Goal: Task Accomplishment & Management: Use online tool/utility

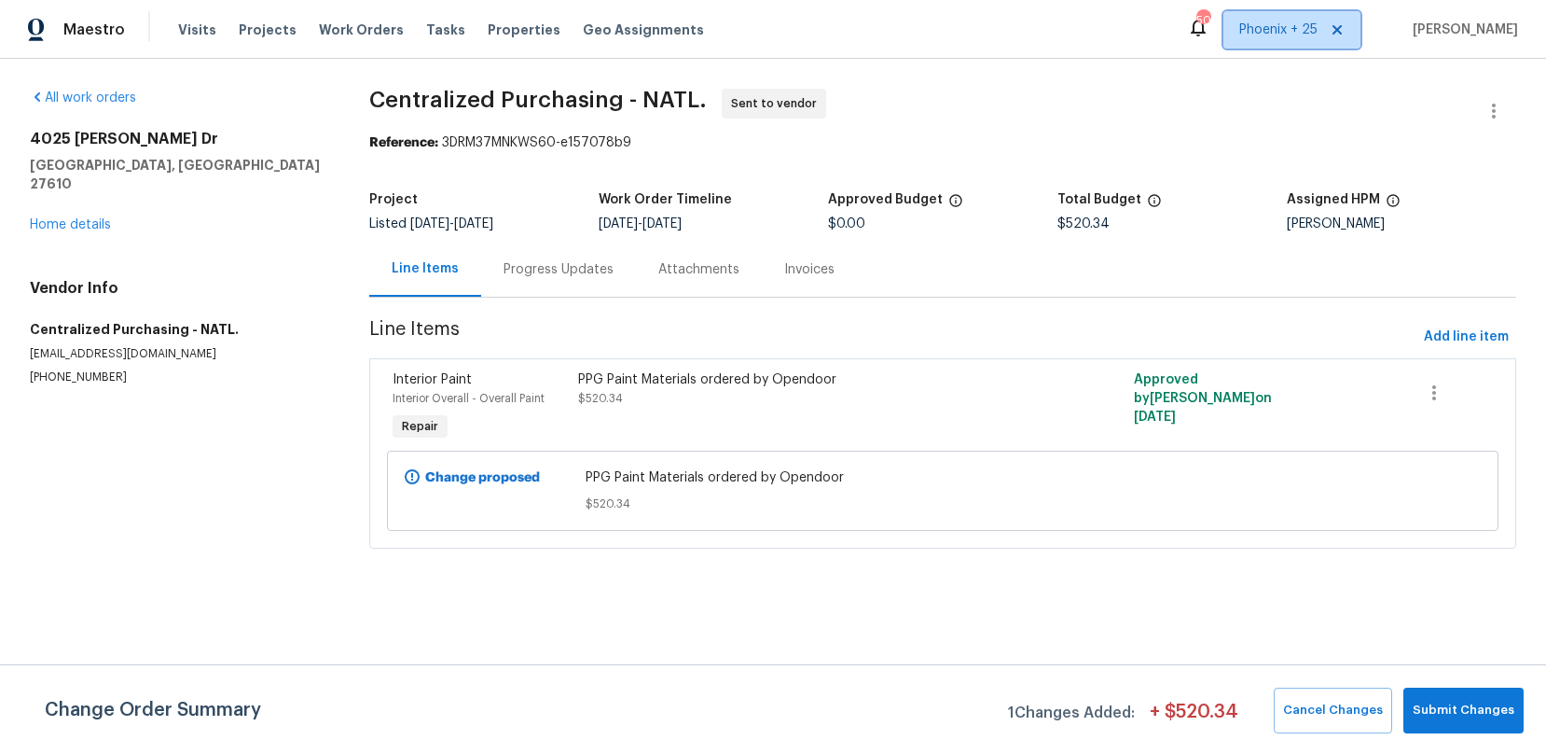
click at [1270, 28] on span "Phoenix + 25" at bounding box center [1279, 30] width 78 height 19
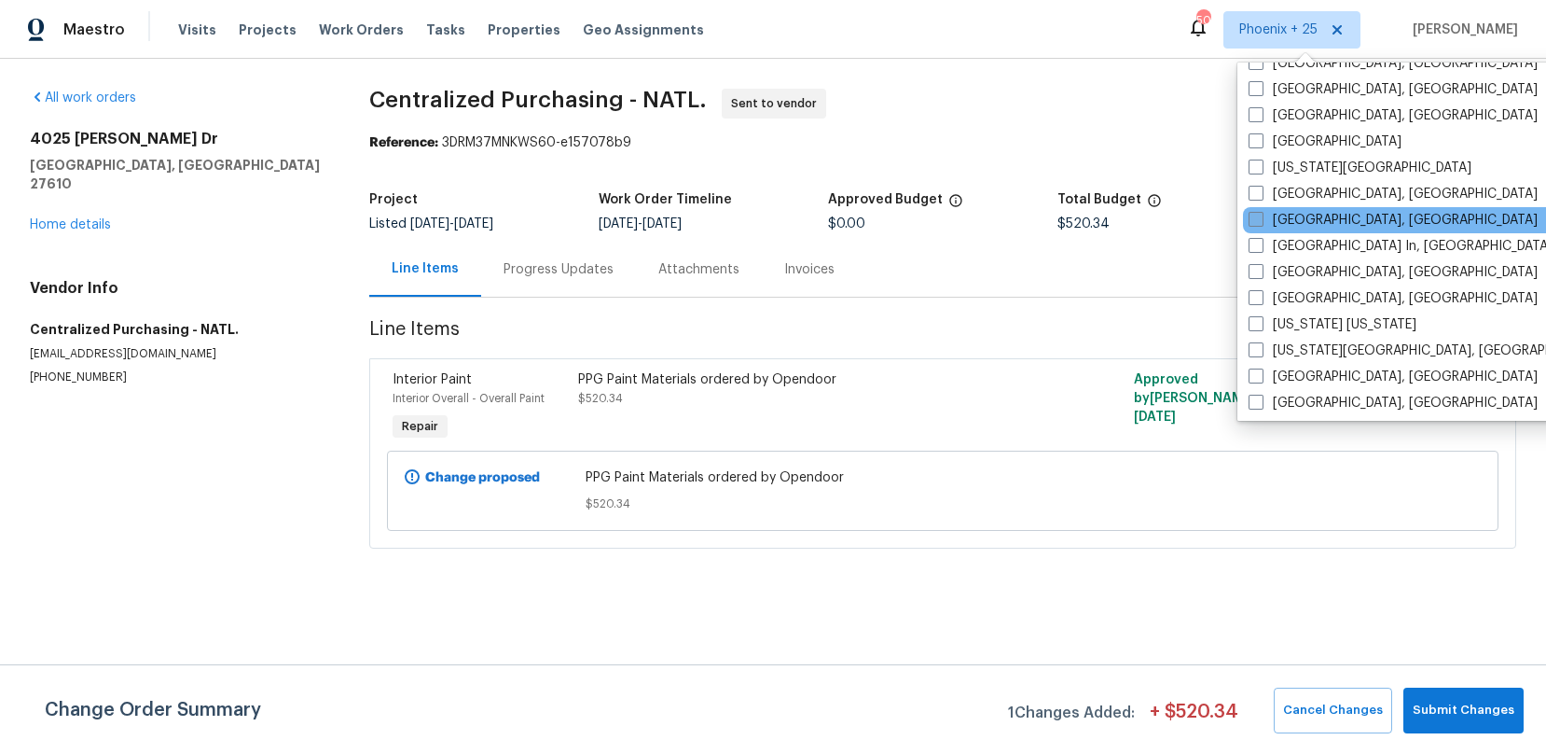
scroll to position [1068, 0]
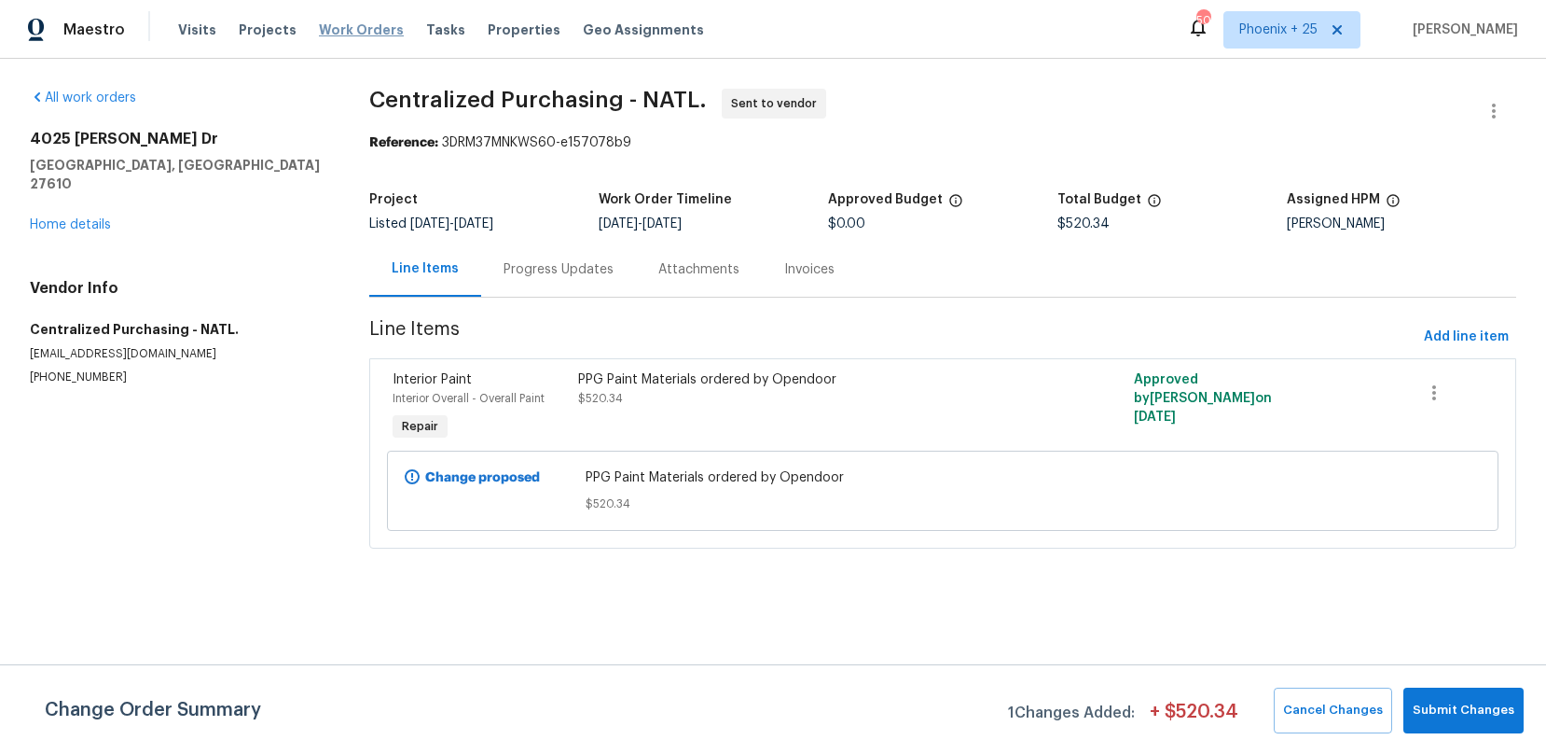
click at [335, 30] on span "Work Orders" at bounding box center [361, 30] width 85 height 19
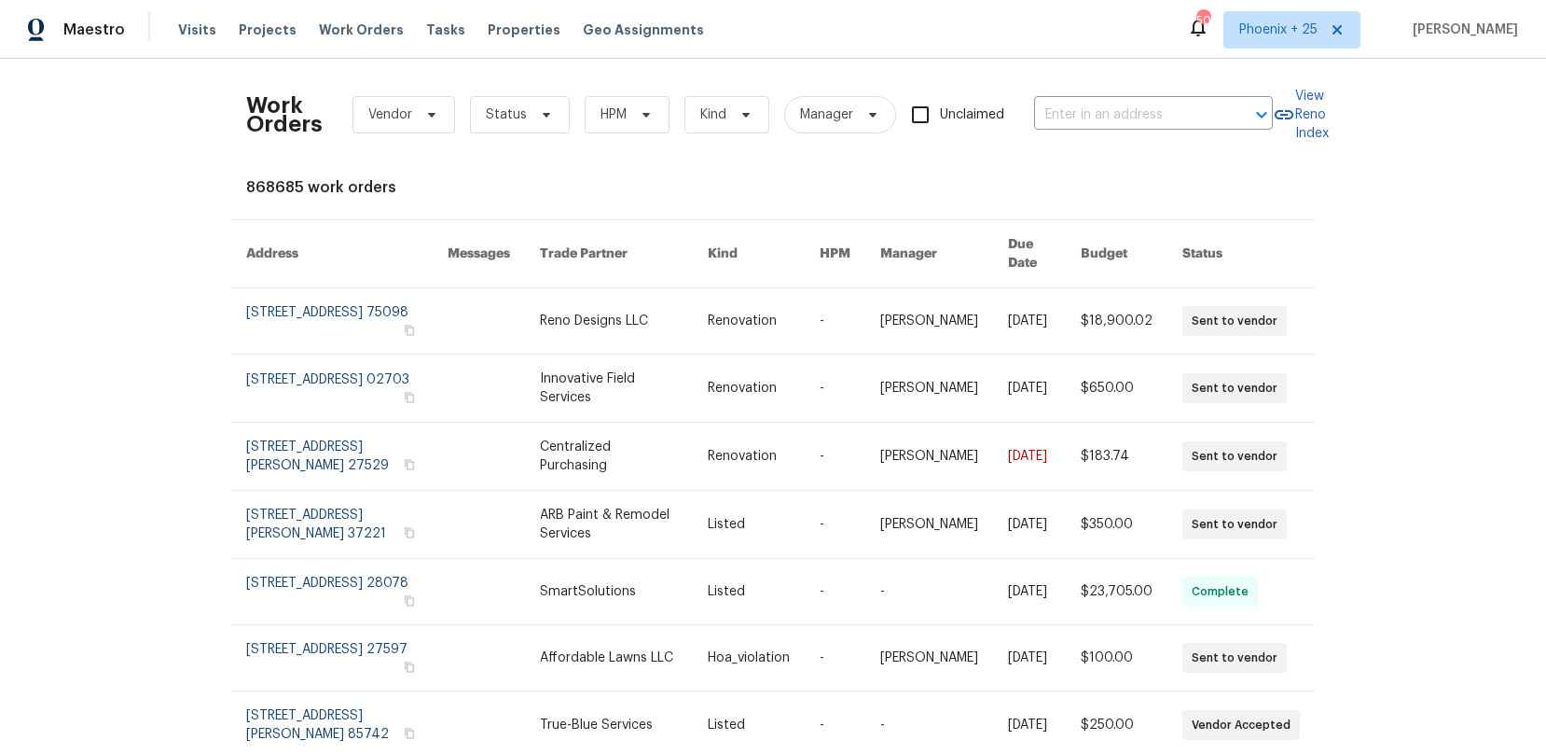
click at [1082, 97] on div "Work Orders Vendor Status HPM Kind Manager Unclaimed ​" at bounding box center [759, 115] width 1027 height 82
click at [1094, 103] on input "text" at bounding box center [1127, 115] width 187 height 29
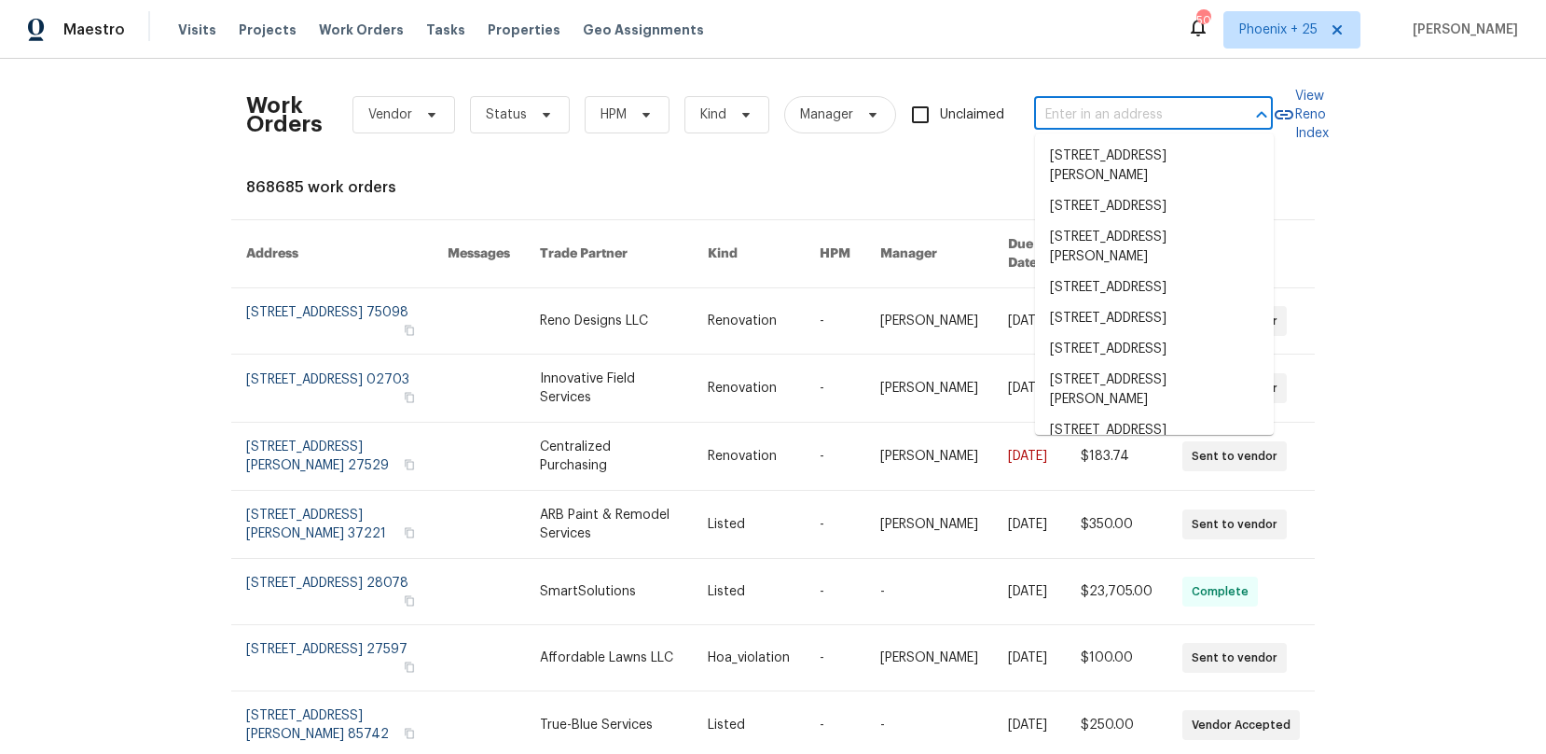
paste input "[STREET_ADDRESS][PERSON_NAME]"
type input "[STREET_ADDRESS][PERSON_NAME]"
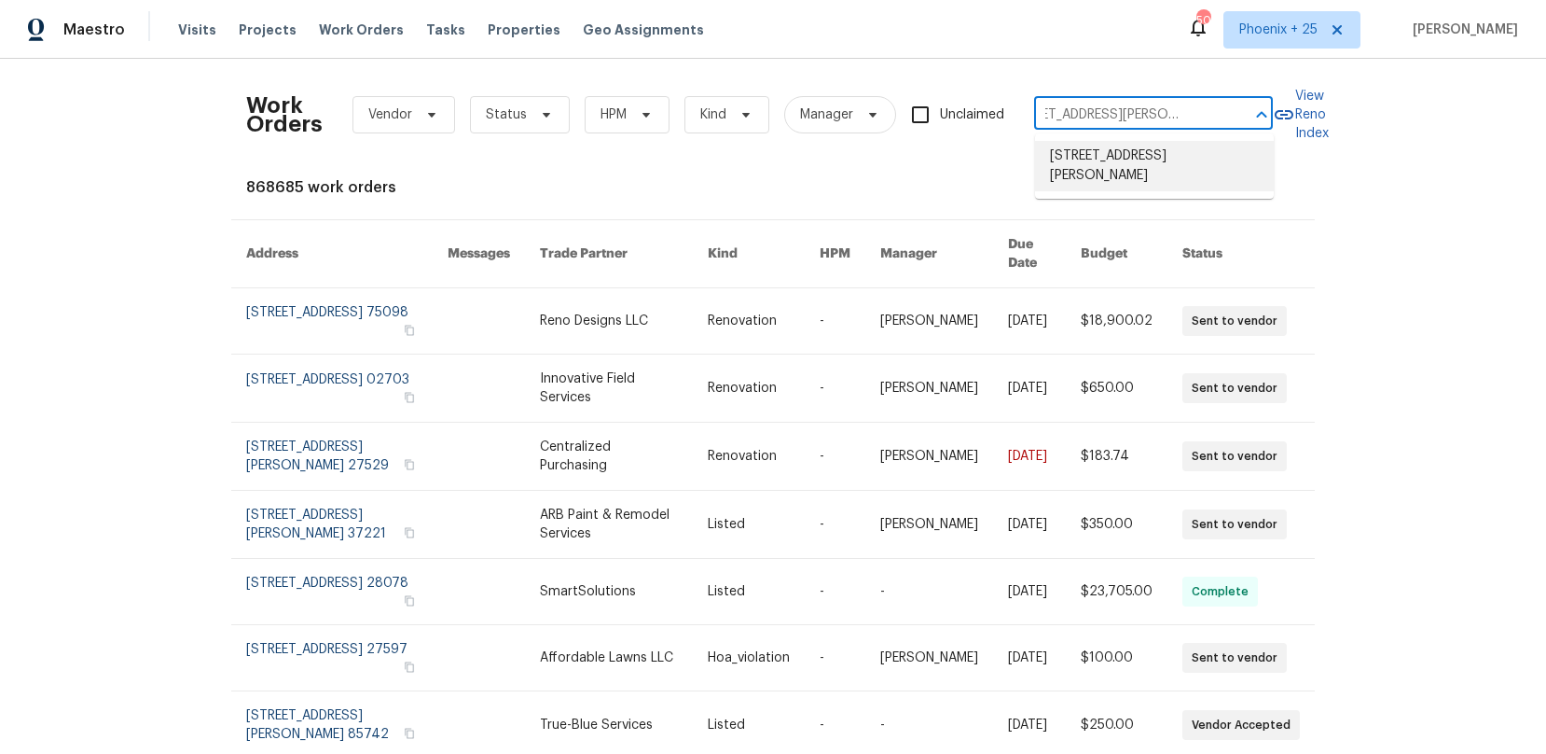
click at [1130, 172] on li "[STREET_ADDRESS][PERSON_NAME]" at bounding box center [1154, 166] width 239 height 50
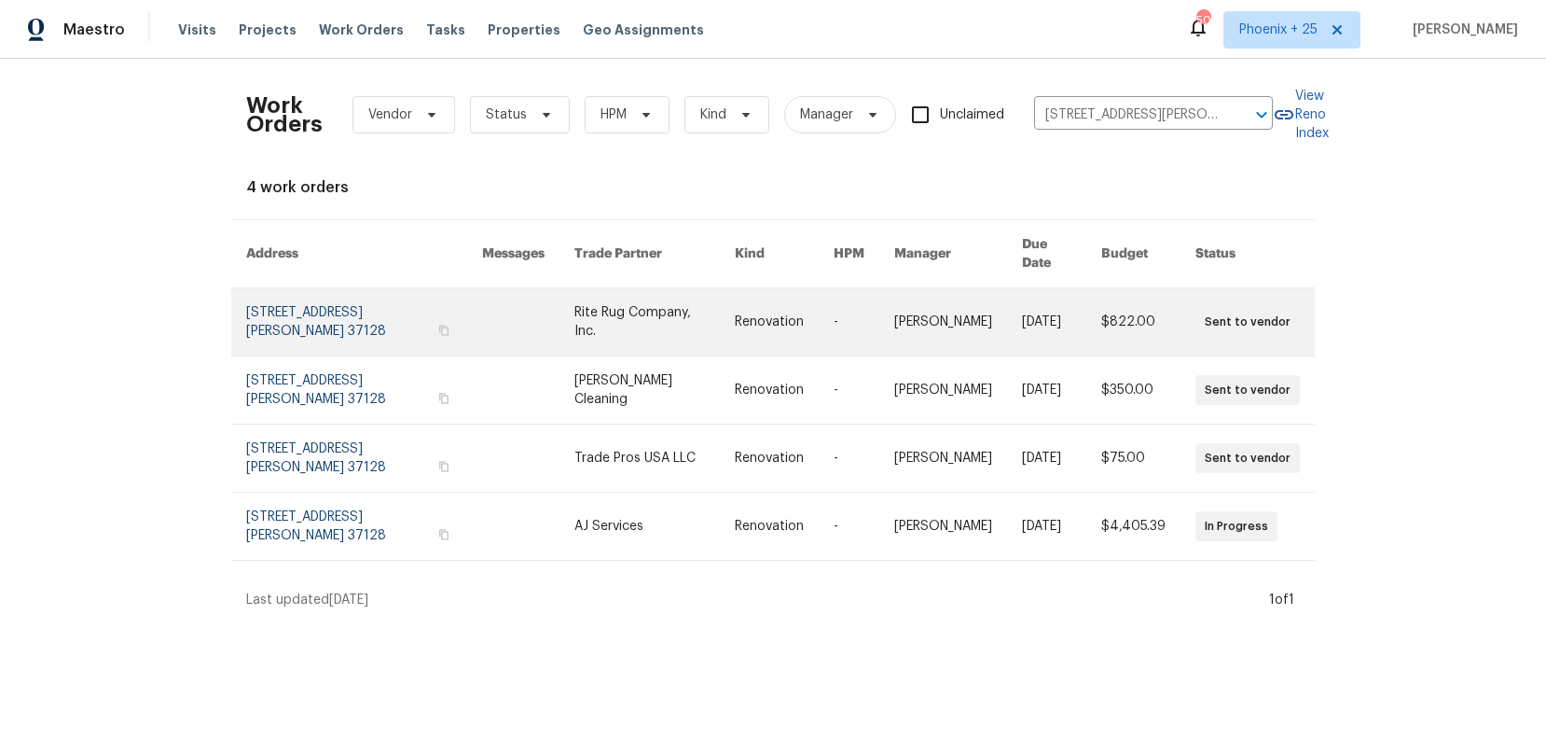
click at [540, 305] on link at bounding box center [528, 321] width 92 height 67
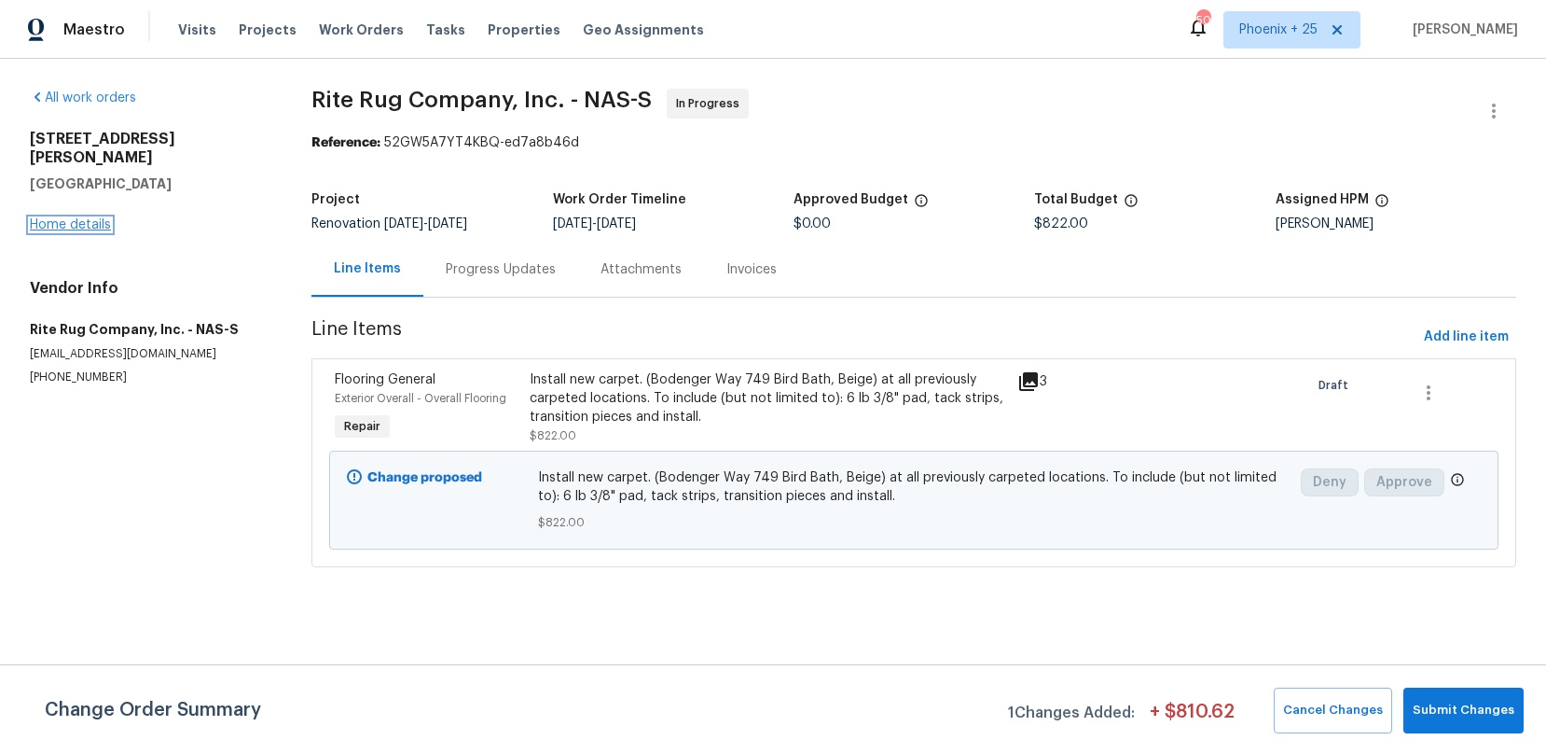
click at [78, 218] on link "Home details" at bounding box center [70, 224] width 81 height 13
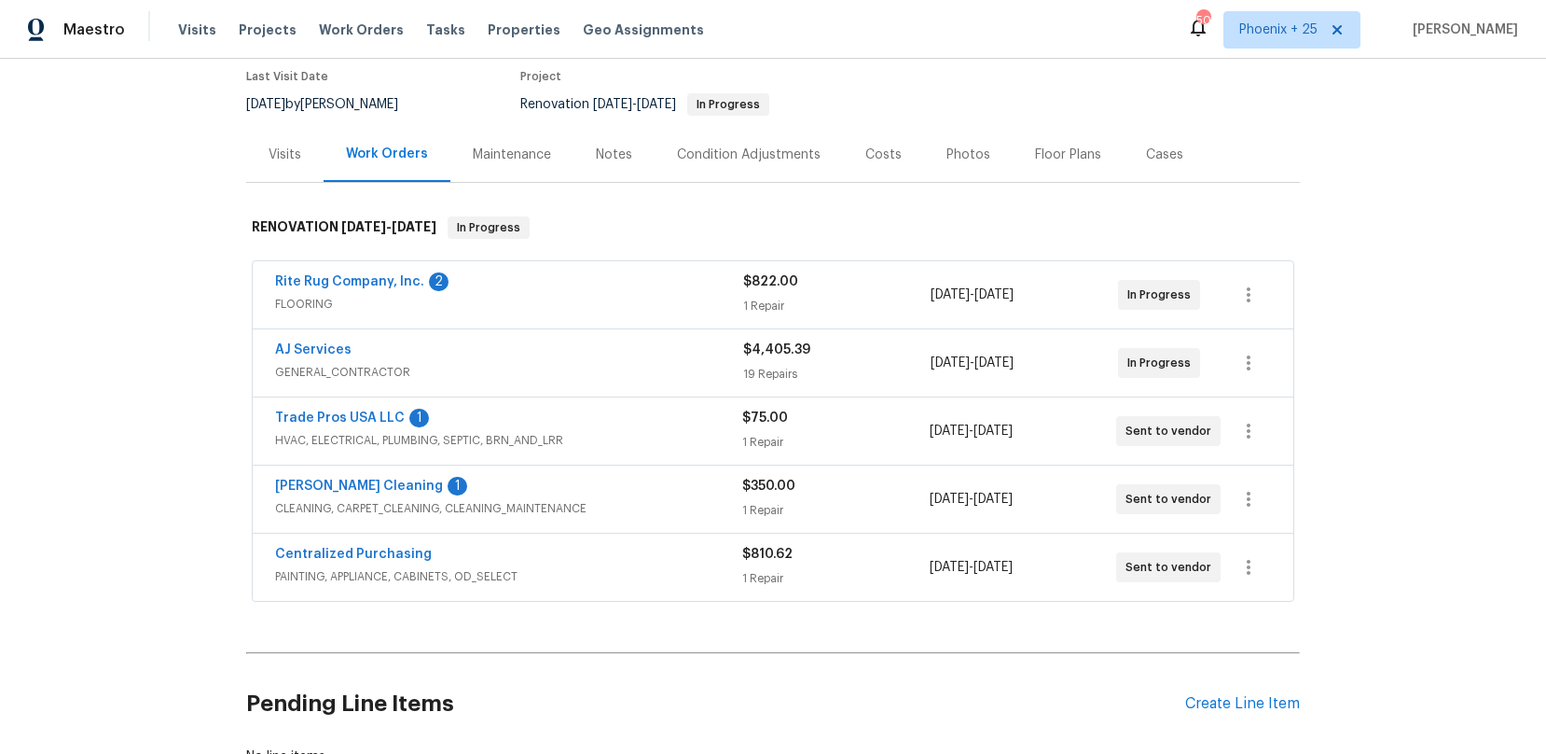
scroll to position [204, 0]
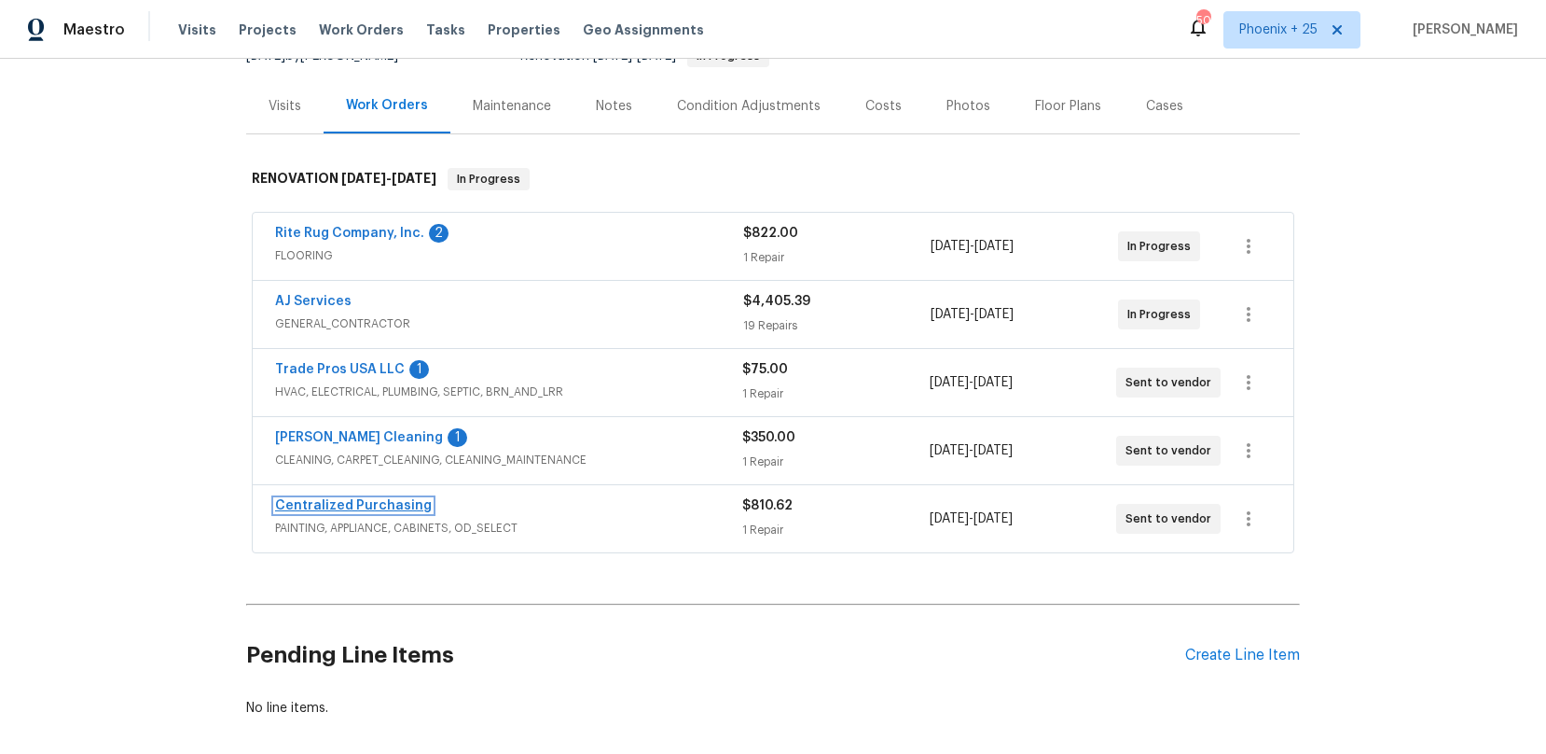
click at [399, 505] on link "Centralized Purchasing" at bounding box center [353, 505] width 157 height 13
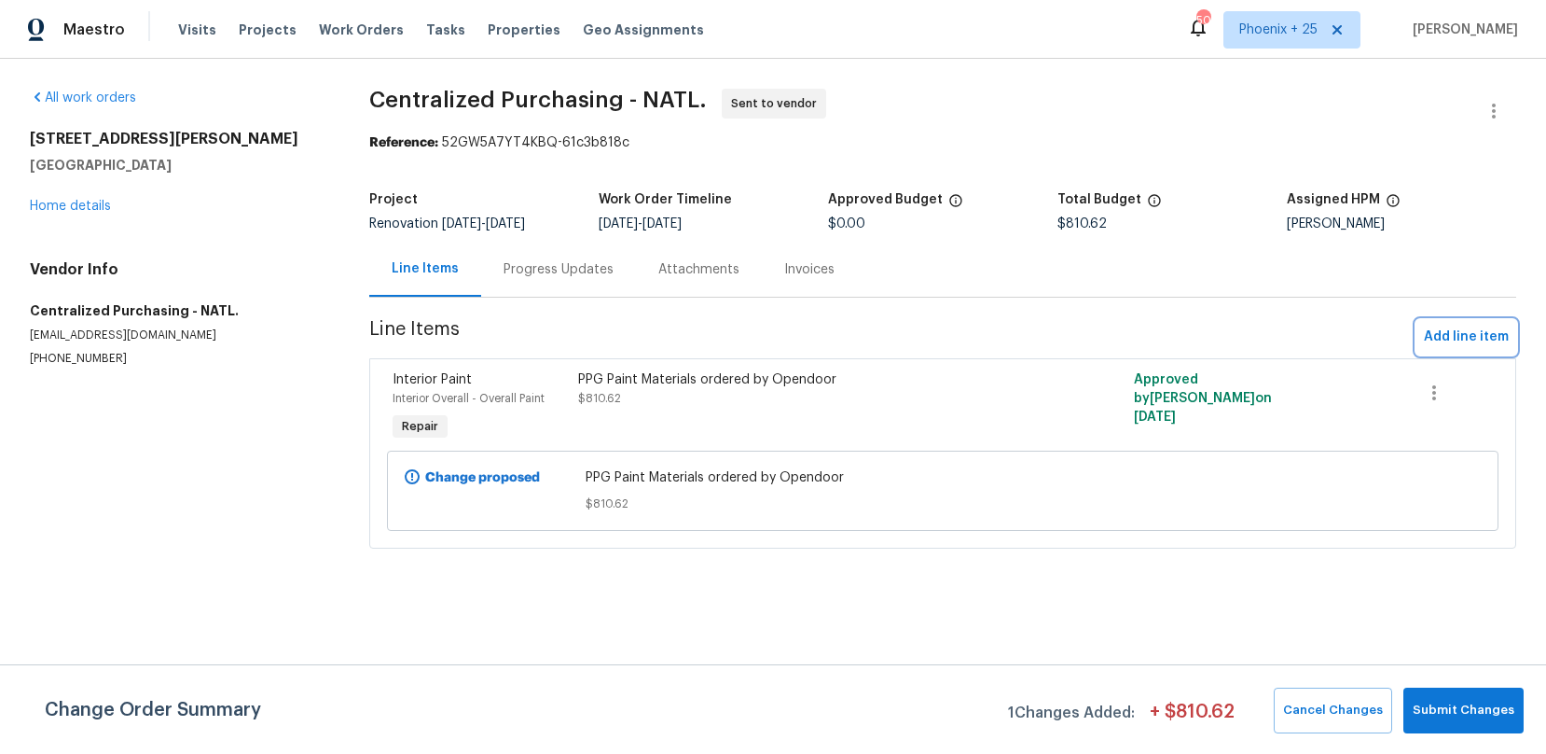
click at [1446, 324] on button "Add line item" at bounding box center [1467, 337] width 100 height 35
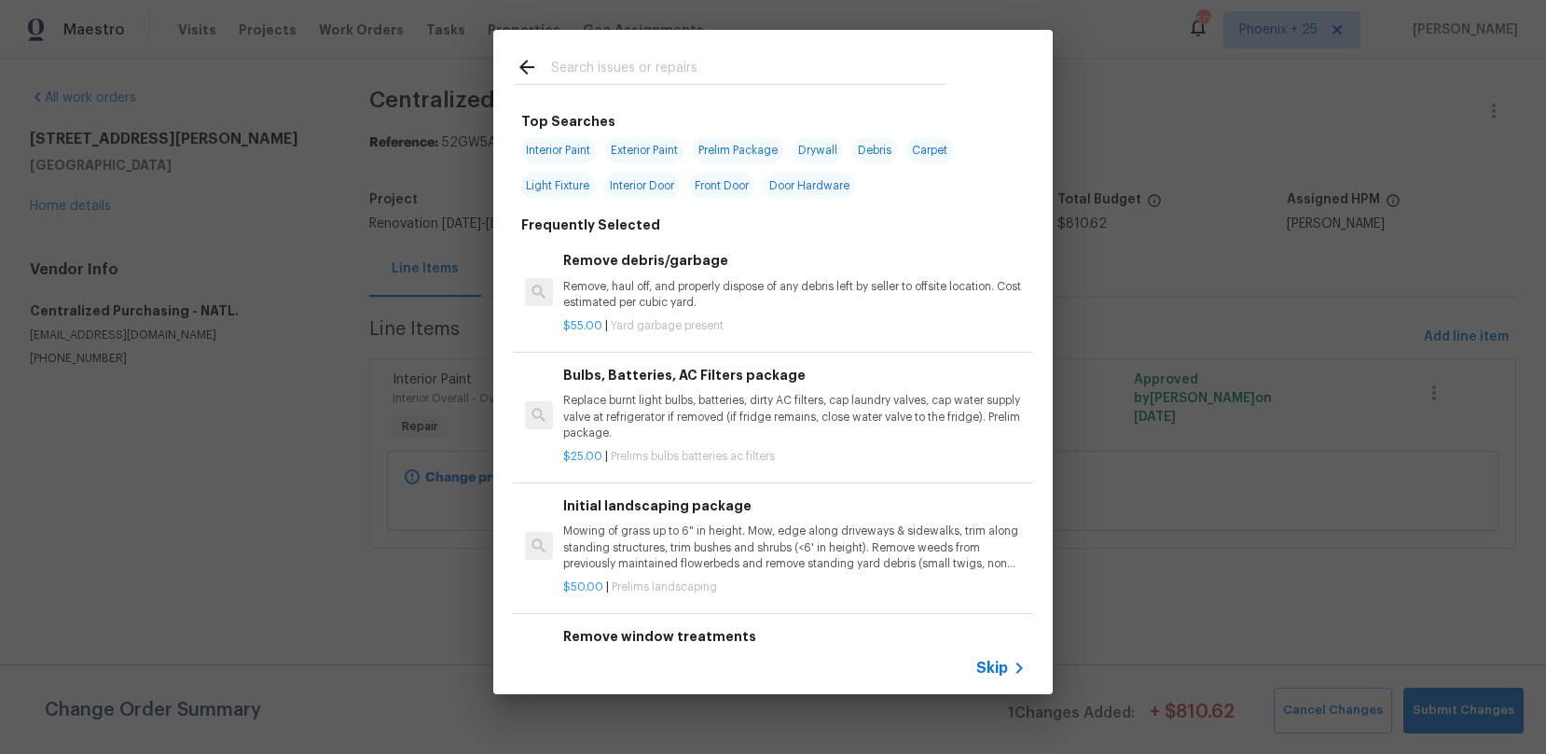
drag, startPoint x: 697, startPoint y: 91, endPoint x: 692, endPoint y: 76, distance: 16.5
click at [697, 89] on div at bounding box center [731, 67] width 476 height 74
click at [692, 76] on input "text" at bounding box center [748, 70] width 395 height 28
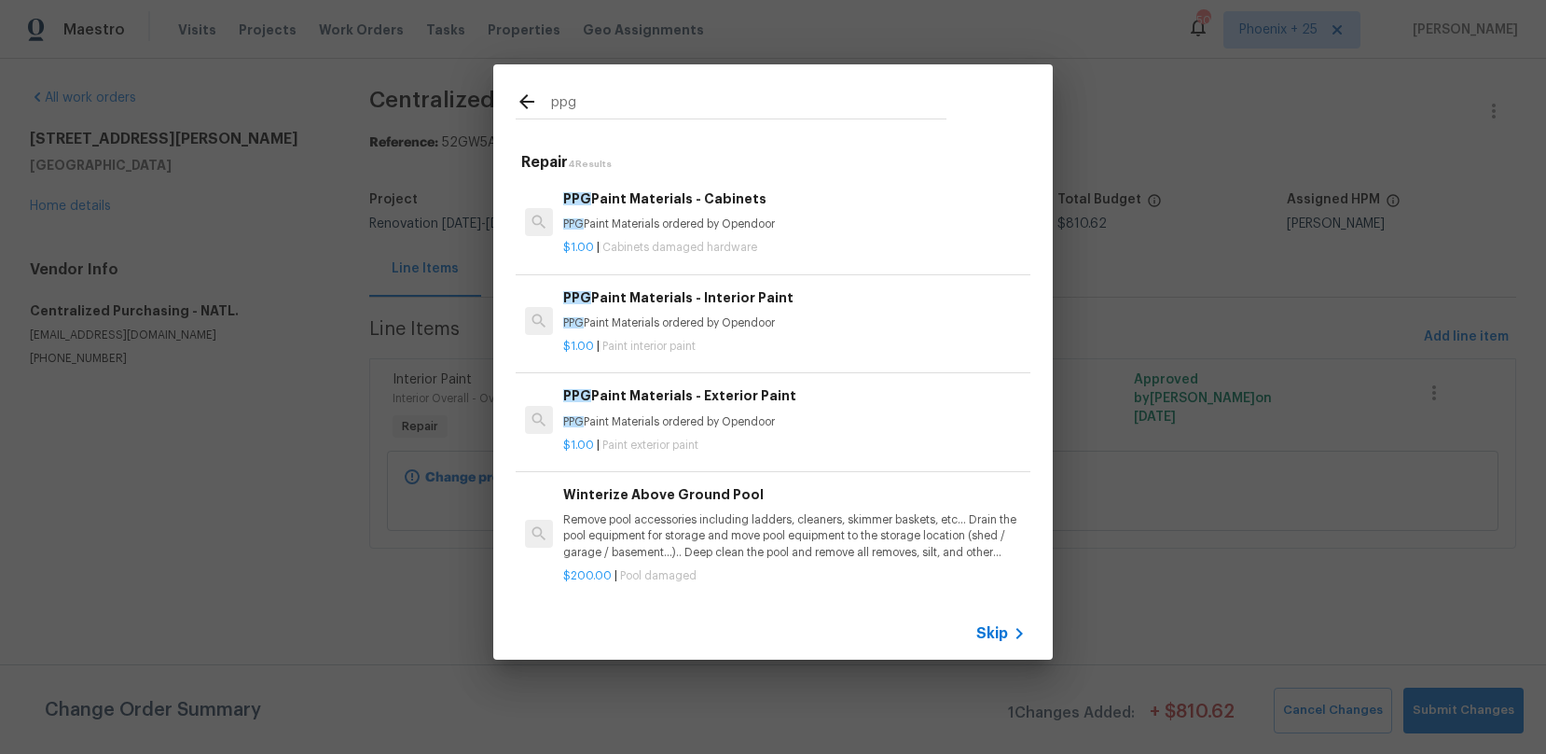
type input "ppg"
click at [820, 327] on p "PPG Paint Materials ordered by Opendoor" at bounding box center [794, 323] width 463 height 16
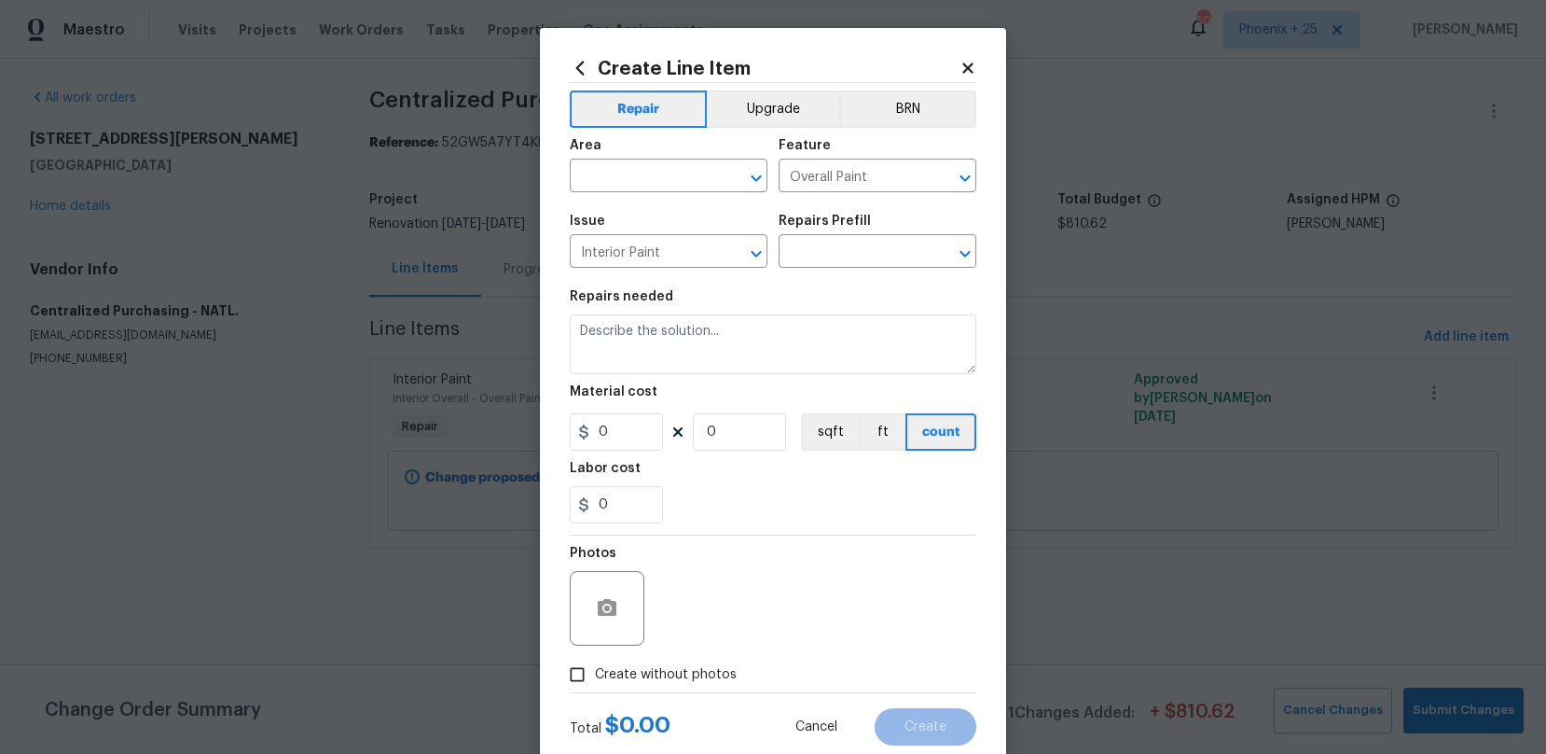
type input "PPG Paint Materials - Interior Paint $1.00"
type textarea "PPG Paint Materials ordered by Opendoor"
type input "1"
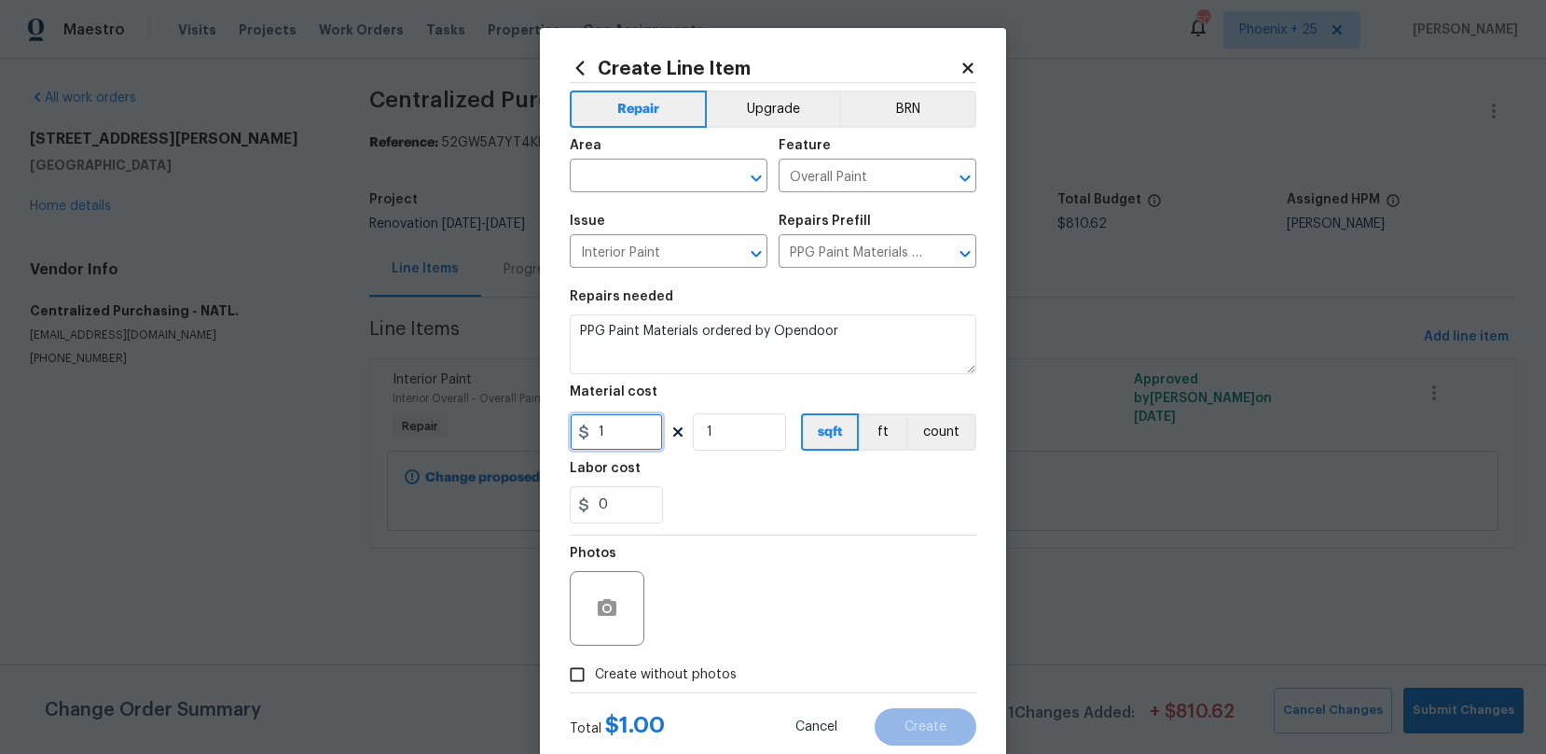
click at [636, 433] on input "1" at bounding box center [616, 431] width 93 height 37
type input "127"
click at [646, 184] on input "text" at bounding box center [643, 177] width 146 height 29
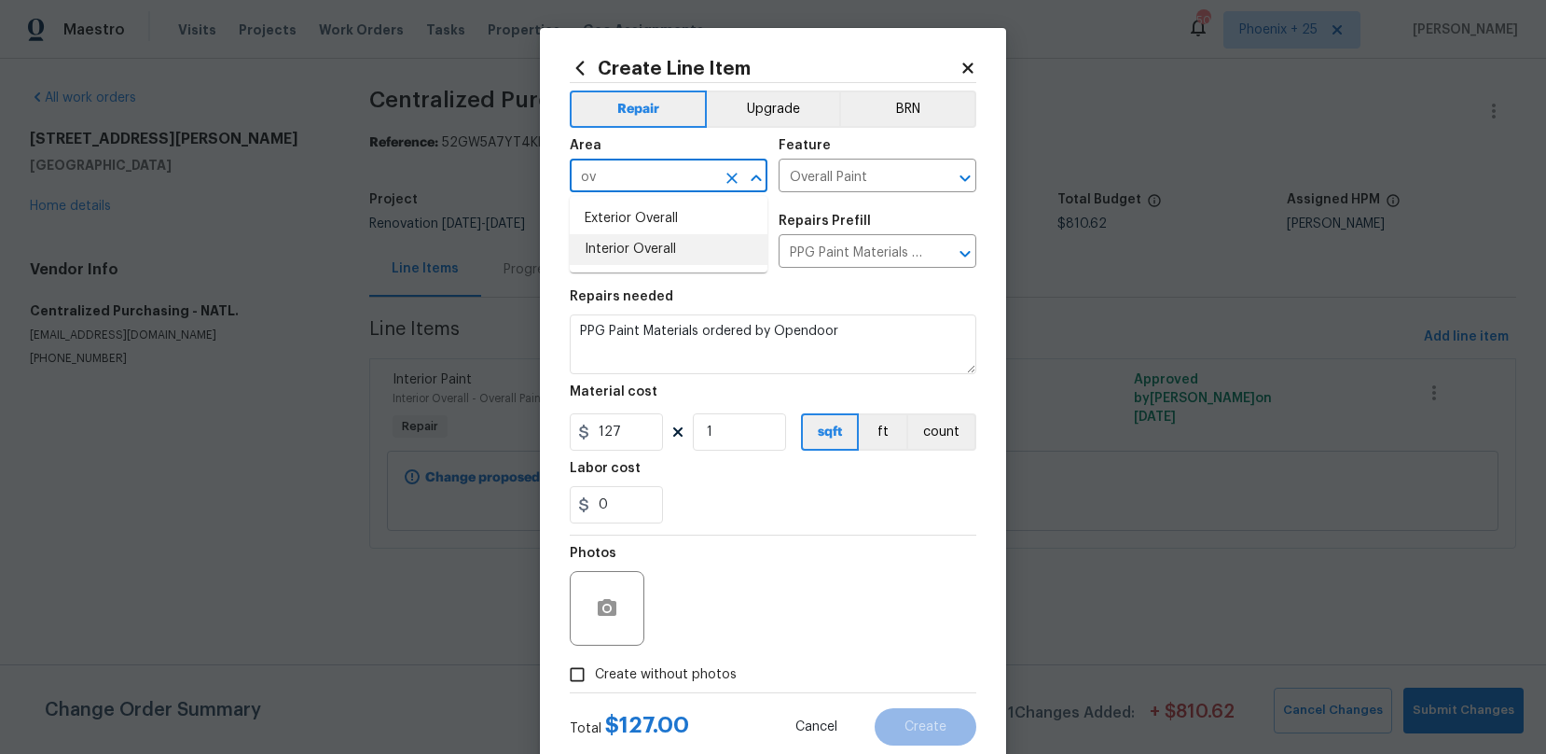
click at [640, 256] on li "Interior Overall" at bounding box center [669, 249] width 198 height 31
type input "Interior Overall"
click at [714, 665] on span "Create without photos" at bounding box center [666, 675] width 142 height 20
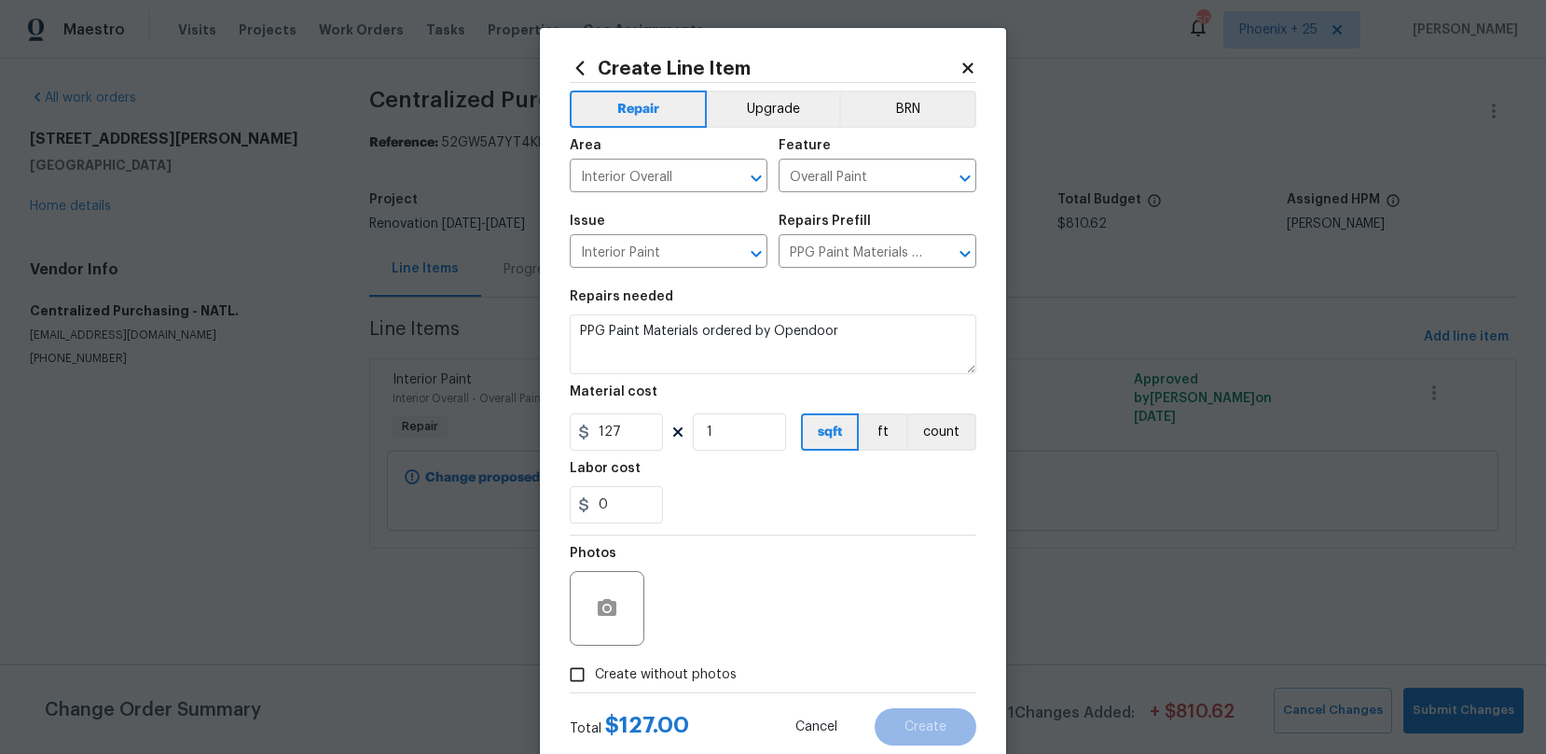
click at [722, 623] on div "Photos" at bounding box center [773, 595] width 407 height 121
drag, startPoint x: 710, startPoint y: 686, endPoint x: 716, endPoint y: 657, distance: 29.6
click at [710, 685] on label "Create without photos" at bounding box center [648, 674] width 177 height 35
click at [595, 685] on input "Create without photos" at bounding box center [577, 674] width 35 height 35
checkbox input "true"
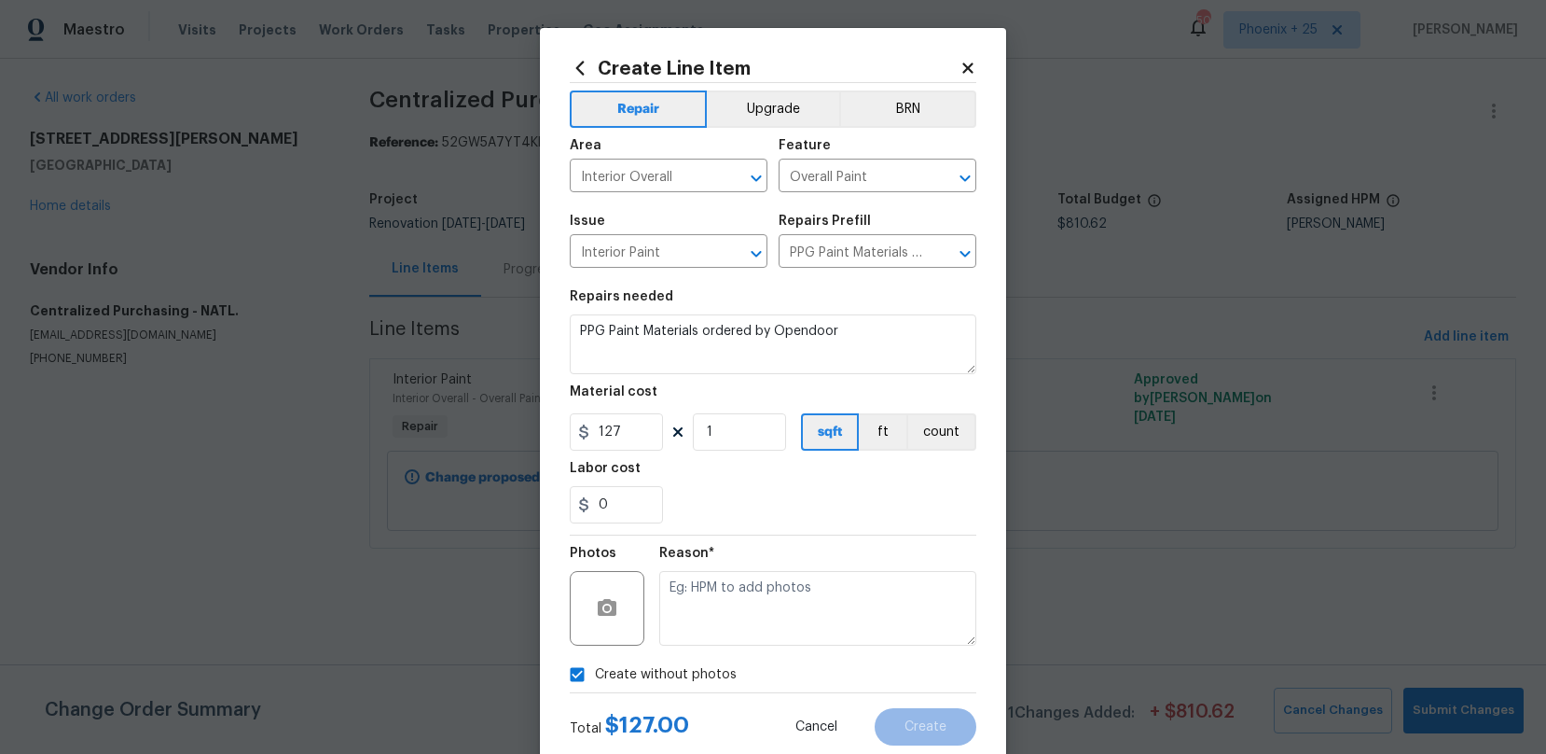
click at [731, 614] on textarea at bounding box center [817, 608] width 317 height 75
type textarea "NA"
click at [897, 728] on button "Create" at bounding box center [926, 726] width 102 height 37
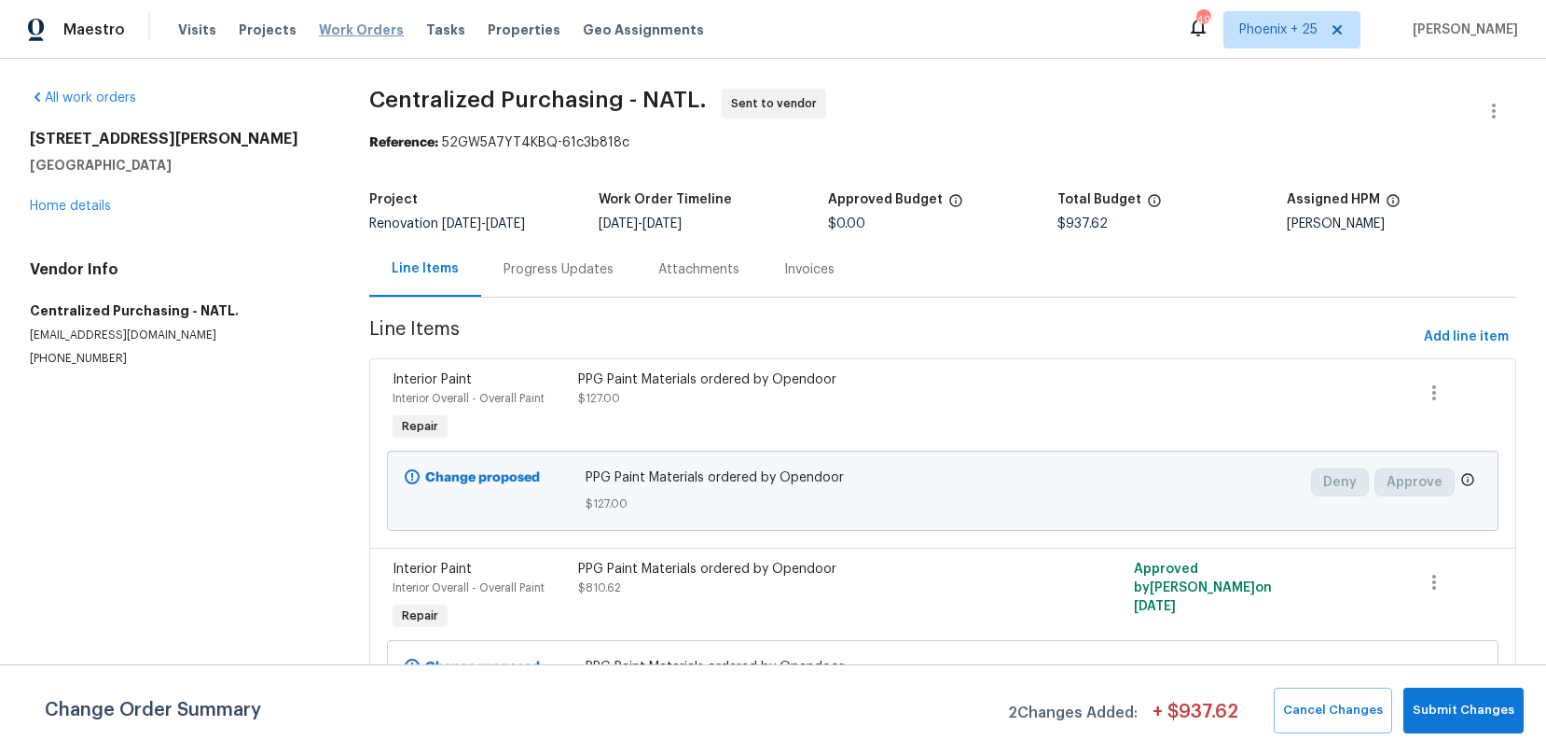
click at [359, 30] on span "Work Orders" at bounding box center [361, 30] width 85 height 19
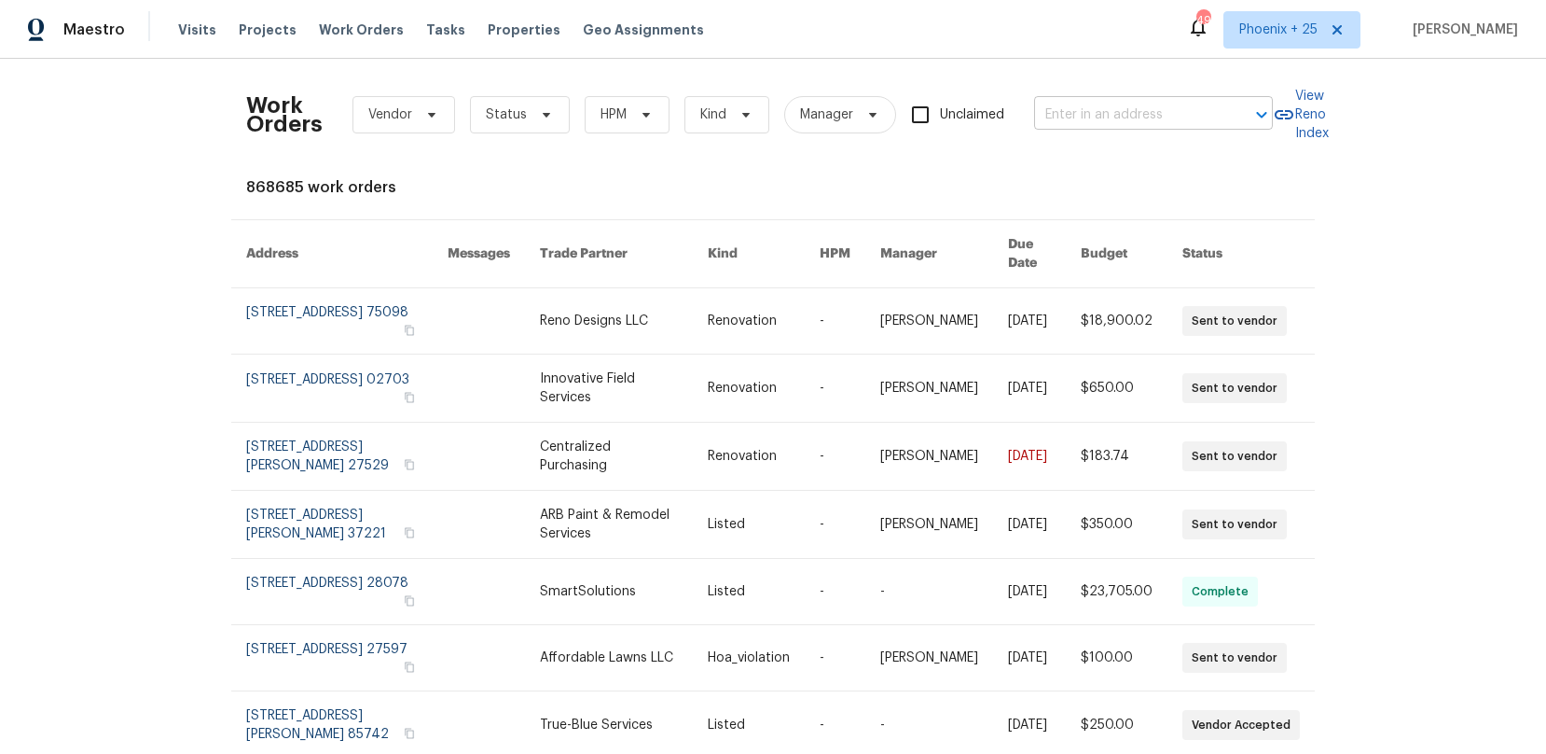
click at [1053, 126] on div "Work Orders Vendor Status HPM Kind Manager Unclaimed ​" at bounding box center [759, 115] width 1027 height 82
click at [1057, 119] on input "text" at bounding box center [1127, 115] width 187 height 29
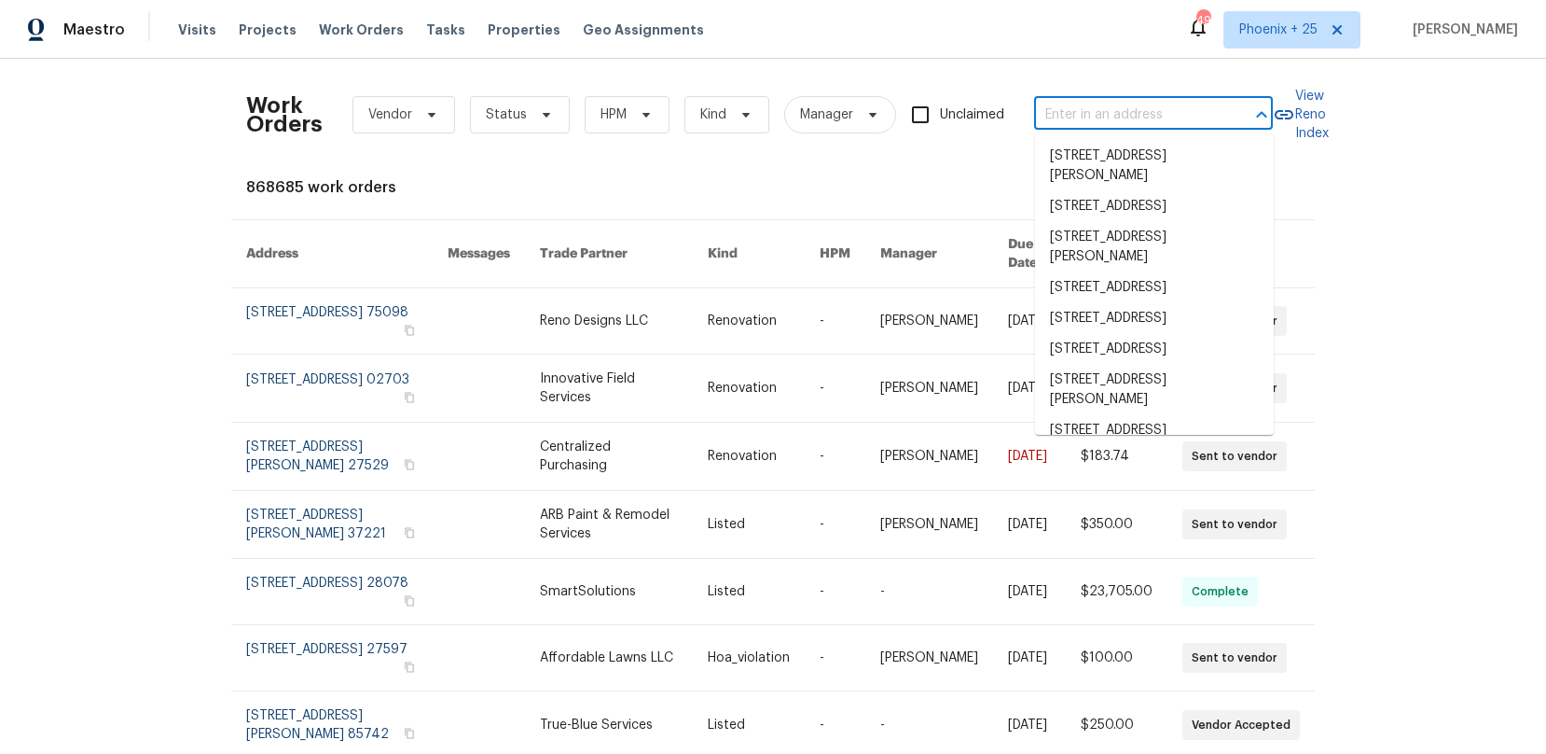
paste input "[STREET_ADDRESS]"
type input "[STREET_ADDRESS]"
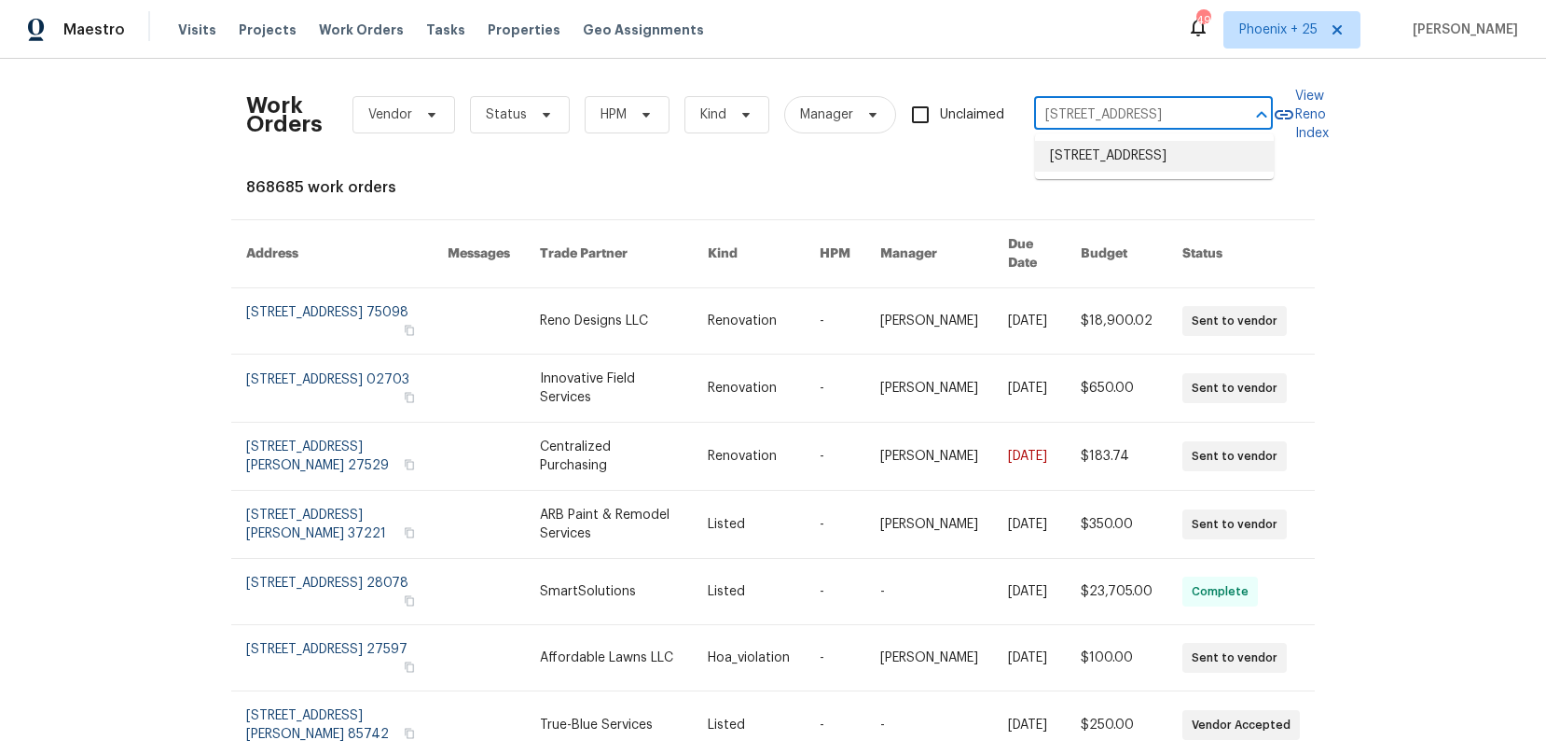
click at [1073, 157] on li "[STREET_ADDRESS]" at bounding box center [1154, 156] width 239 height 31
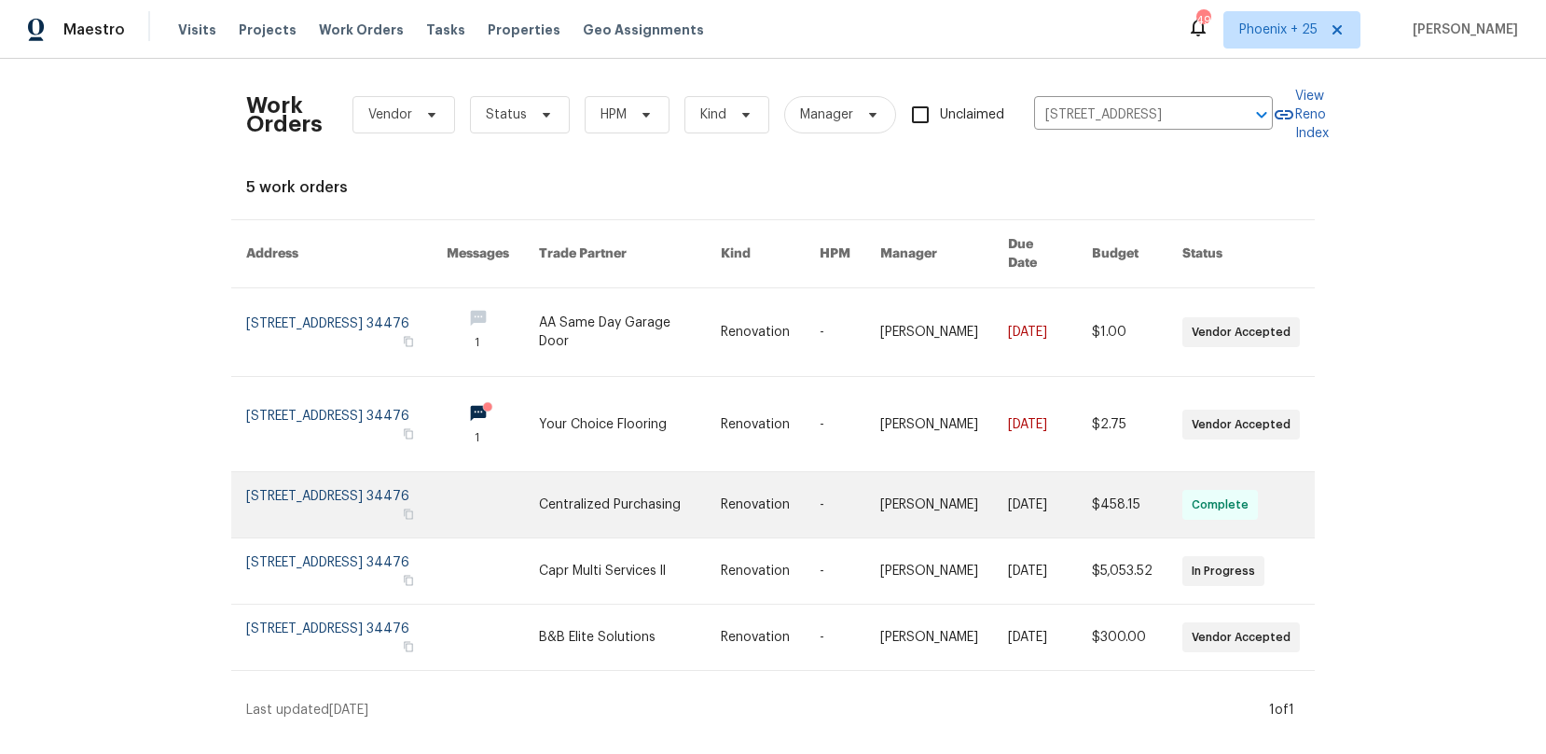
click at [625, 492] on link at bounding box center [629, 504] width 181 height 65
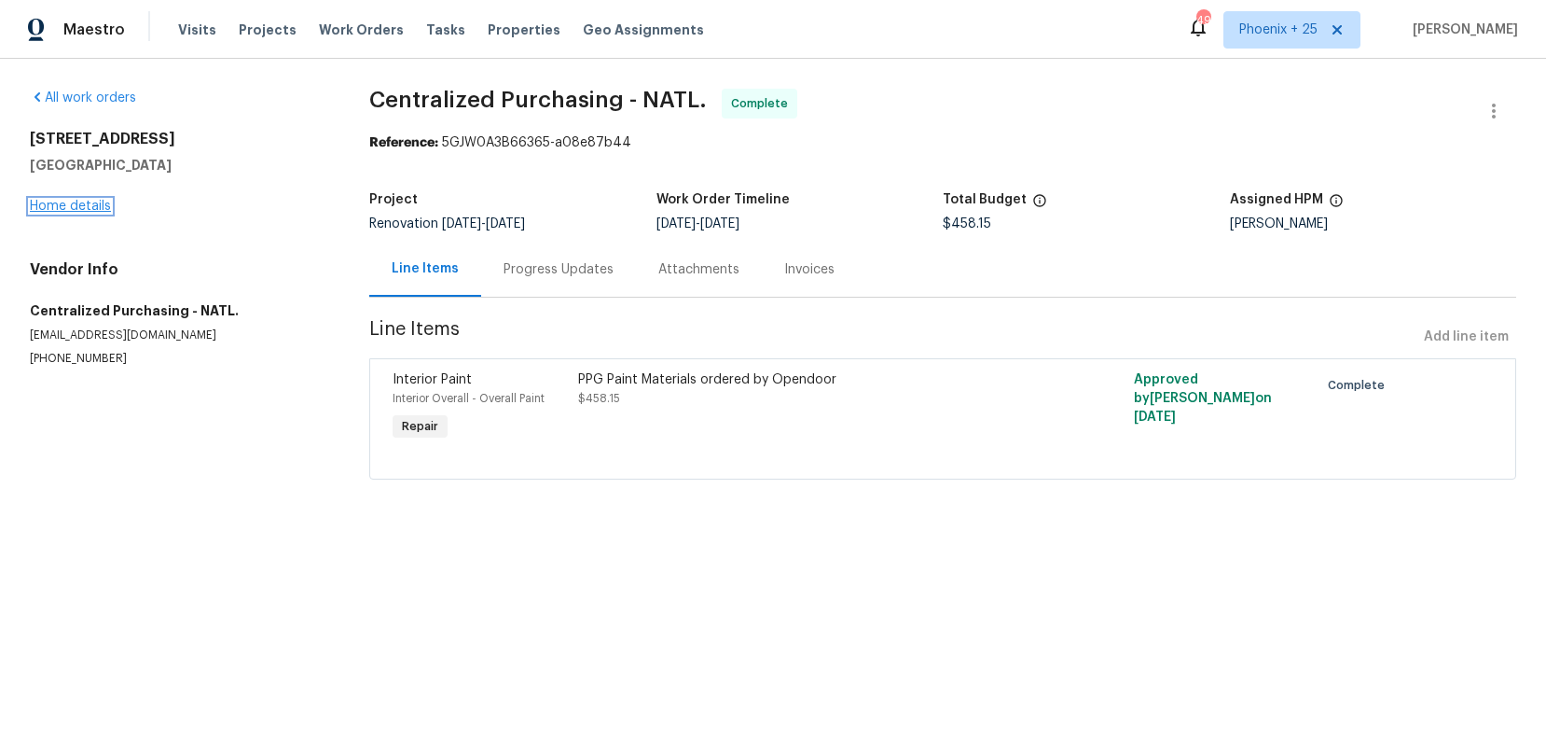
click at [57, 210] on link "Home details" at bounding box center [70, 206] width 81 height 13
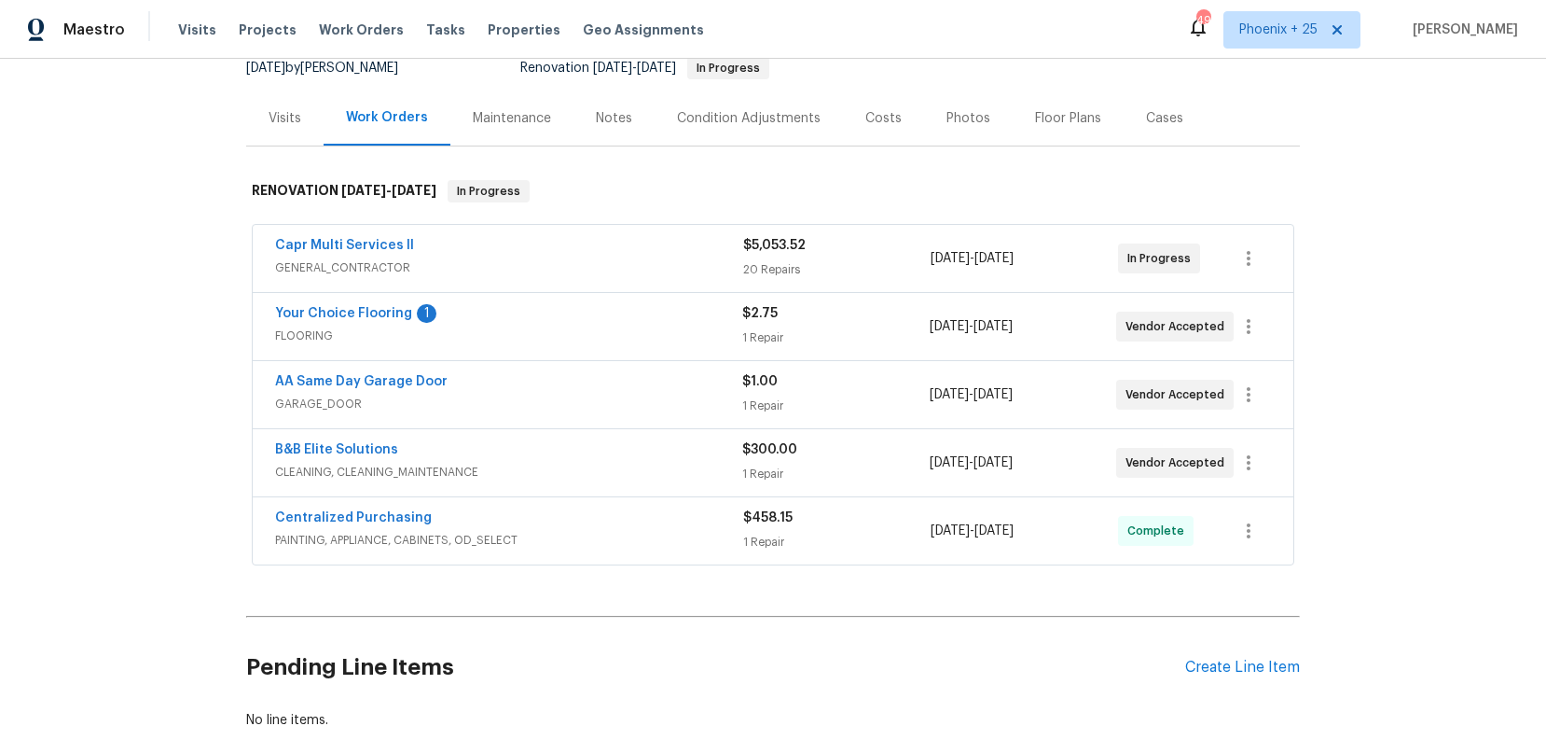
scroll to position [203, 0]
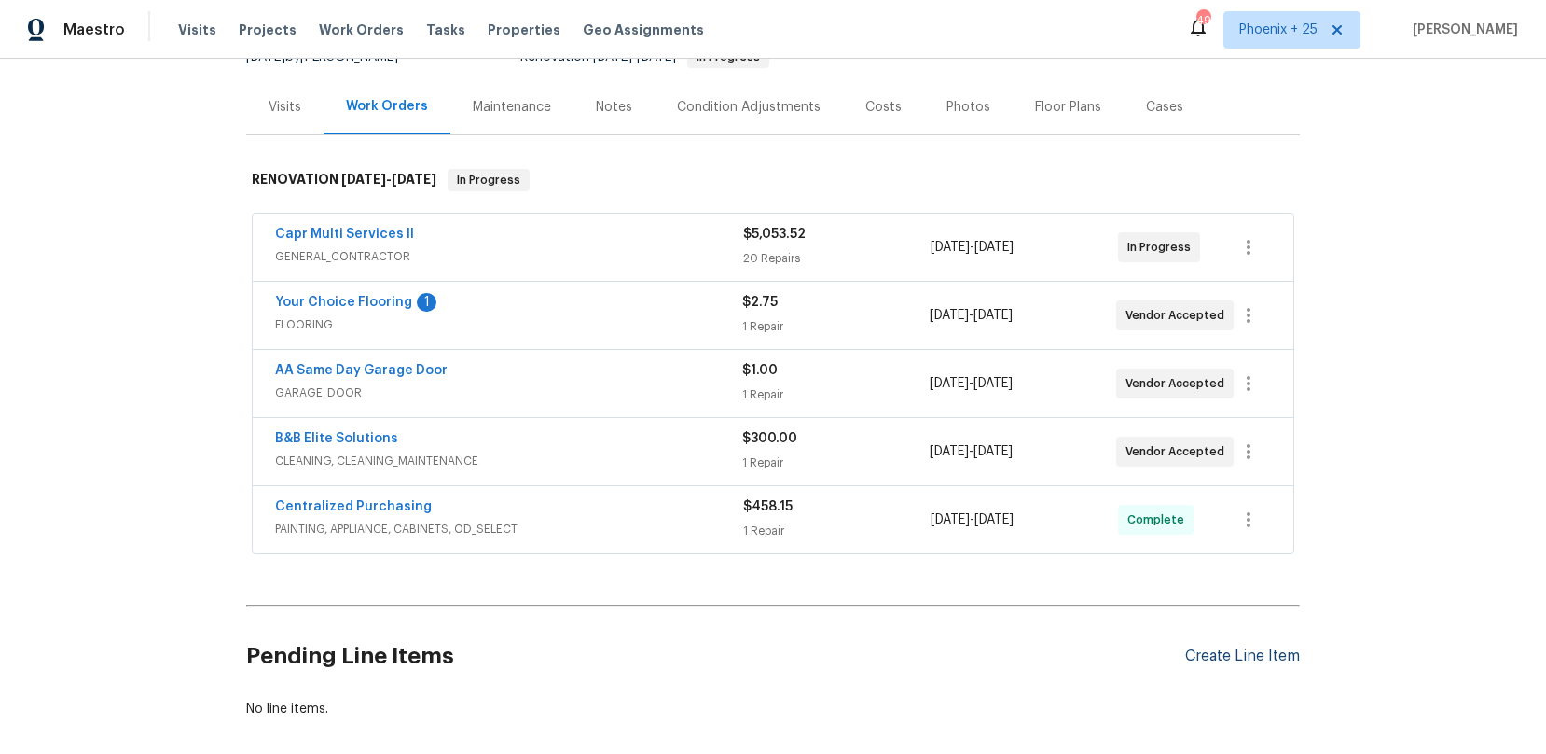
click at [1240, 661] on div "Create Line Item" at bounding box center [1242, 656] width 115 height 18
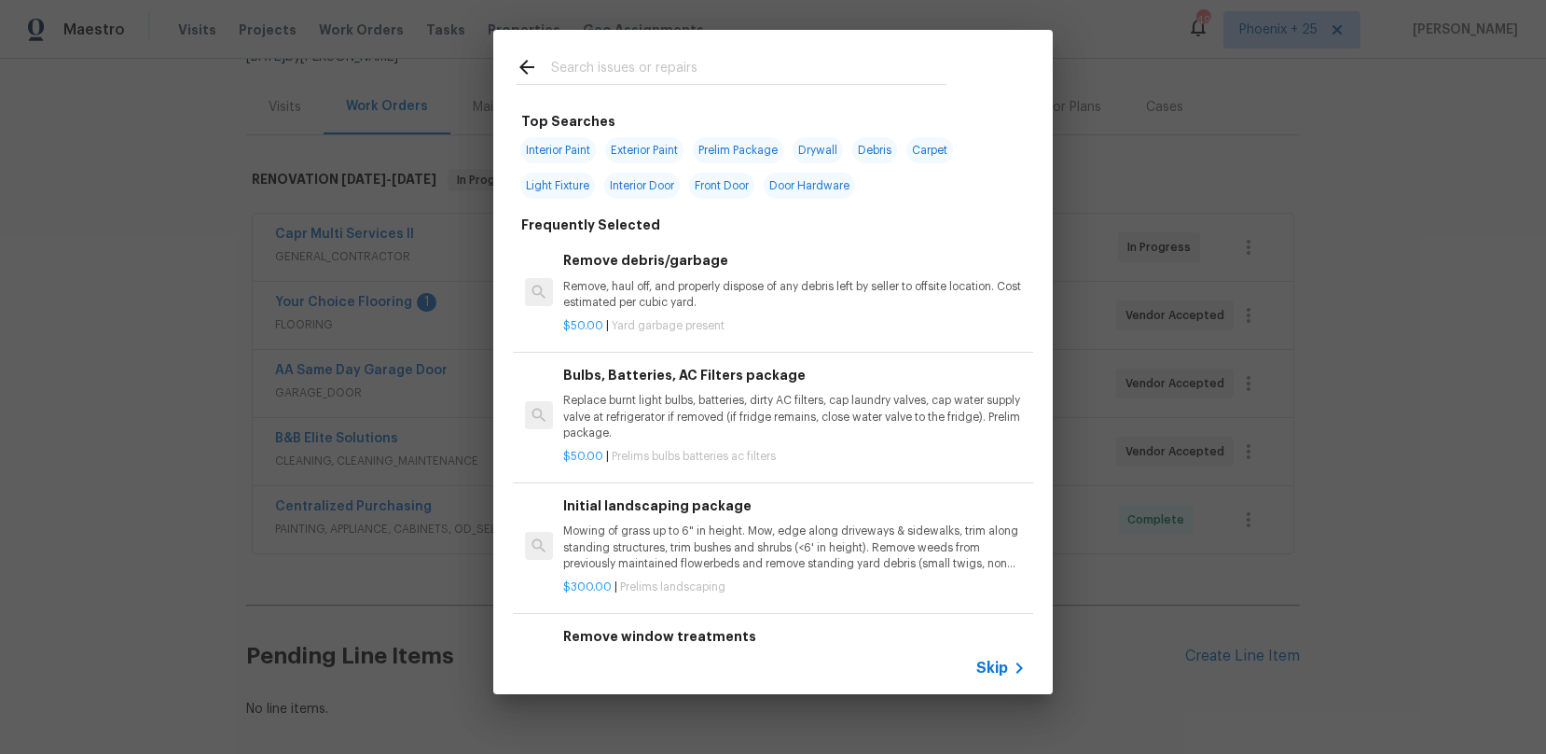
click at [745, 83] on input "text" at bounding box center [748, 70] width 395 height 28
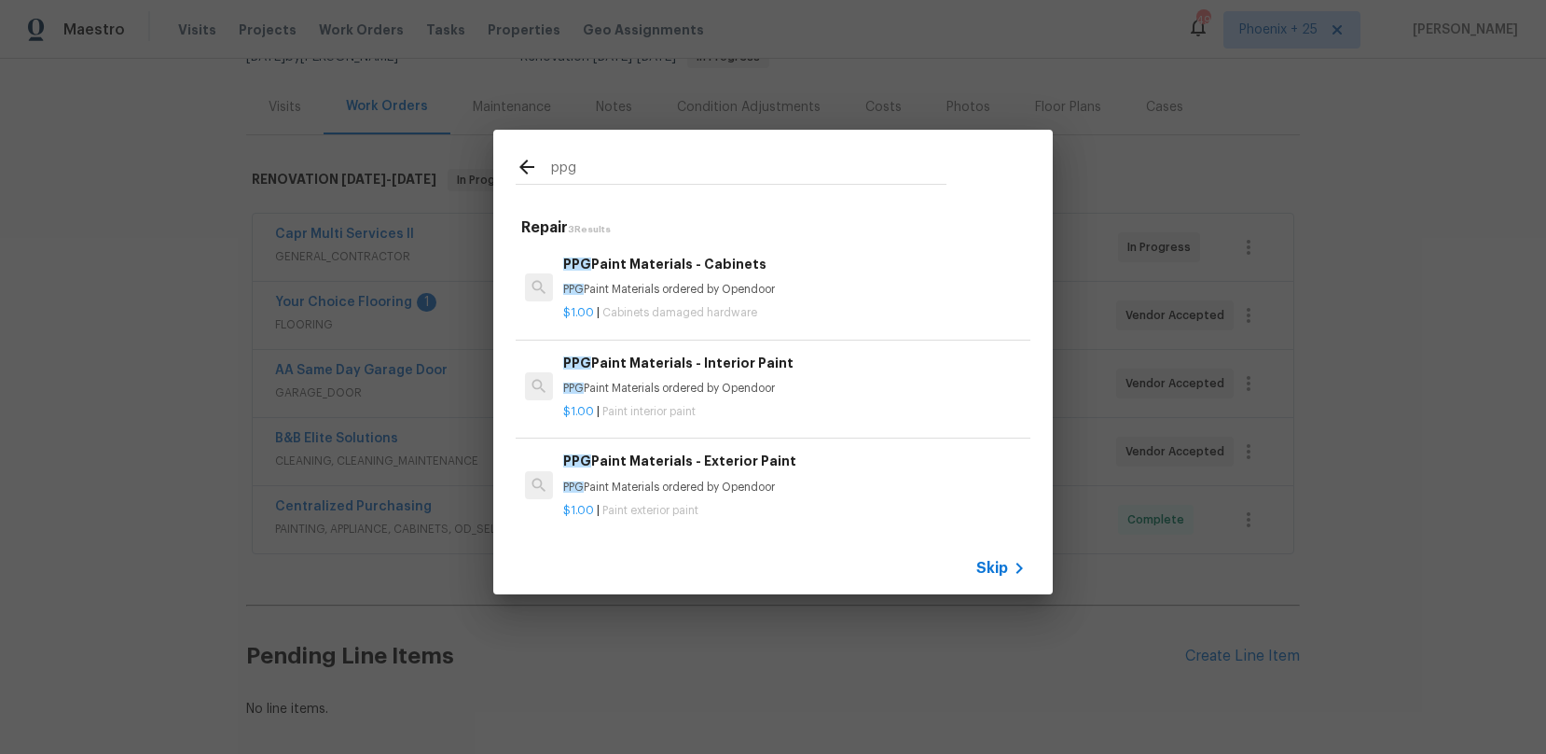
type input "ppg"
click at [831, 362] on h6 "PPG Paint Materials - Interior Paint" at bounding box center [794, 363] width 463 height 21
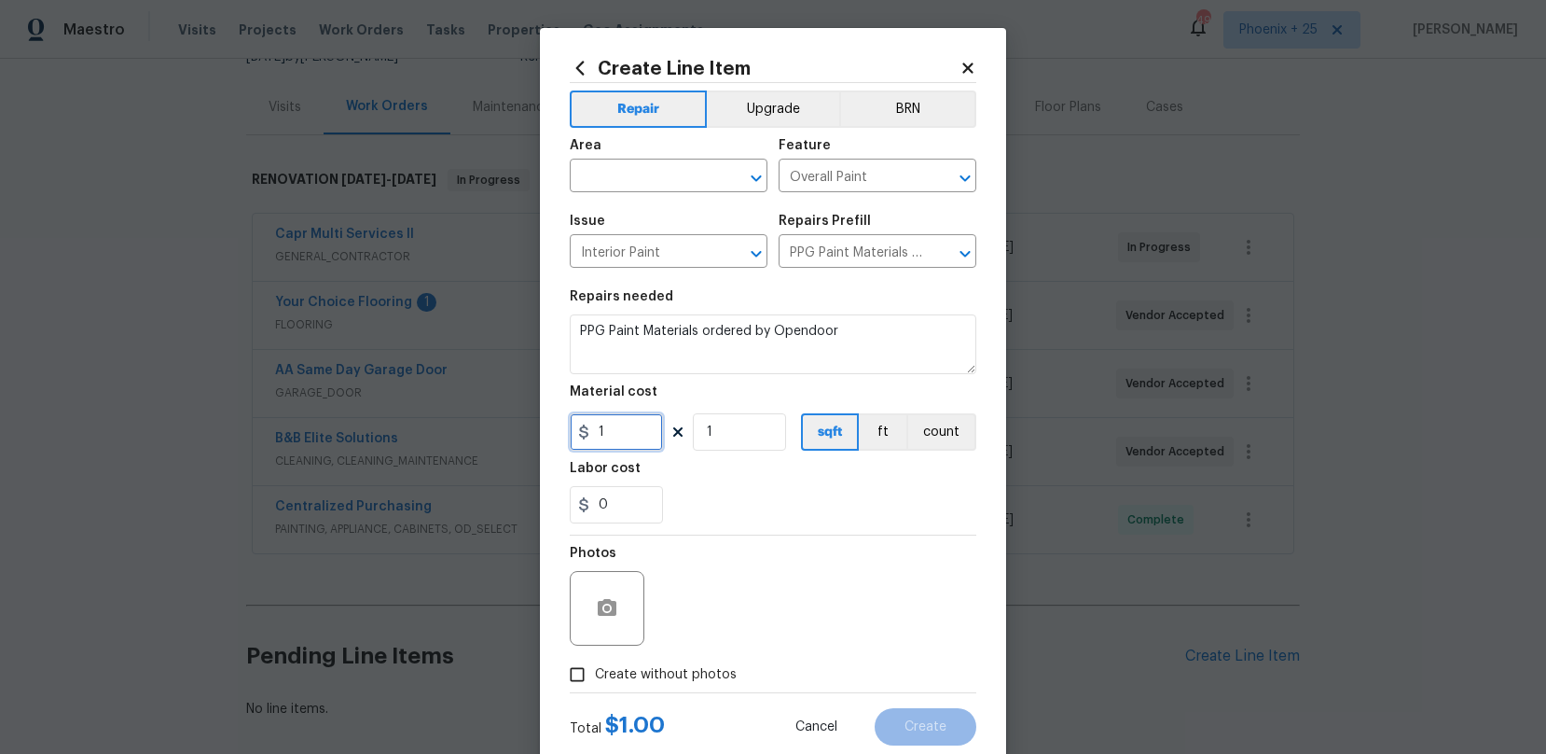
click at [652, 421] on input "1" at bounding box center [616, 431] width 93 height 37
type input "124.4"
click at [685, 168] on input "text" at bounding box center [643, 177] width 146 height 29
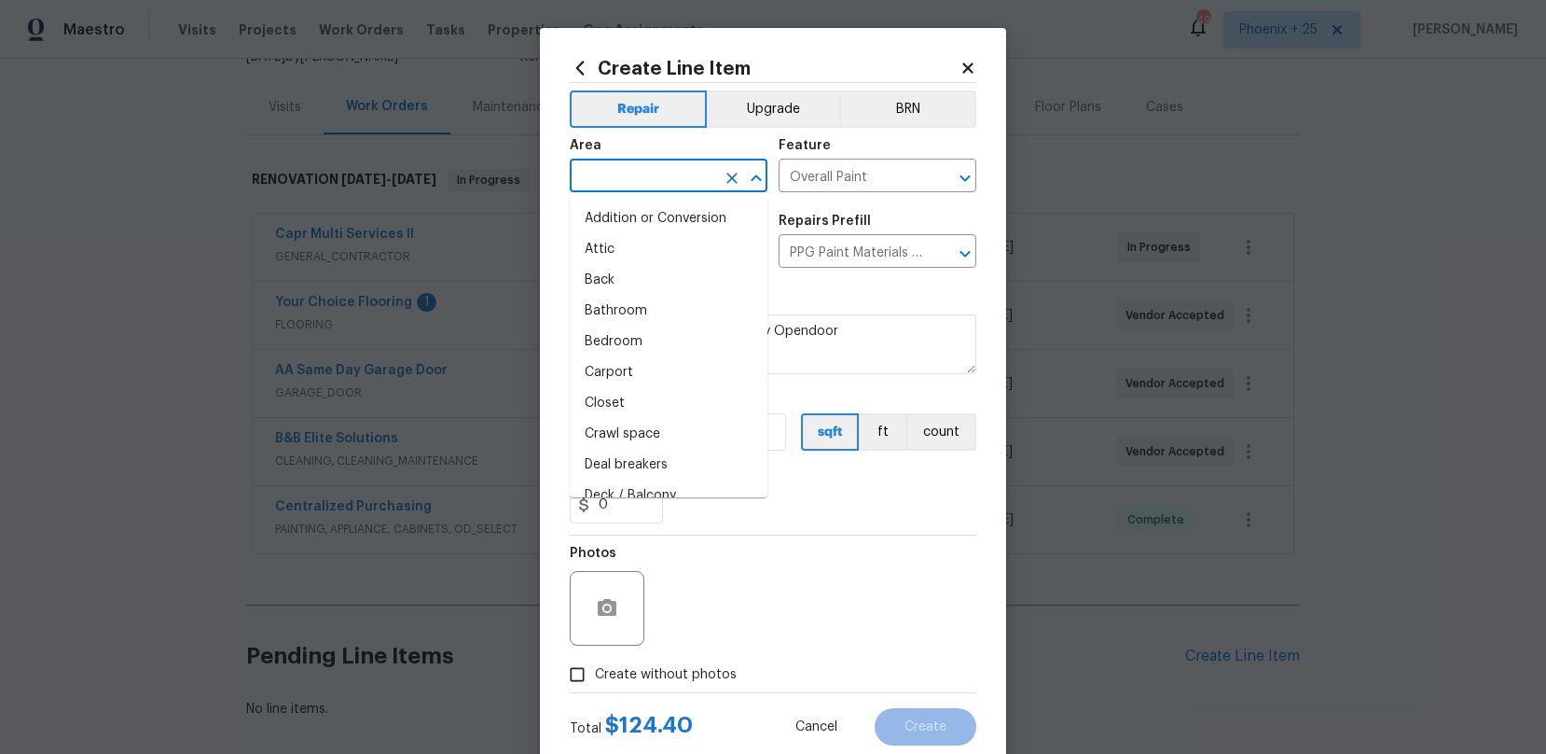
type input "v"
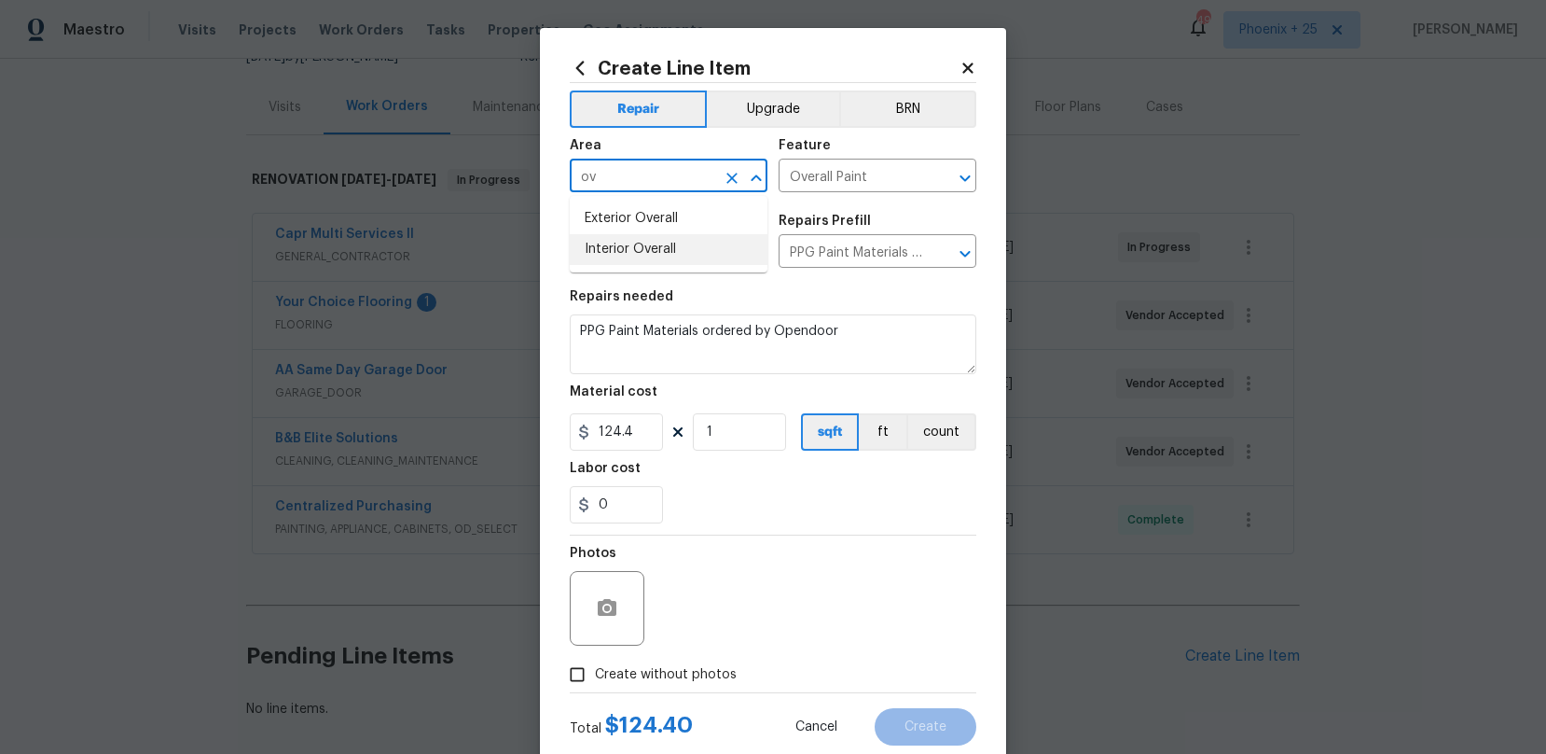
click at [705, 260] on li "Interior Overall" at bounding box center [669, 249] width 198 height 31
type input "Interior Overall"
click at [694, 675] on span "Create without photos" at bounding box center [666, 675] width 142 height 20
click at [595, 675] on input "Create without photos" at bounding box center [577, 674] width 35 height 35
checkbox input "true"
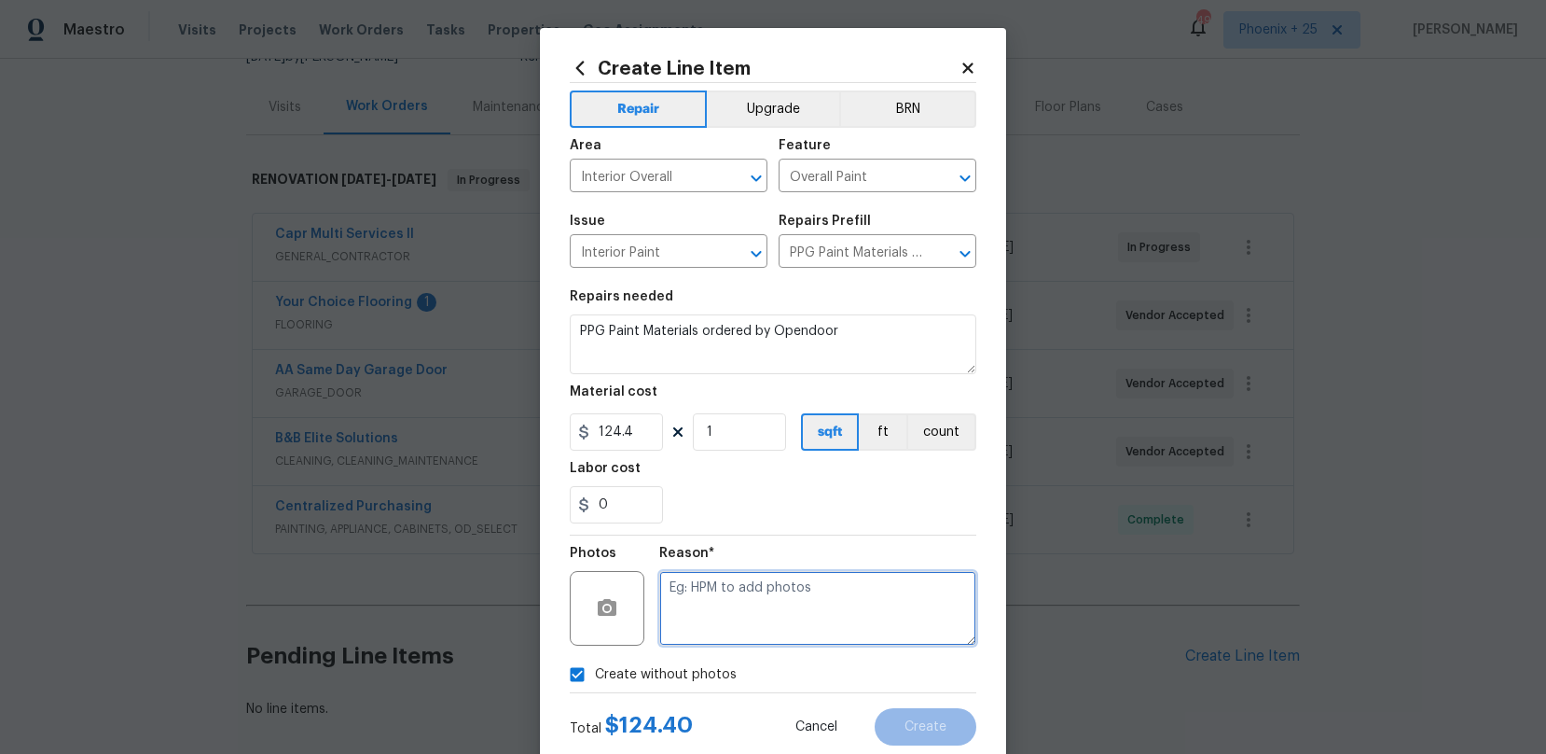
click at [738, 624] on textarea at bounding box center [817, 608] width 317 height 75
type textarea "NA"
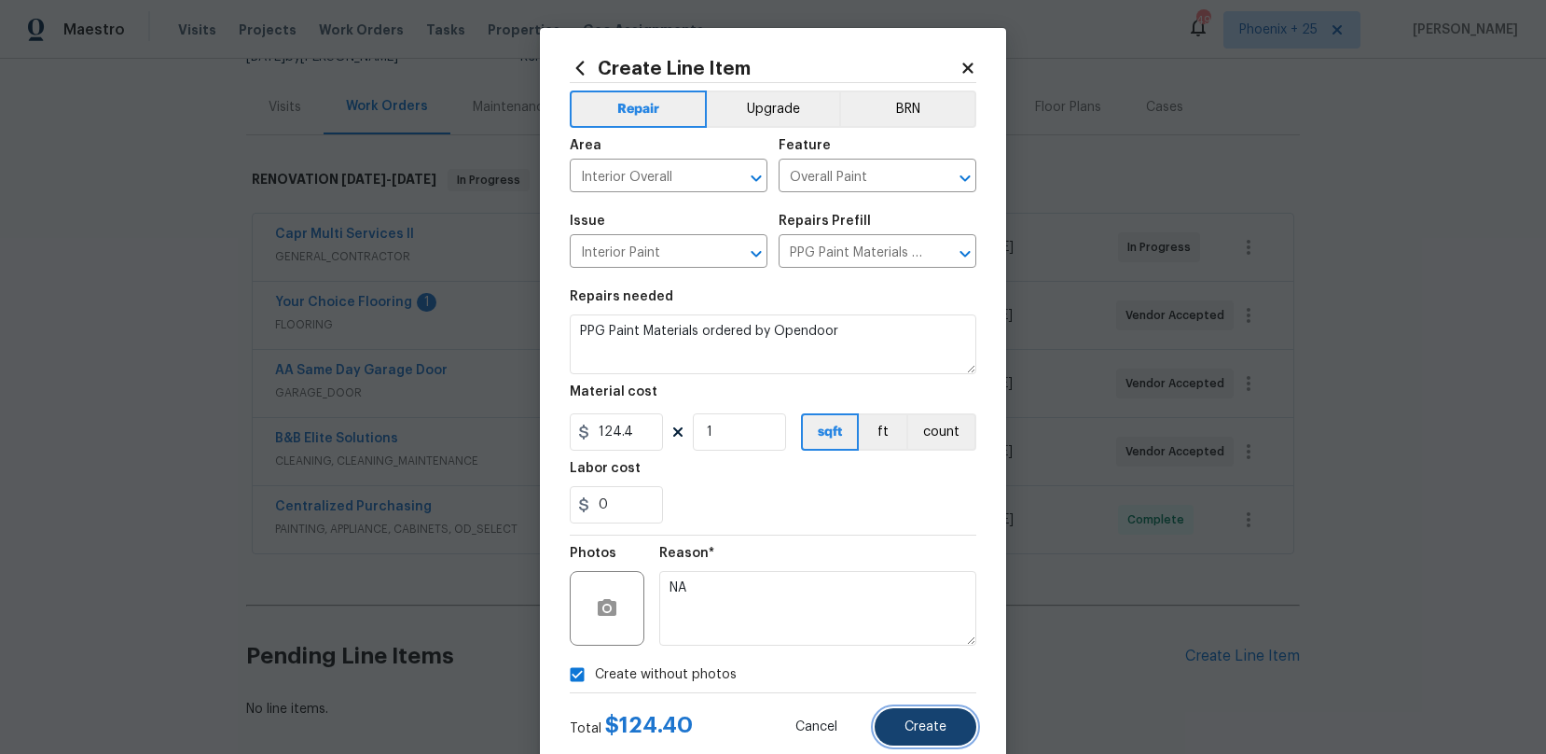
click at [945, 733] on span "Create" at bounding box center [926, 727] width 42 height 14
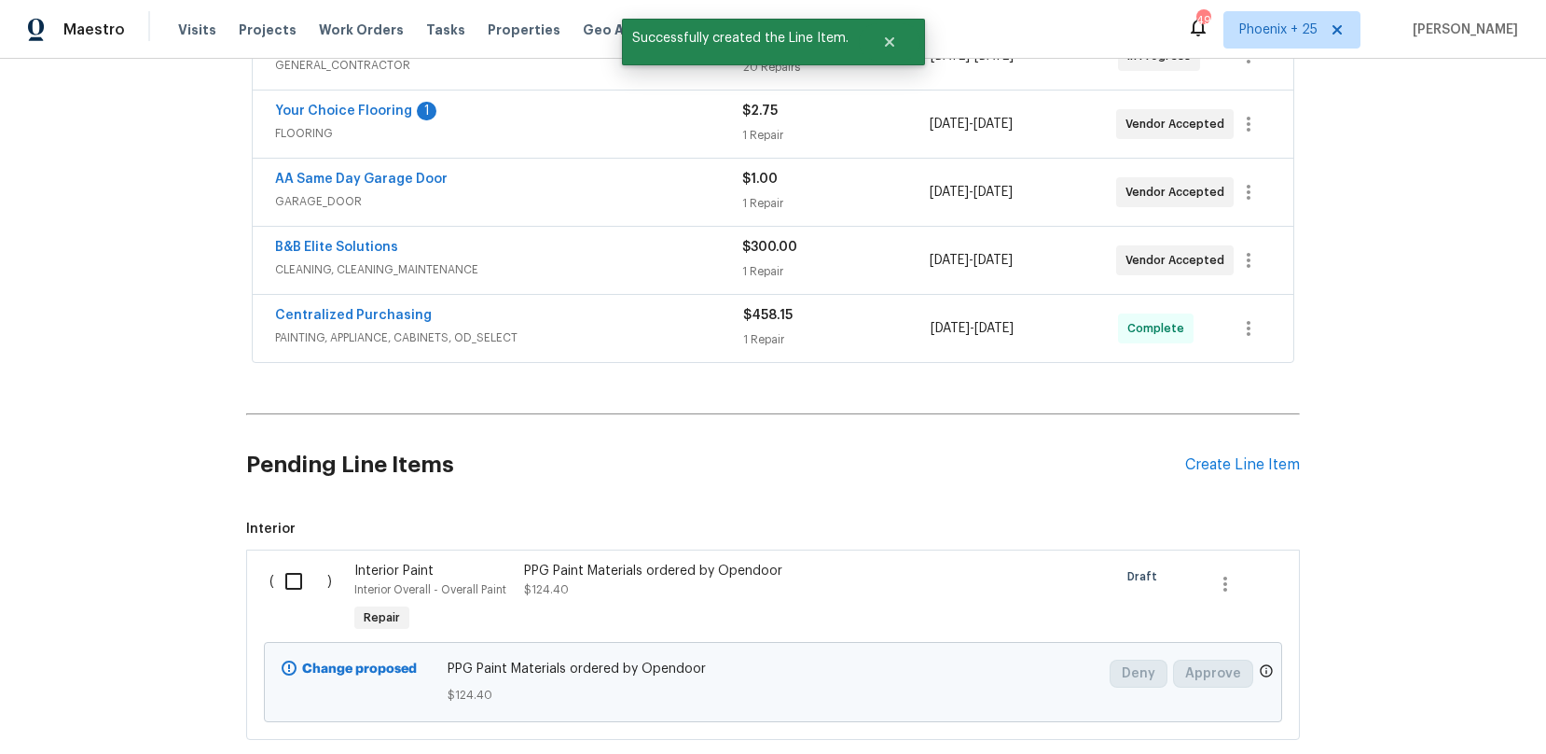
scroll to position [436, 0]
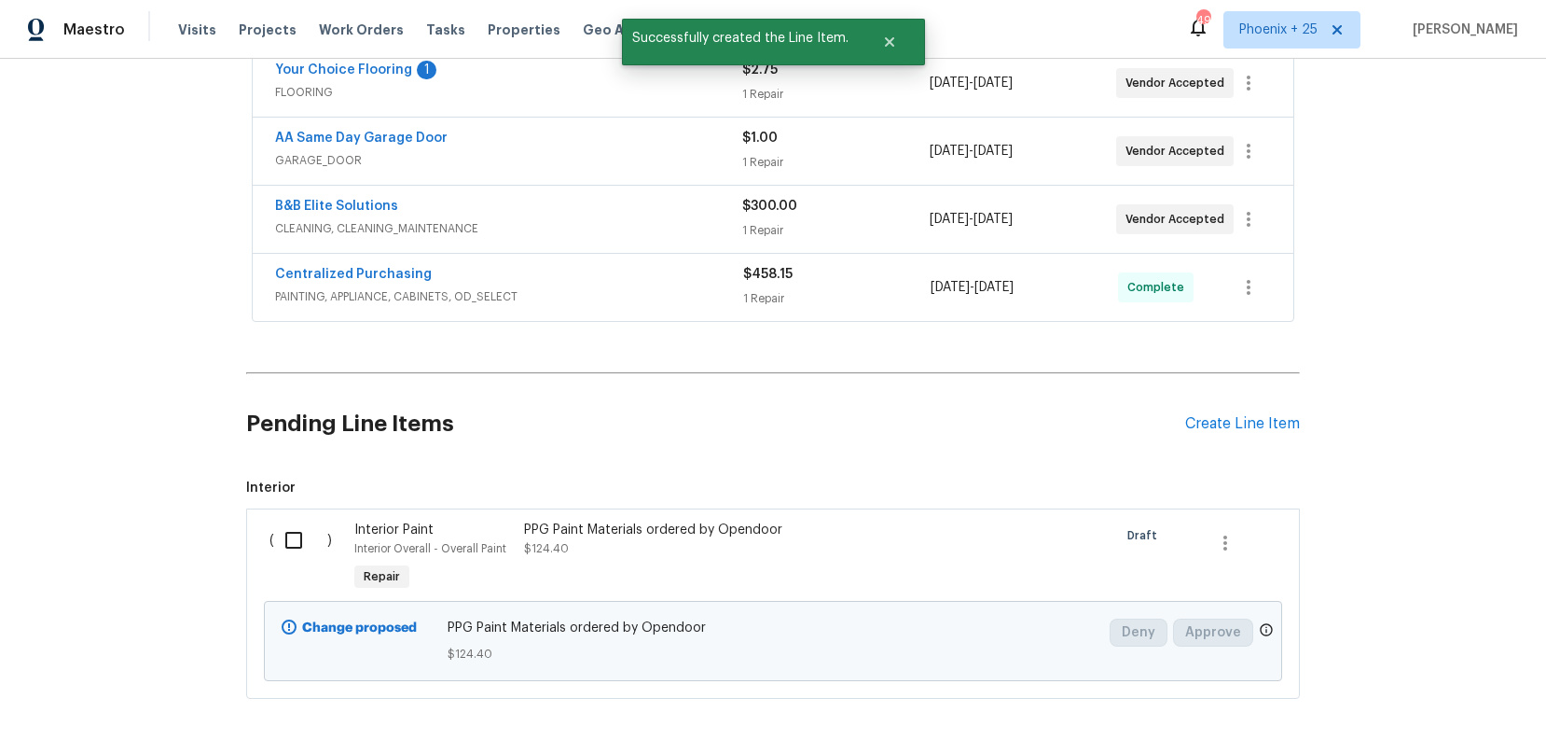
drag, startPoint x: 248, startPoint y: 560, endPoint x: 261, endPoint y: 557, distance: 13.4
click at [255, 559] on div "Back to all projects [STREET_ADDRESS] 2 Beds | 2 Baths | Total: 1296 ft² | Abov…" at bounding box center [773, 406] width 1546 height 695
drag, startPoint x: 299, startPoint y: 539, endPoint x: 312, endPoint y: 545, distance: 14.2
click at [300, 540] on input "checkbox" at bounding box center [300, 539] width 53 height 39
checkbox input "true"
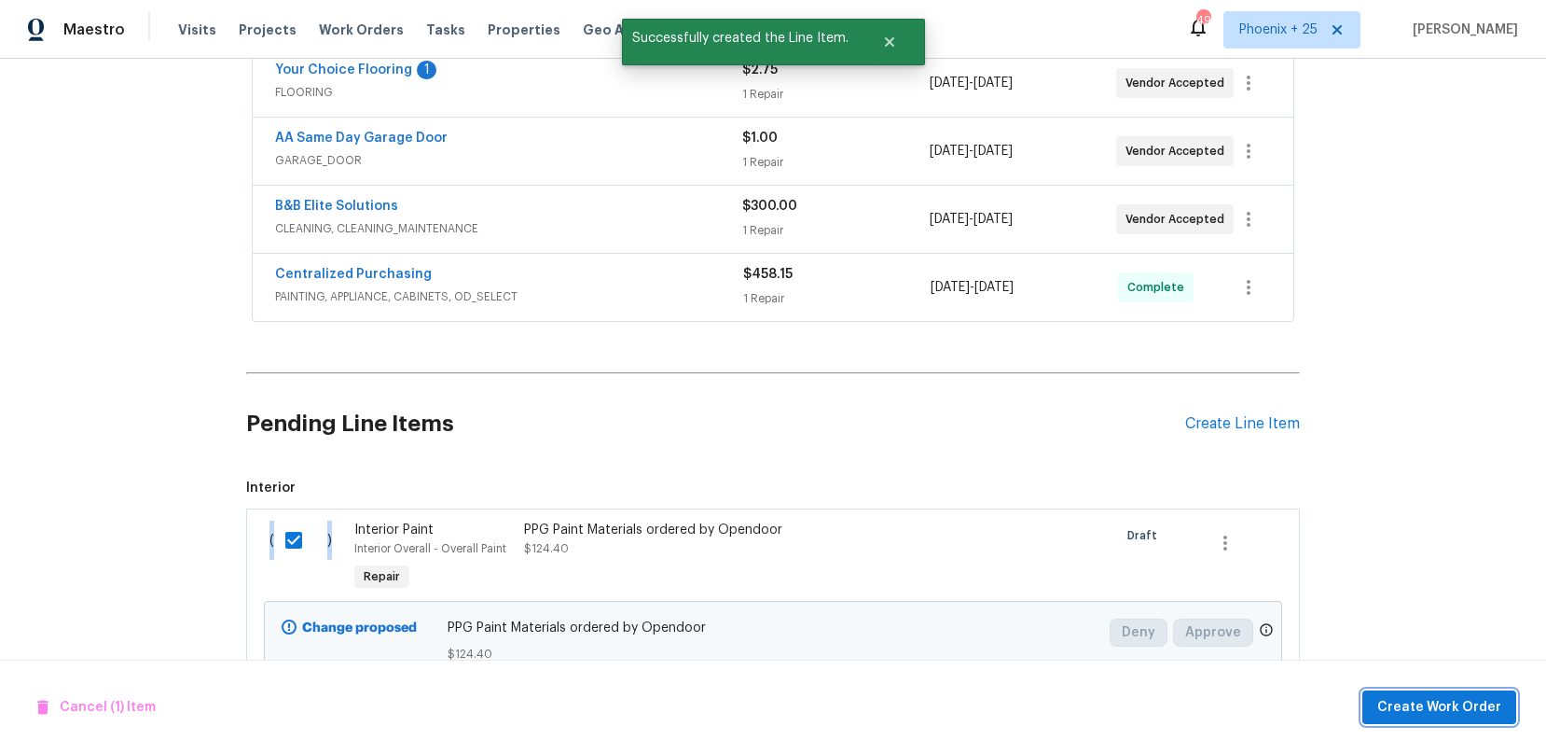
click at [1397, 699] on span "Create Work Order" at bounding box center [1440, 707] width 124 height 23
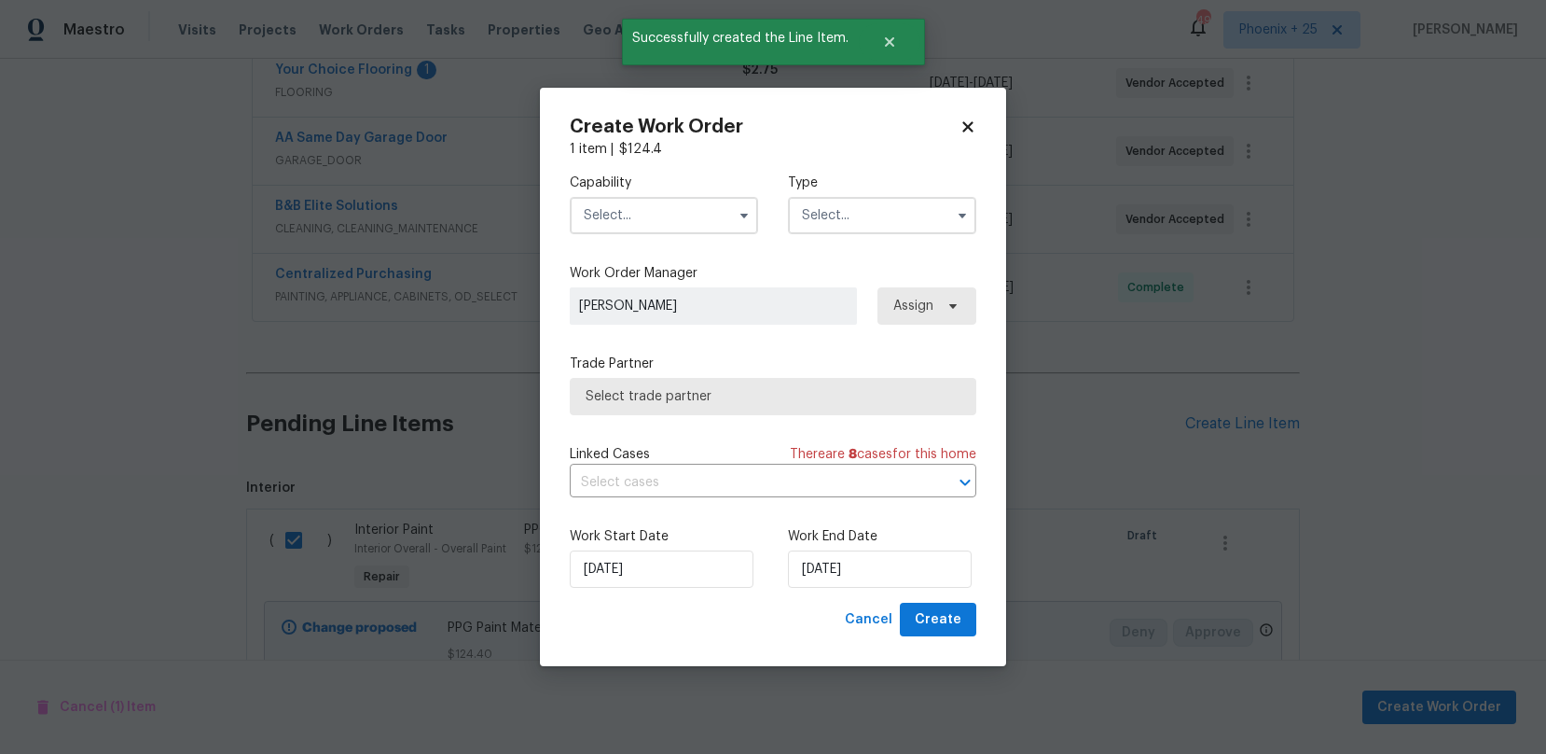
click at [623, 207] on input "text" at bounding box center [664, 215] width 188 height 37
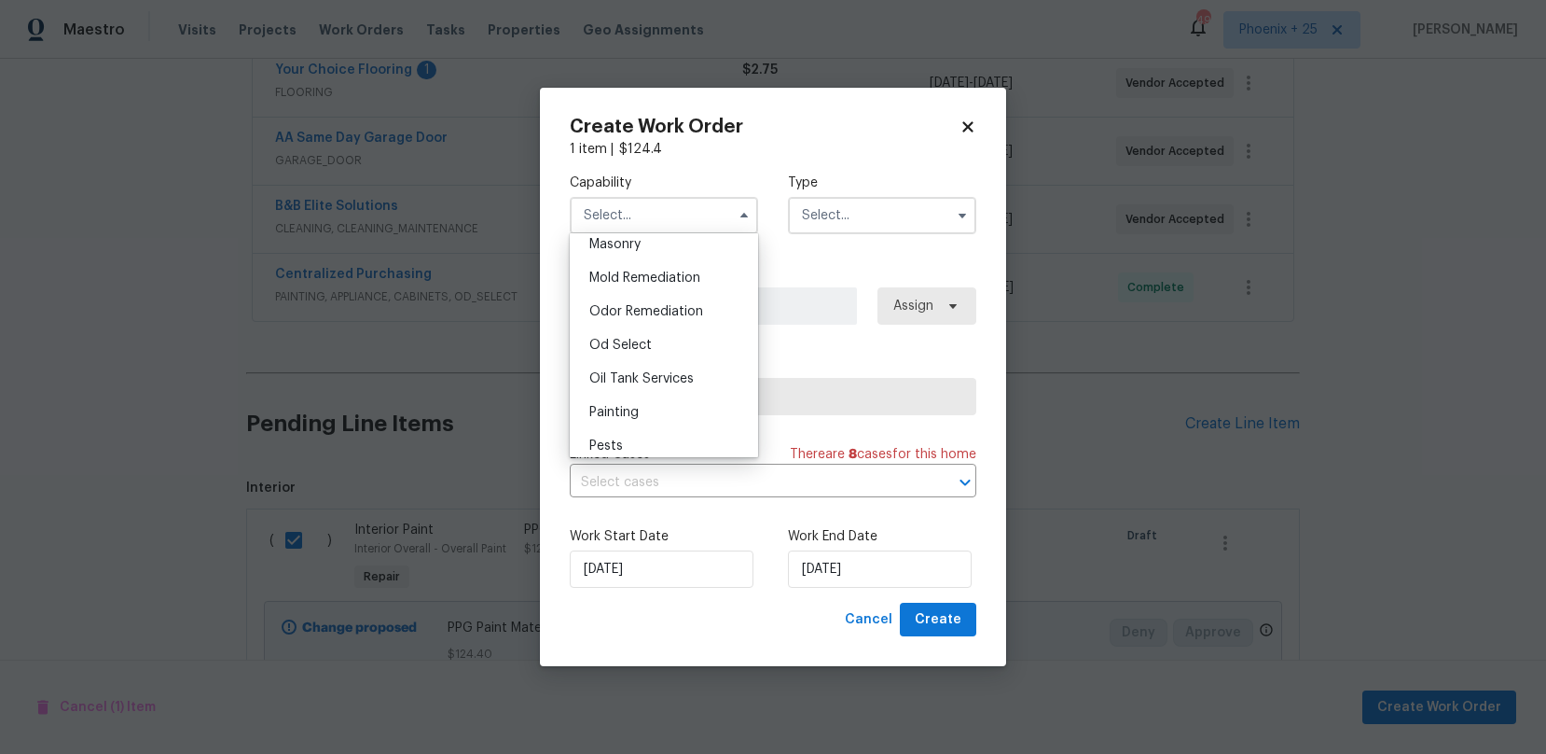
scroll to position [1441, 0]
click at [673, 374] on div "Painting" at bounding box center [664, 381] width 179 height 34
type input "Painting"
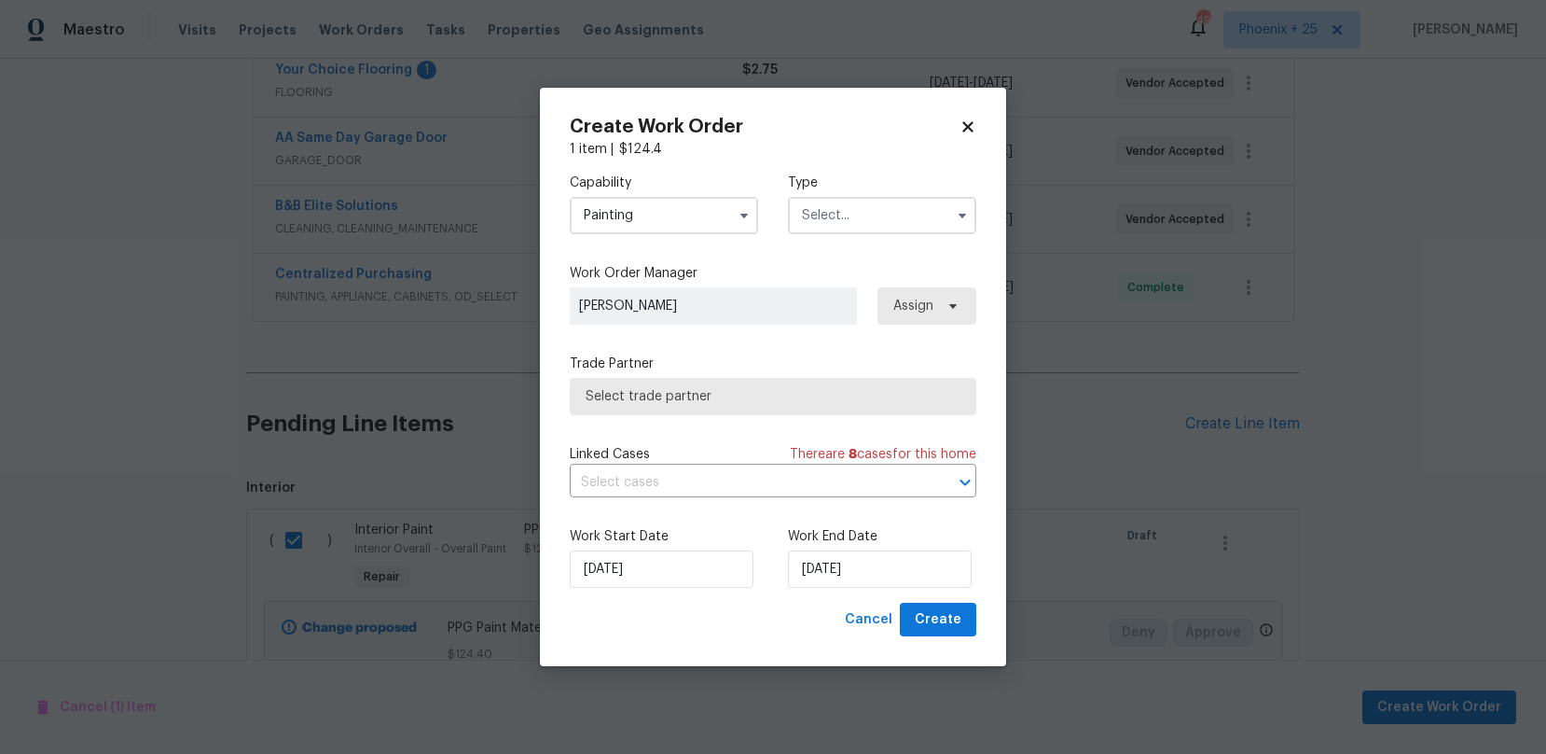
click at [923, 213] on input "text" at bounding box center [882, 215] width 188 height 37
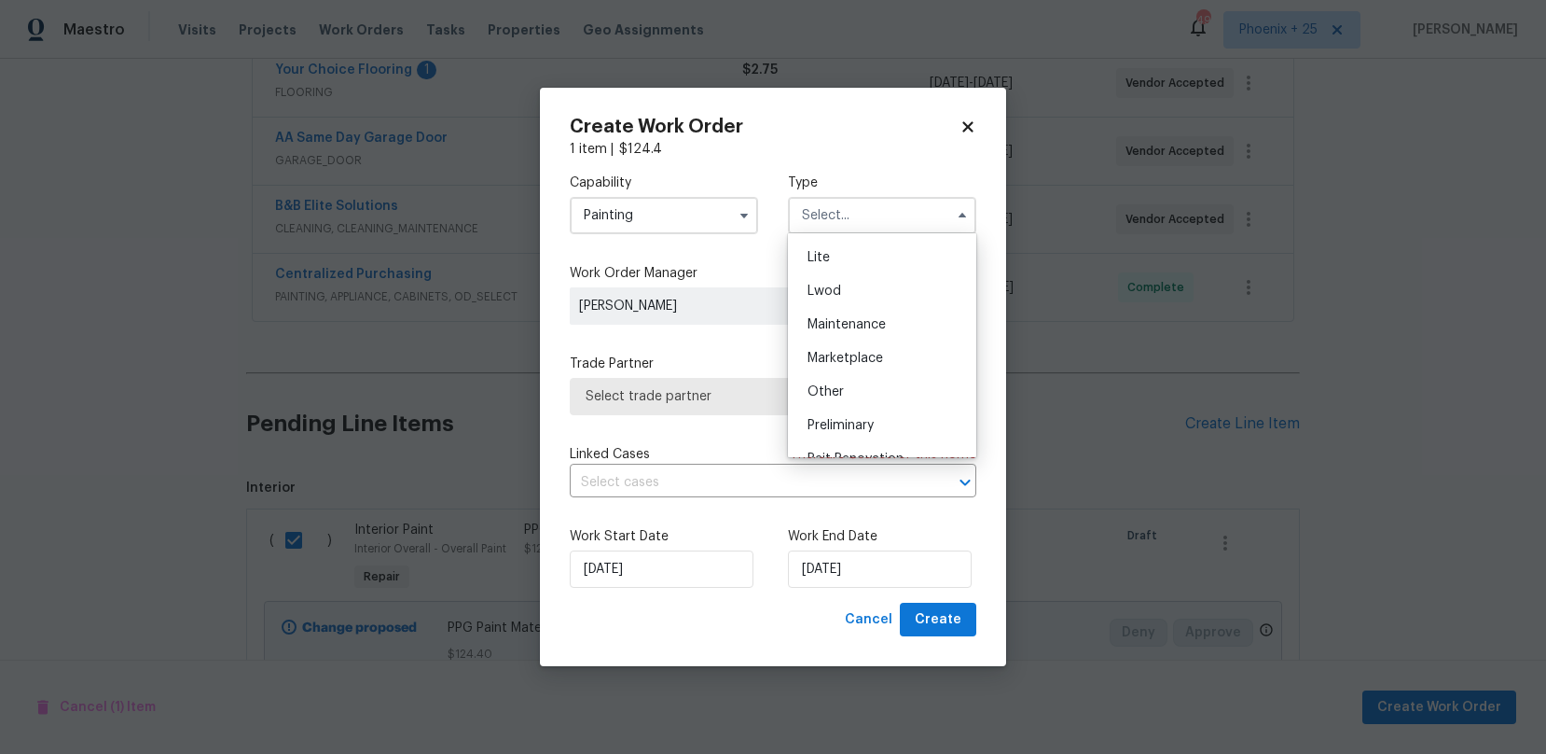
scroll to position [423, 0]
click at [893, 294] on div "Renovation" at bounding box center [882, 301] width 179 height 34
type input "Renovation"
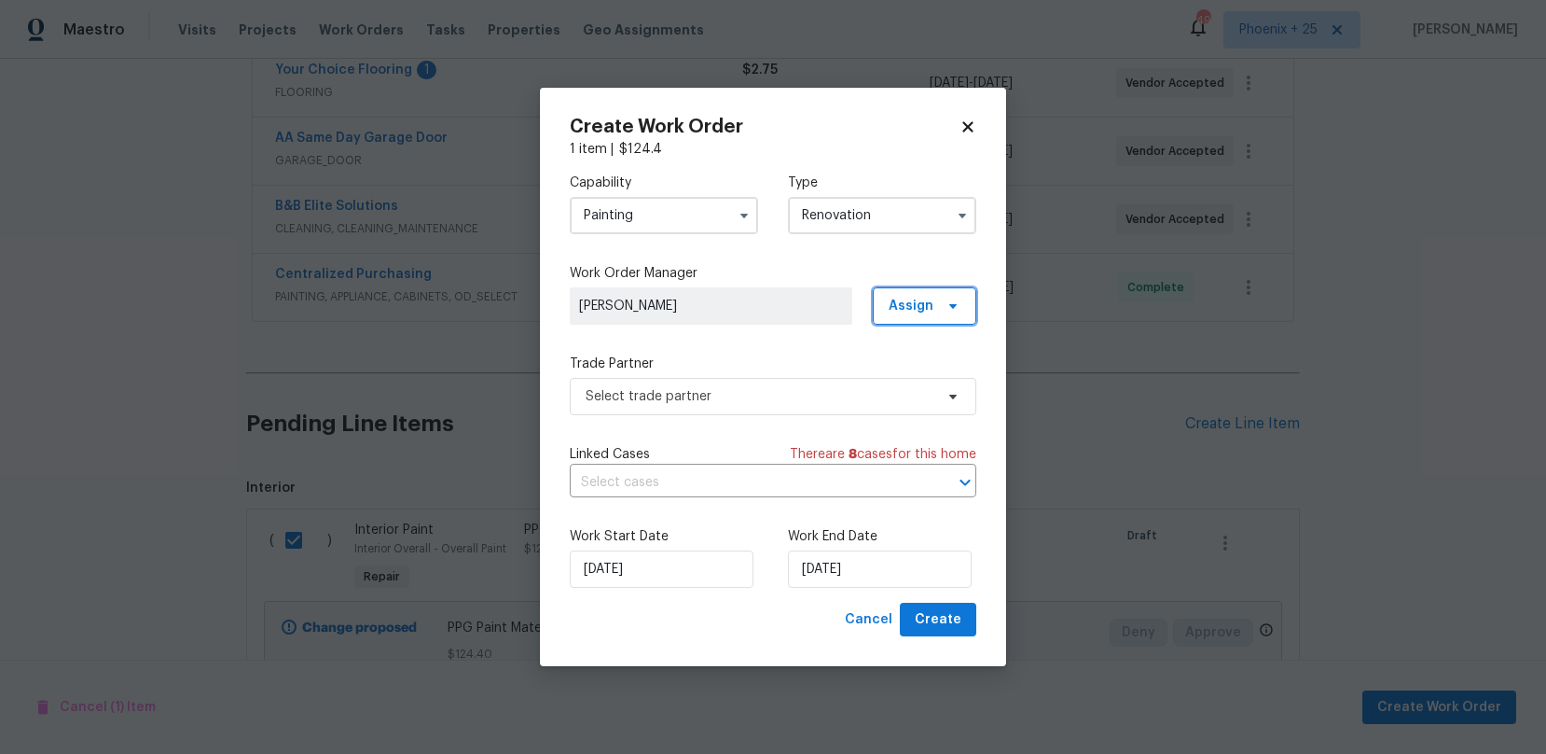
drag, startPoint x: 936, startPoint y: 304, endPoint x: 933, endPoint y: 330, distance: 26.4
click at [936, 305] on span "Assign" at bounding box center [925, 305] width 104 height 37
click at [915, 380] on div "Assign to me" at bounding box center [927, 384] width 81 height 19
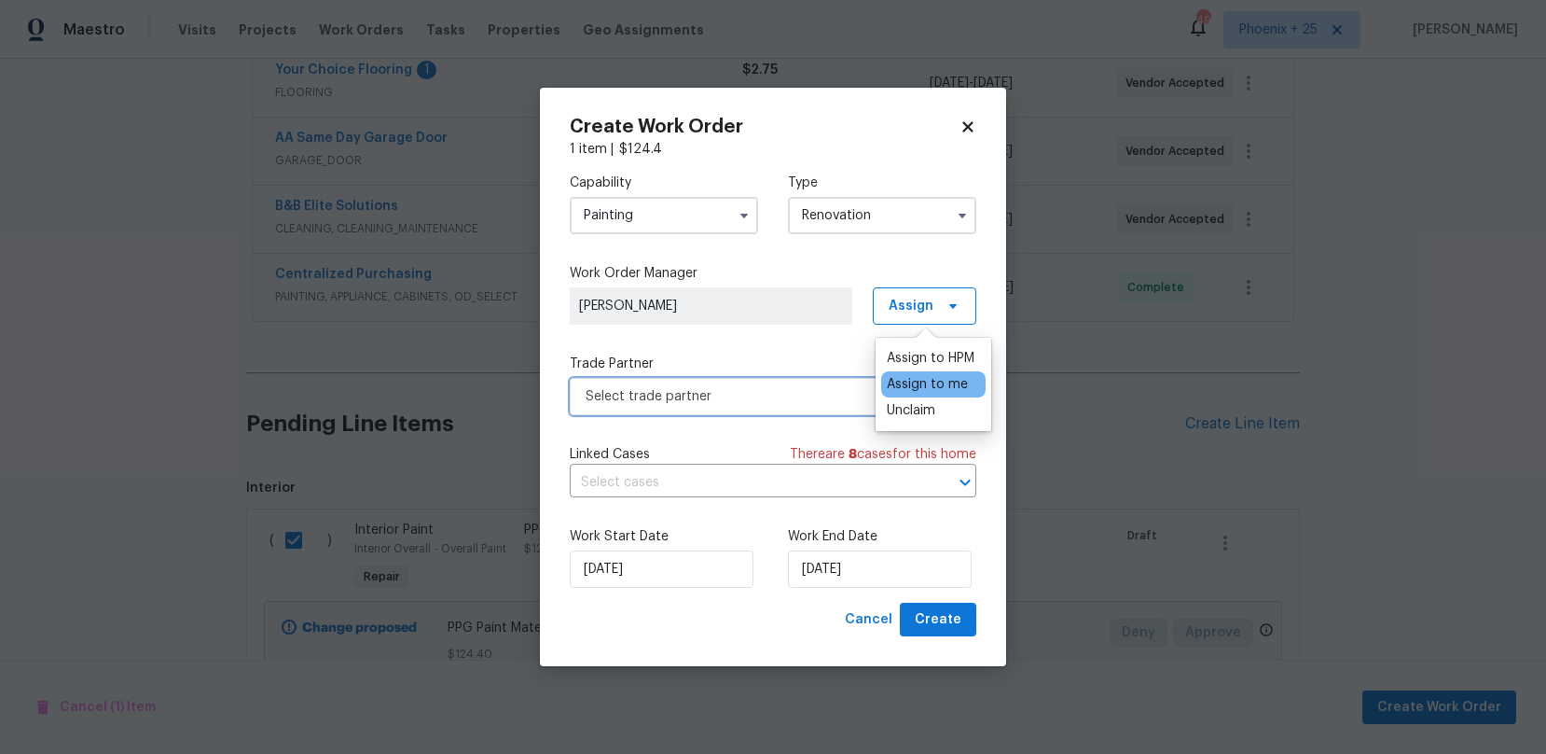
click at [792, 391] on span "Select trade partner" at bounding box center [760, 396] width 348 height 19
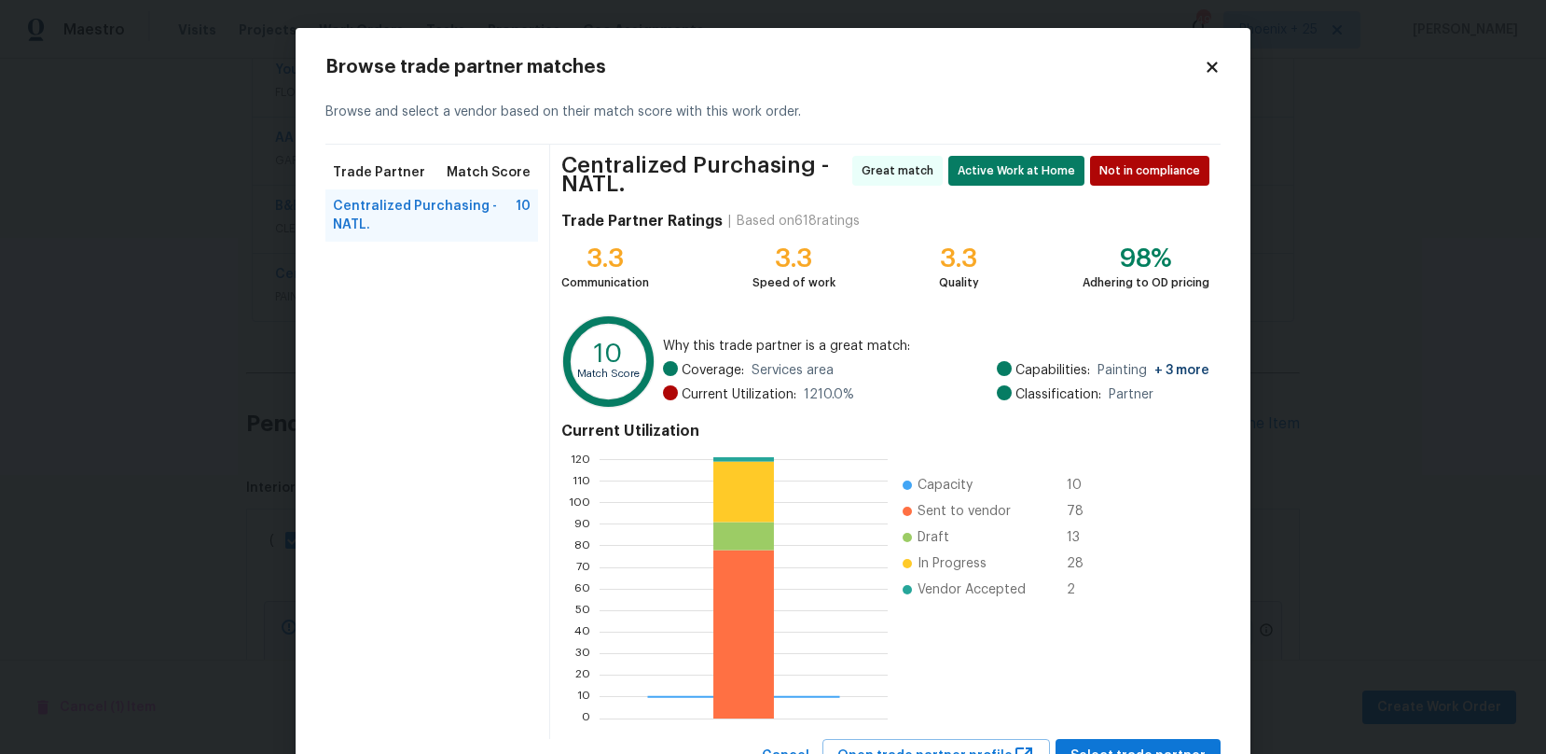
scroll to position [77, 0]
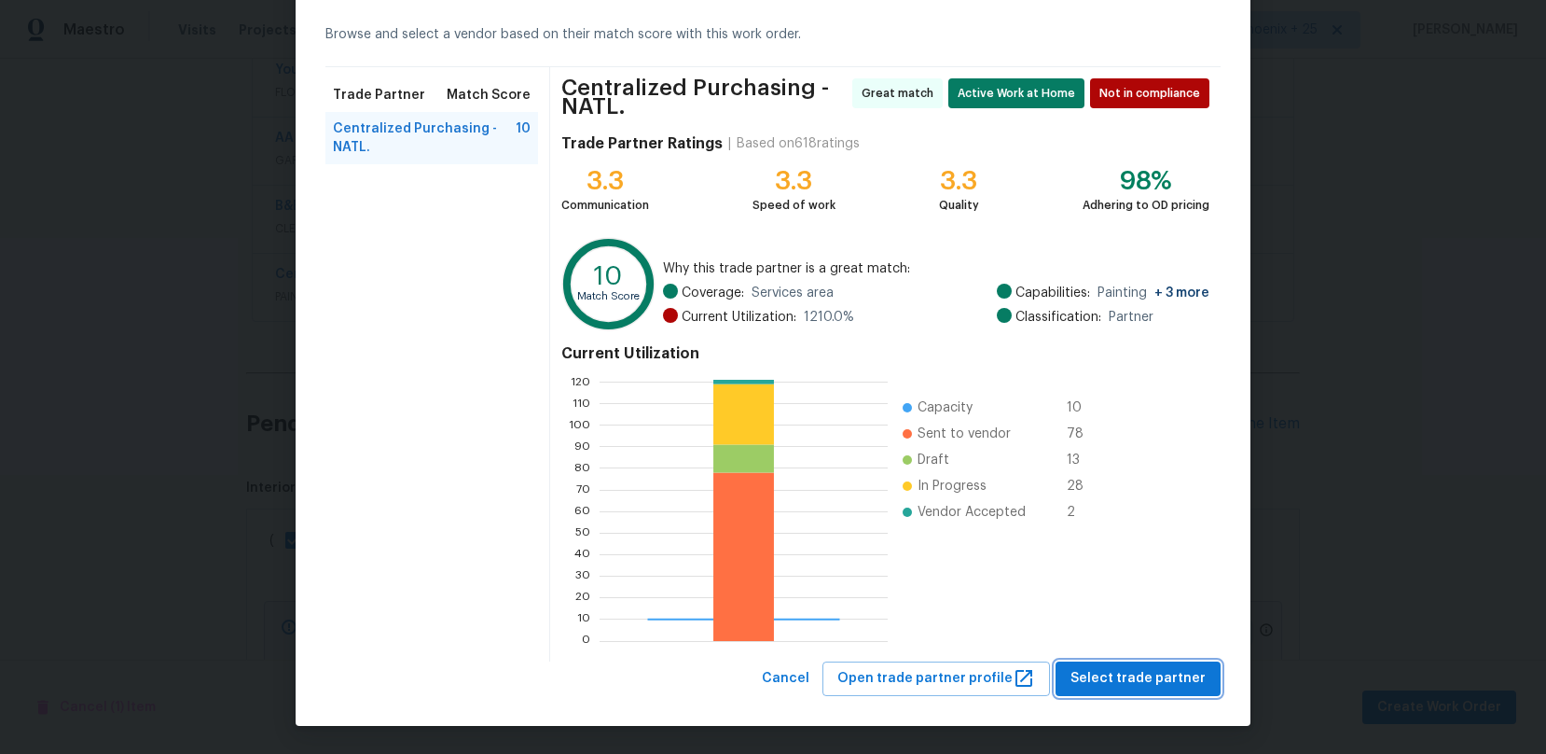
click at [1161, 669] on span "Select trade partner" at bounding box center [1138, 678] width 135 height 23
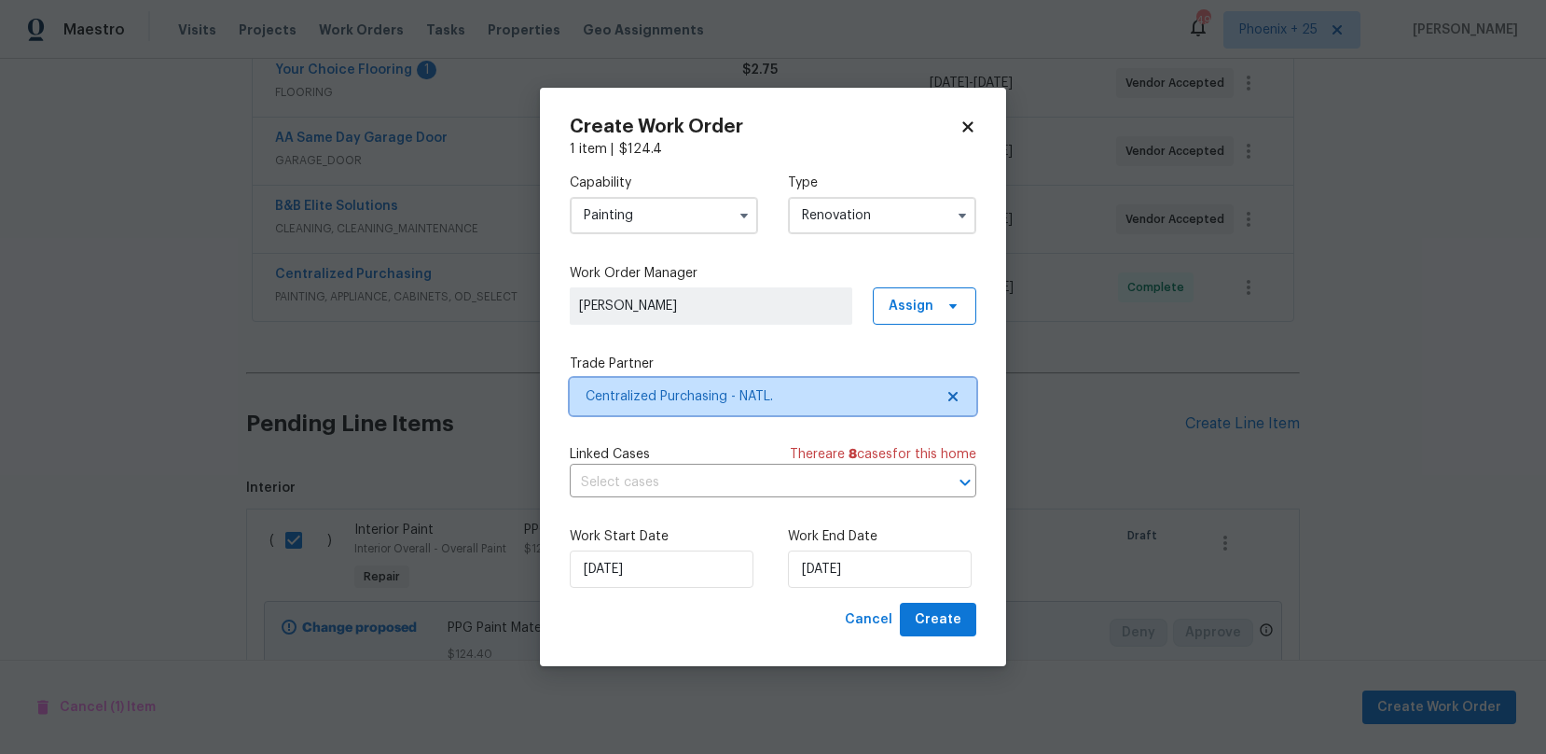
scroll to position [0, 0]
click at [915, 631] on button "Create" at bounding box center [938, 620] width 76 height 35
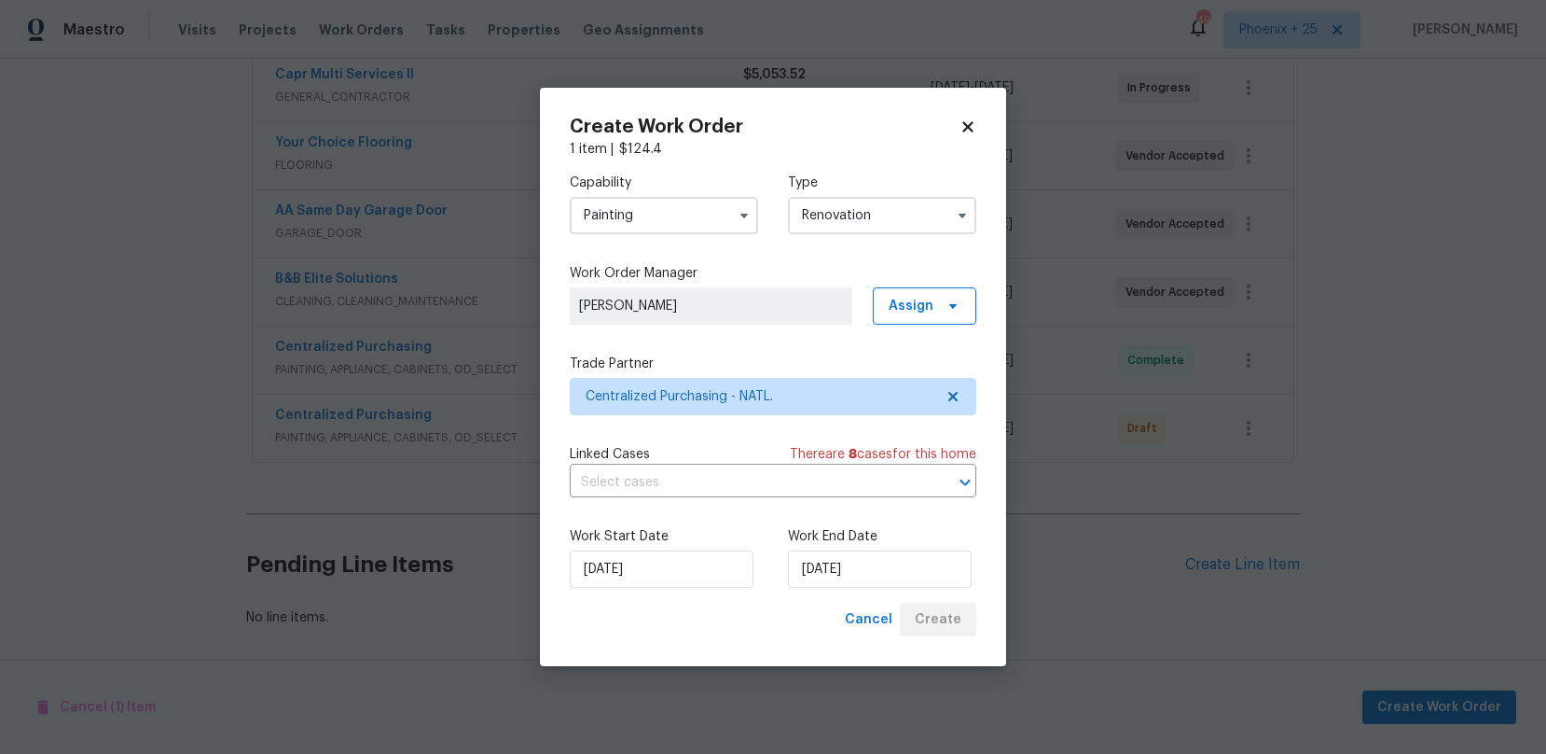
scroll to position [363, 0]
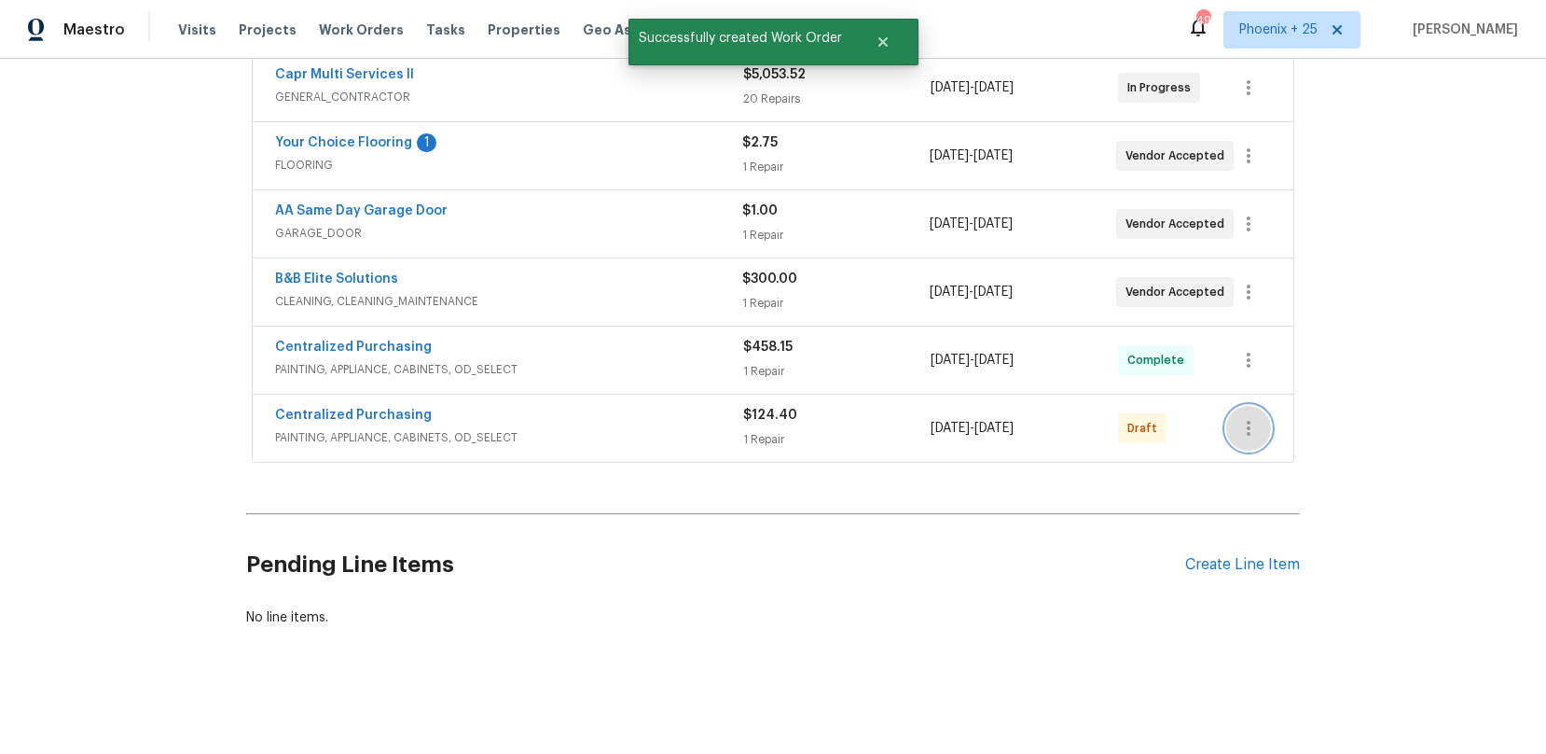
click at [1256, 429] on icon "button" at bounding box center [1249, 428] width 22 height 22
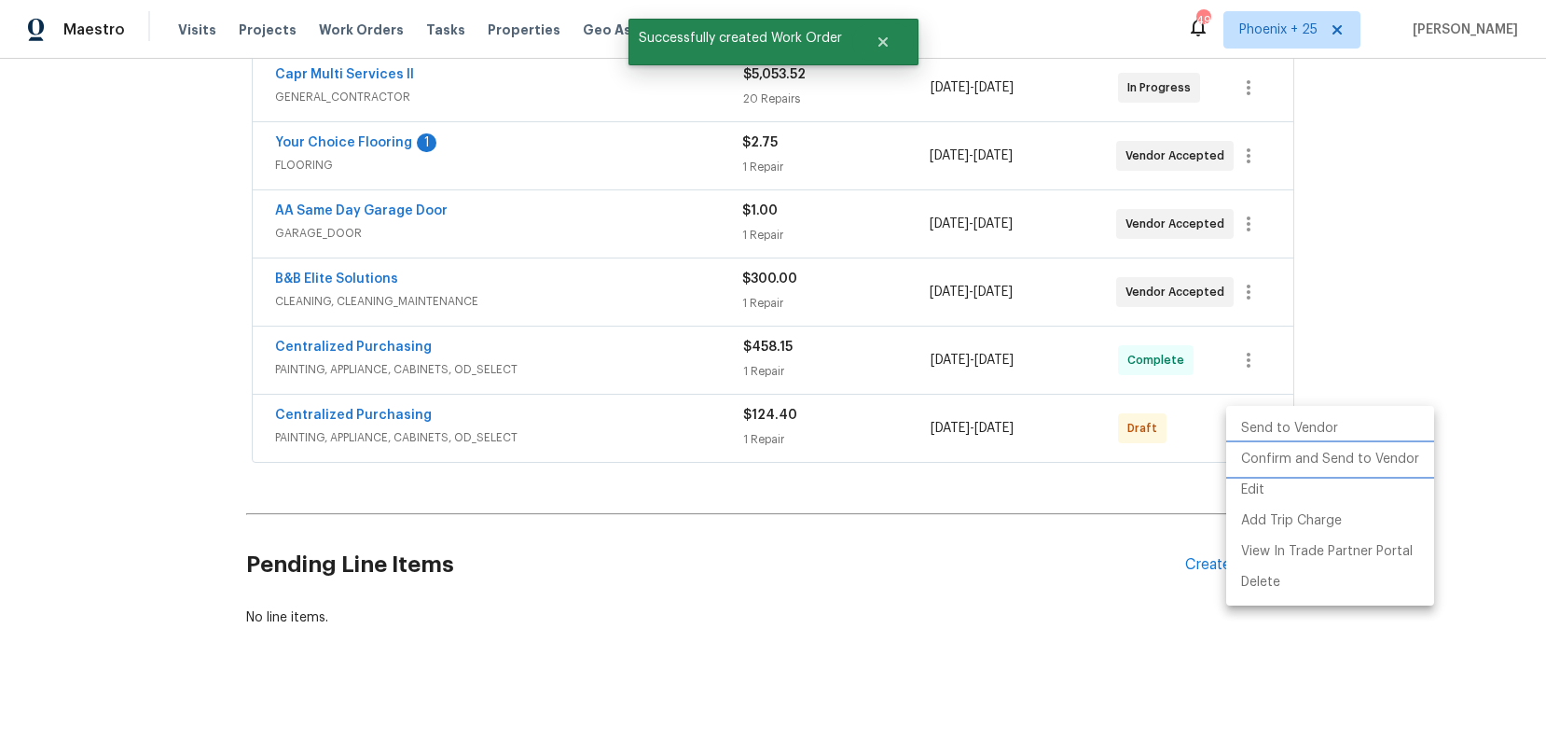
click at [1266, 459] on li "Confirm and Send to Vendor" at bounding box center [1331, 459] width 208 height 31
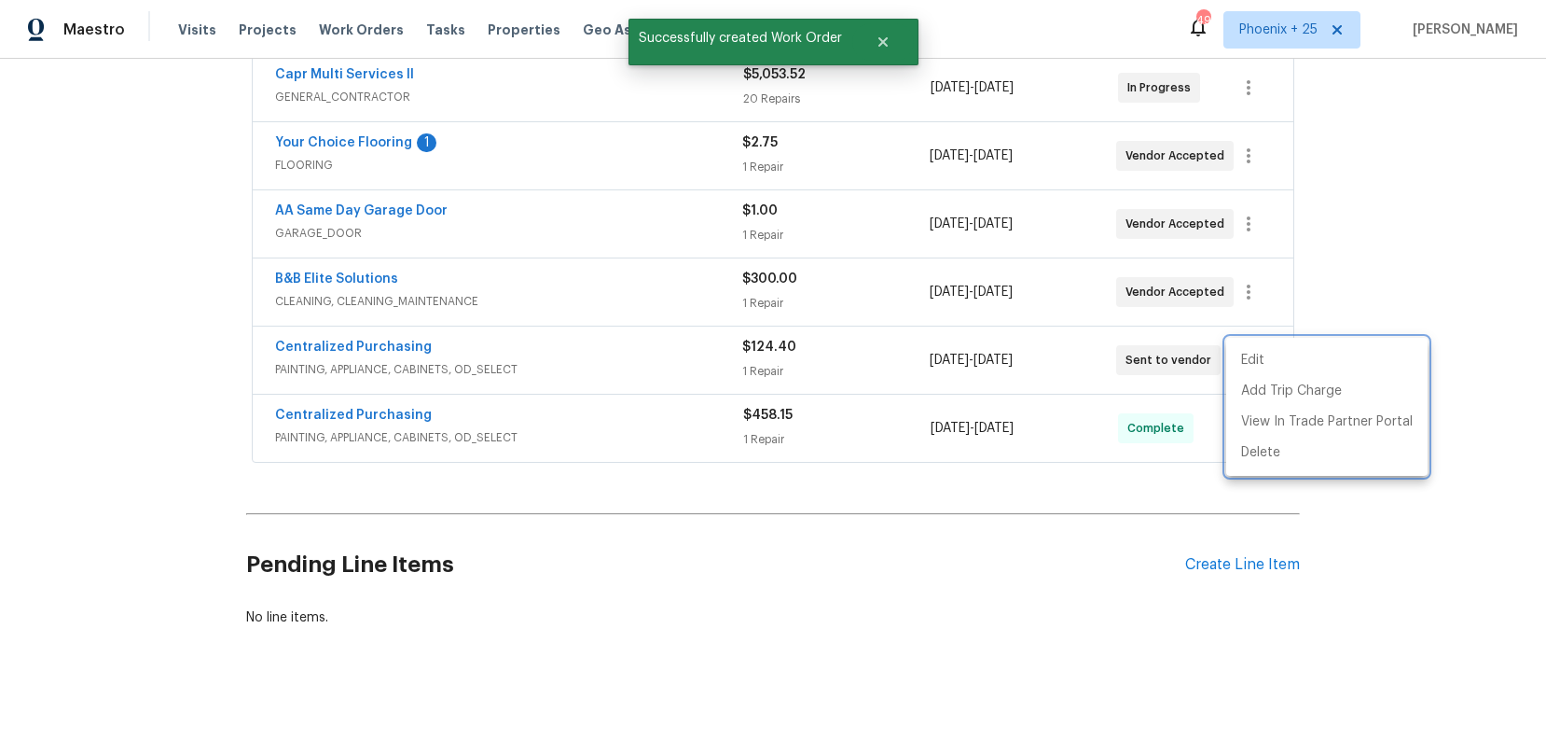
drag, startPoint x: 381, startPoint y: 331, endPoint x: 348, endPoint y: 343, distance: 35.7
click at [377, 331] on div at bounding box center [773, 377] width 1546 height 754
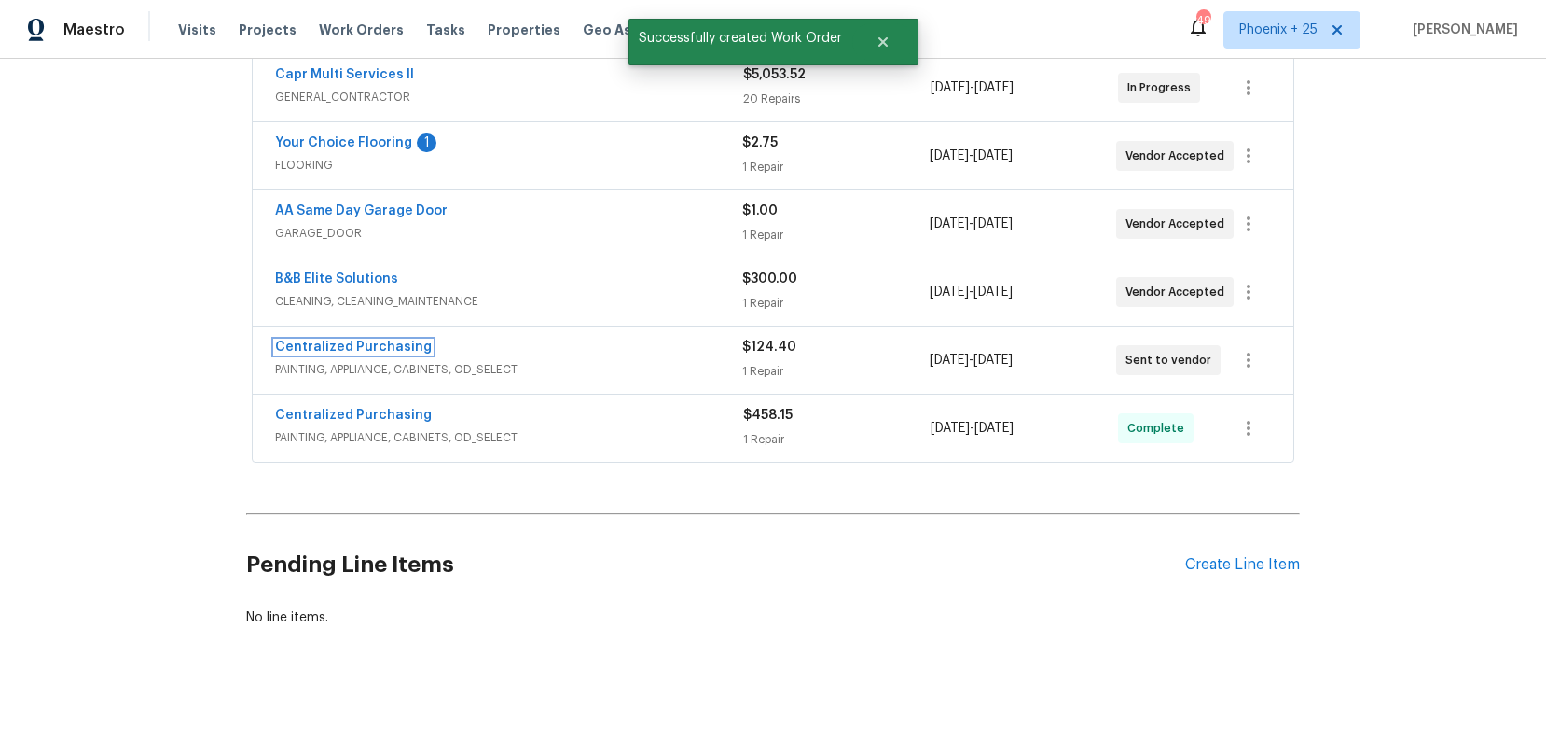
click at [350, 346] on link "Centralized Purchasing" at bounding box center [353, 346] width 157 height 13
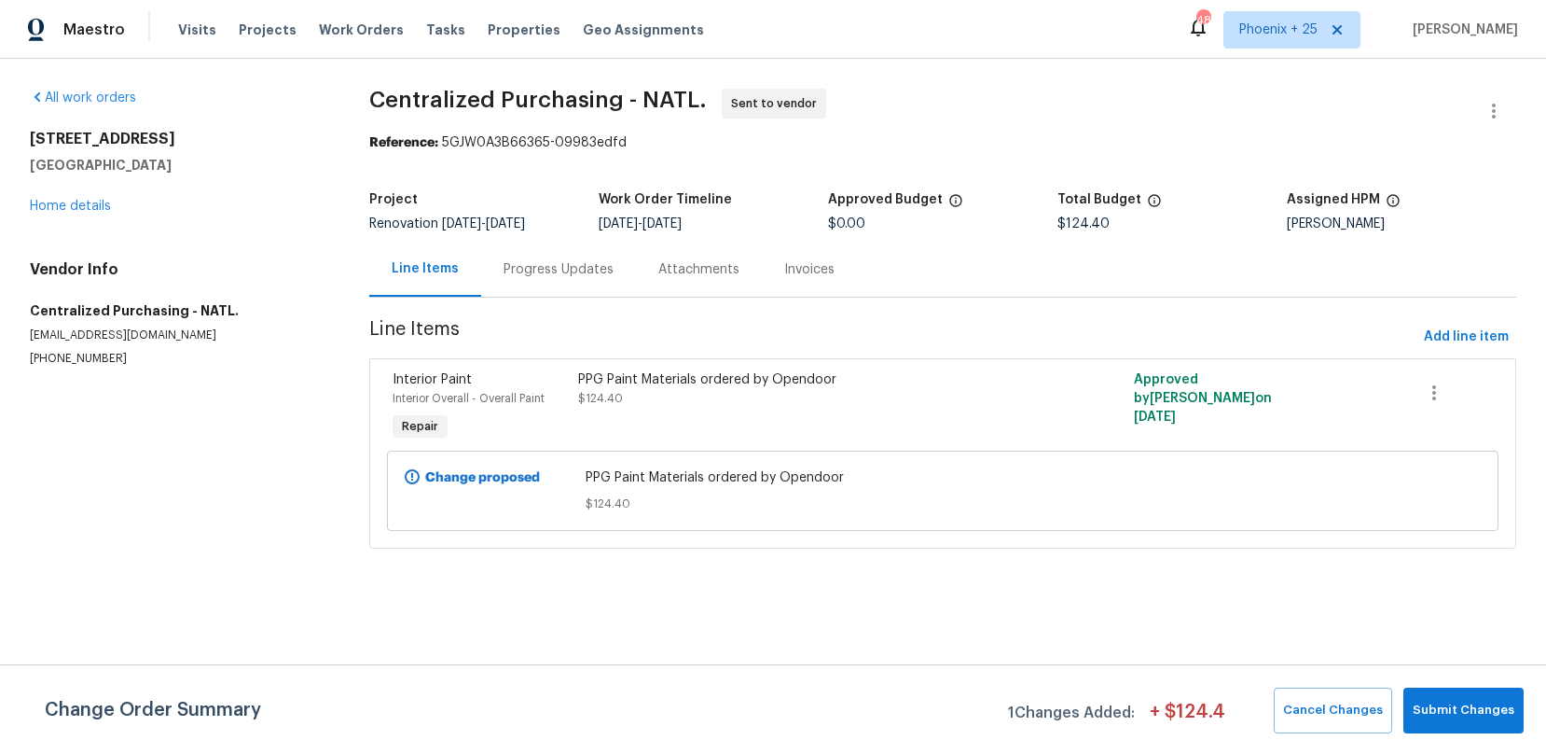
drag, startPoint x: 340, startPoint y: 21, endPoint x: 432, endPoint y: 39, distance: 94.0
click at [340, 21] on span "Work Orders" at bounding box center [361, 30] width 85 height 19
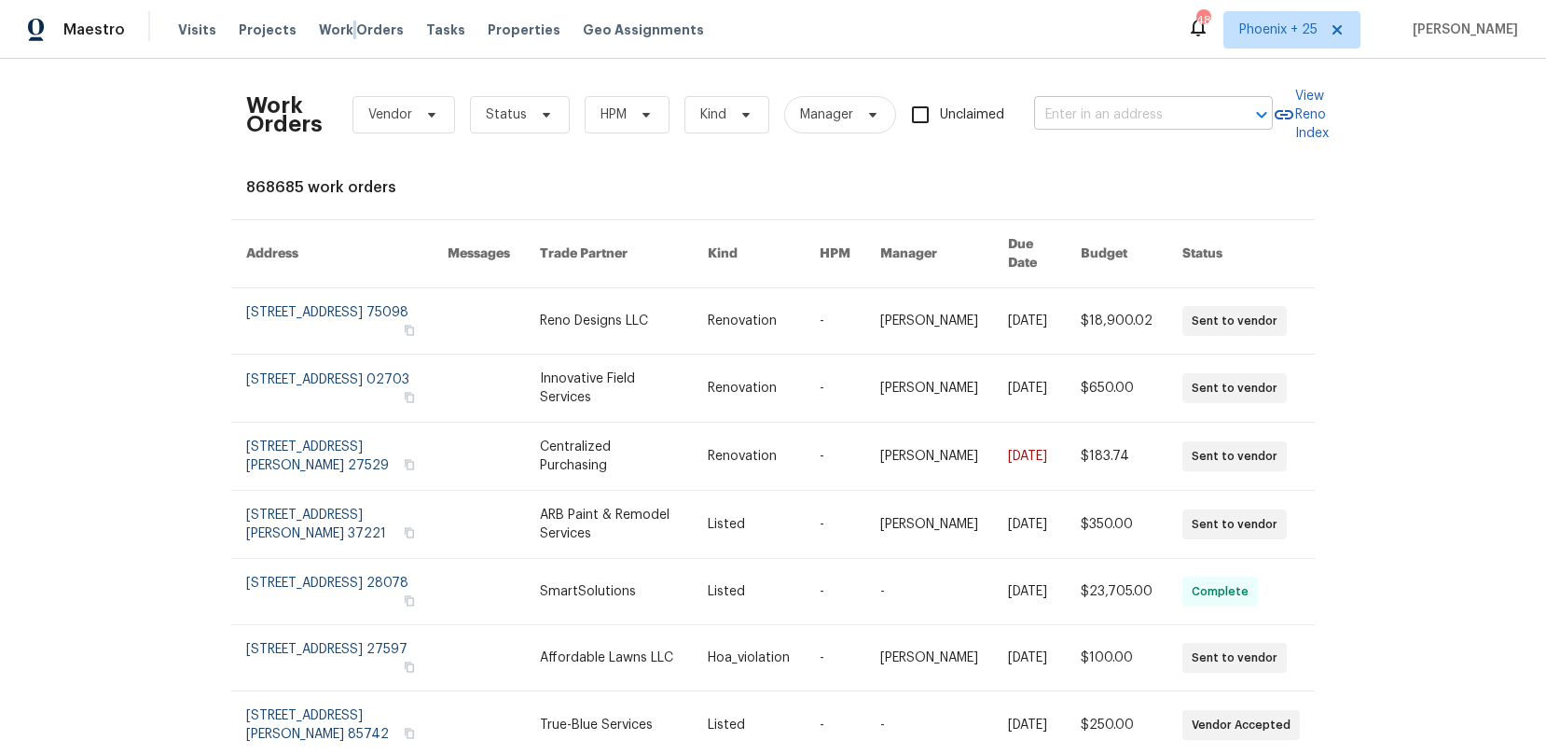
click at [1061, 107] on input "text" at bounding box center [1127, 115] width 187 height 29
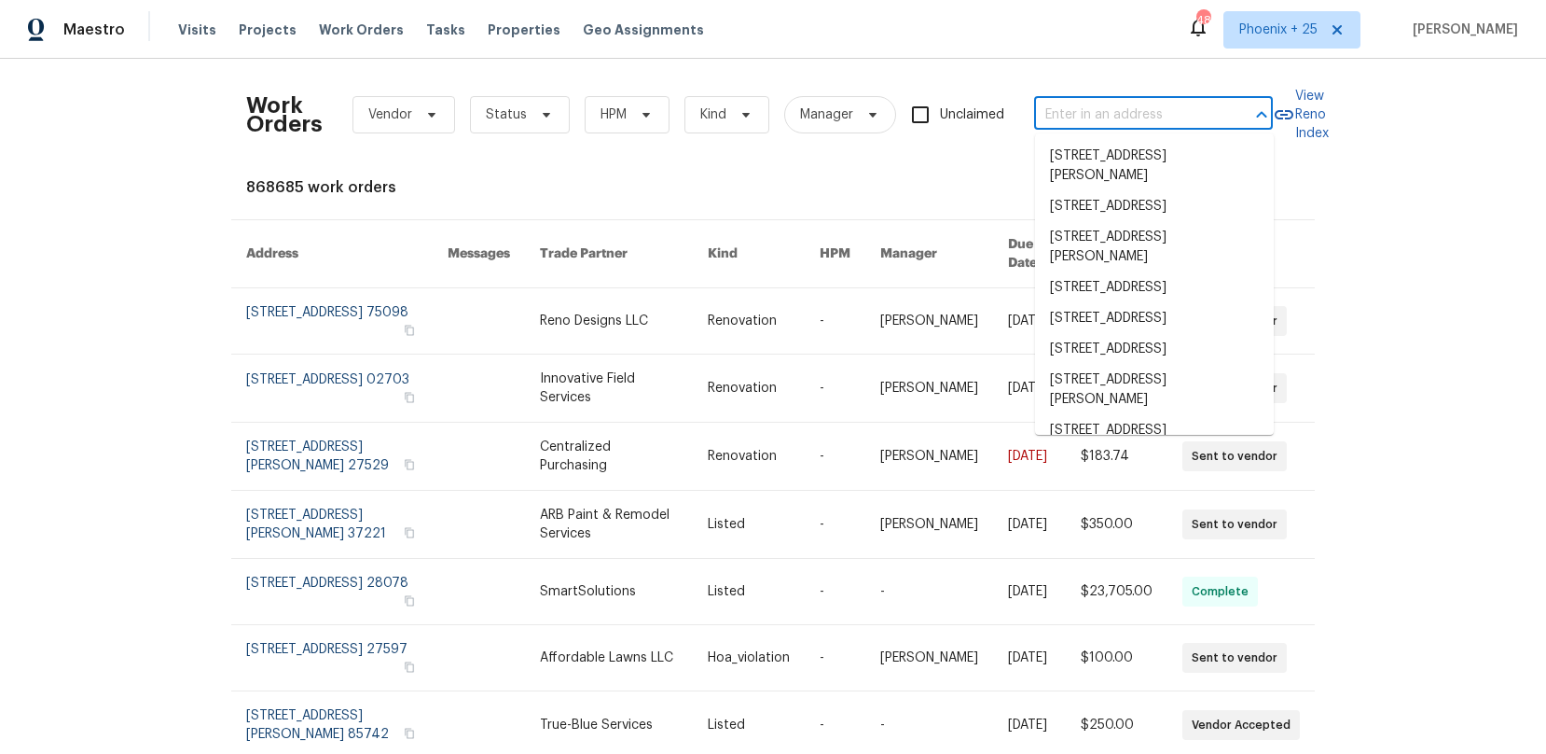
paste input "[STREET_ADDRESS]"
type input "[STREET_ADDRESS]"
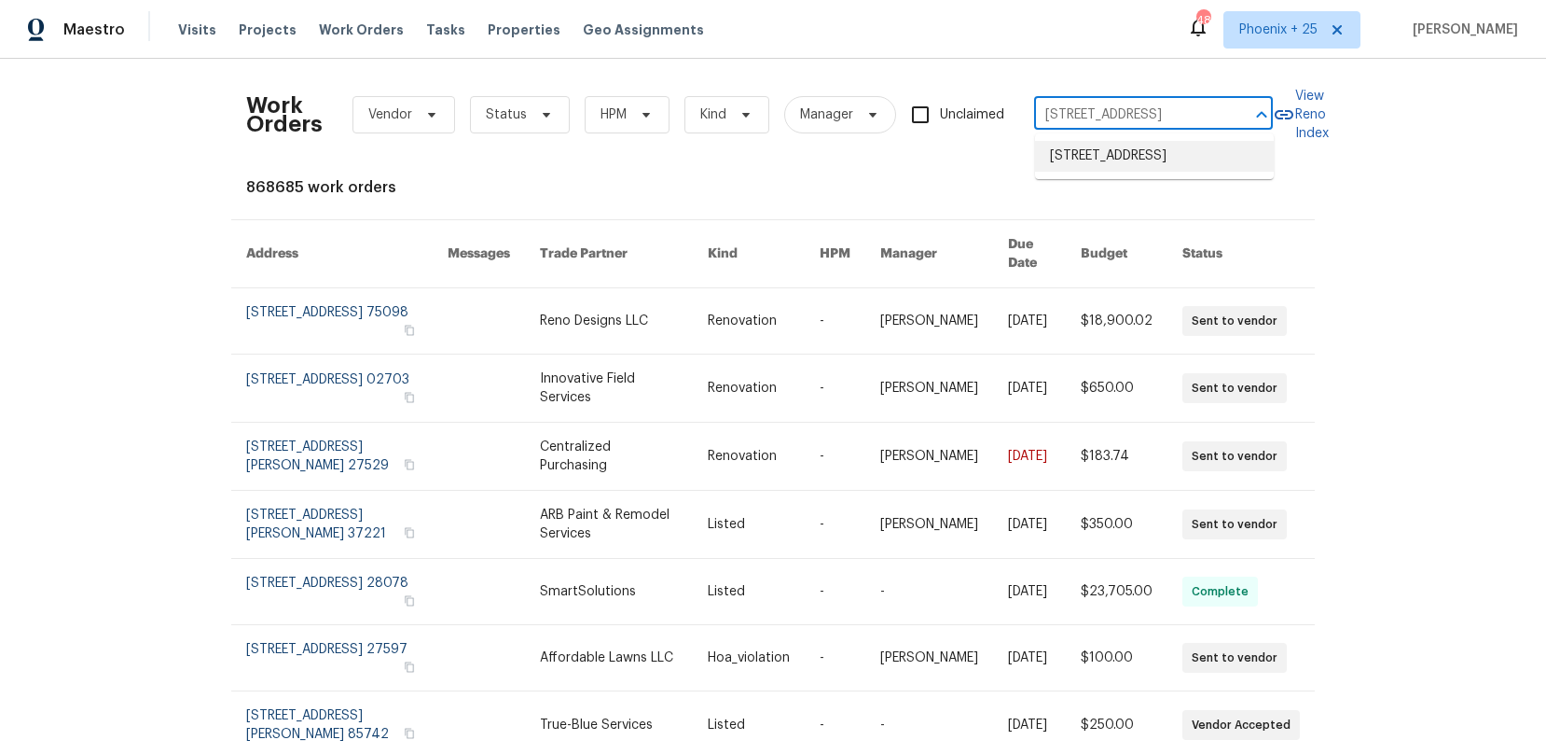
click at [1090, 157] on li "[STREET_ADDRESS]" at bounding box center [1154, 156] width 239 height 31
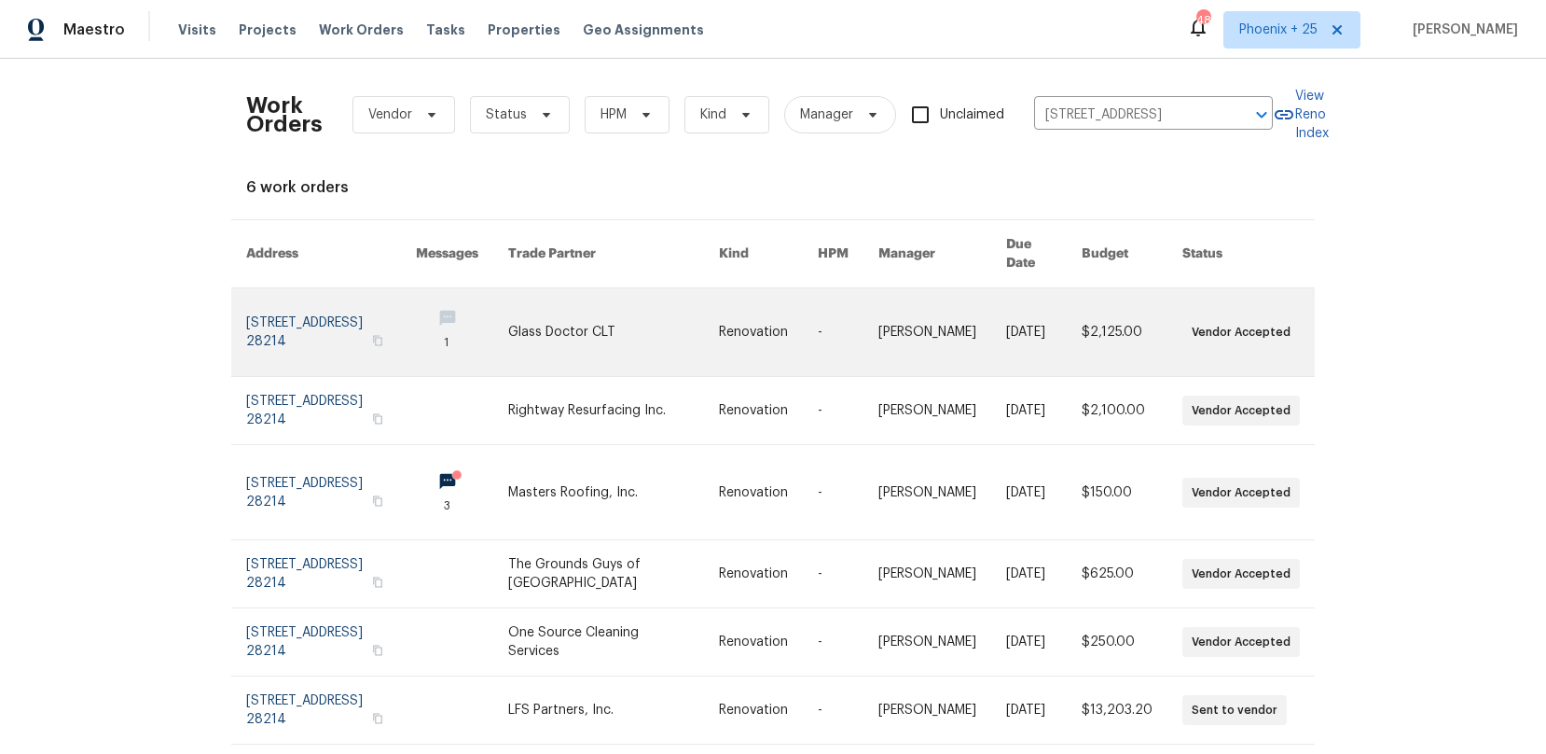
click at [508, 324] on link at bounding box center [462, 332] width 92 height 88
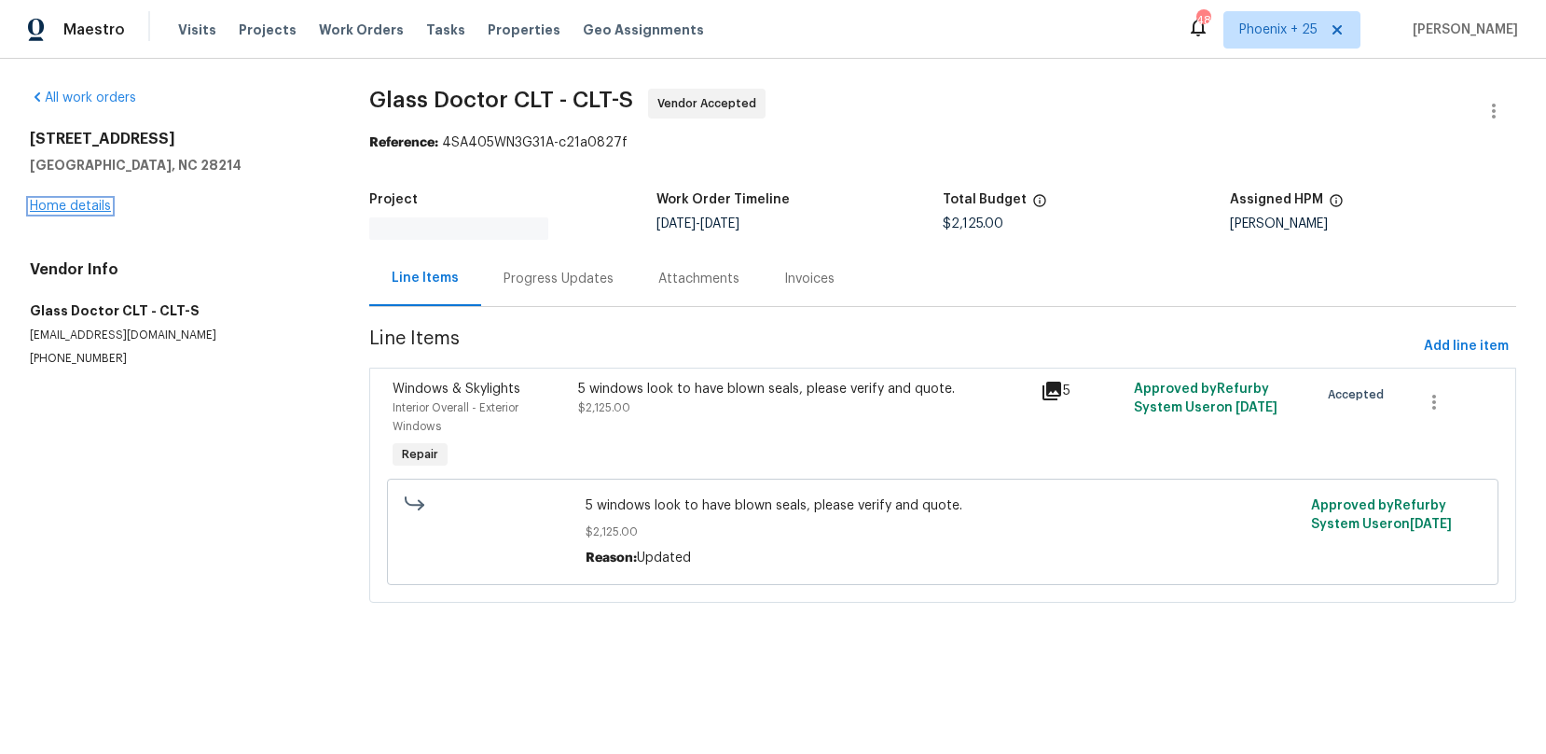
click at [42, 202] on link "Home details" at bounding box center [70, 206] width 81 height 13
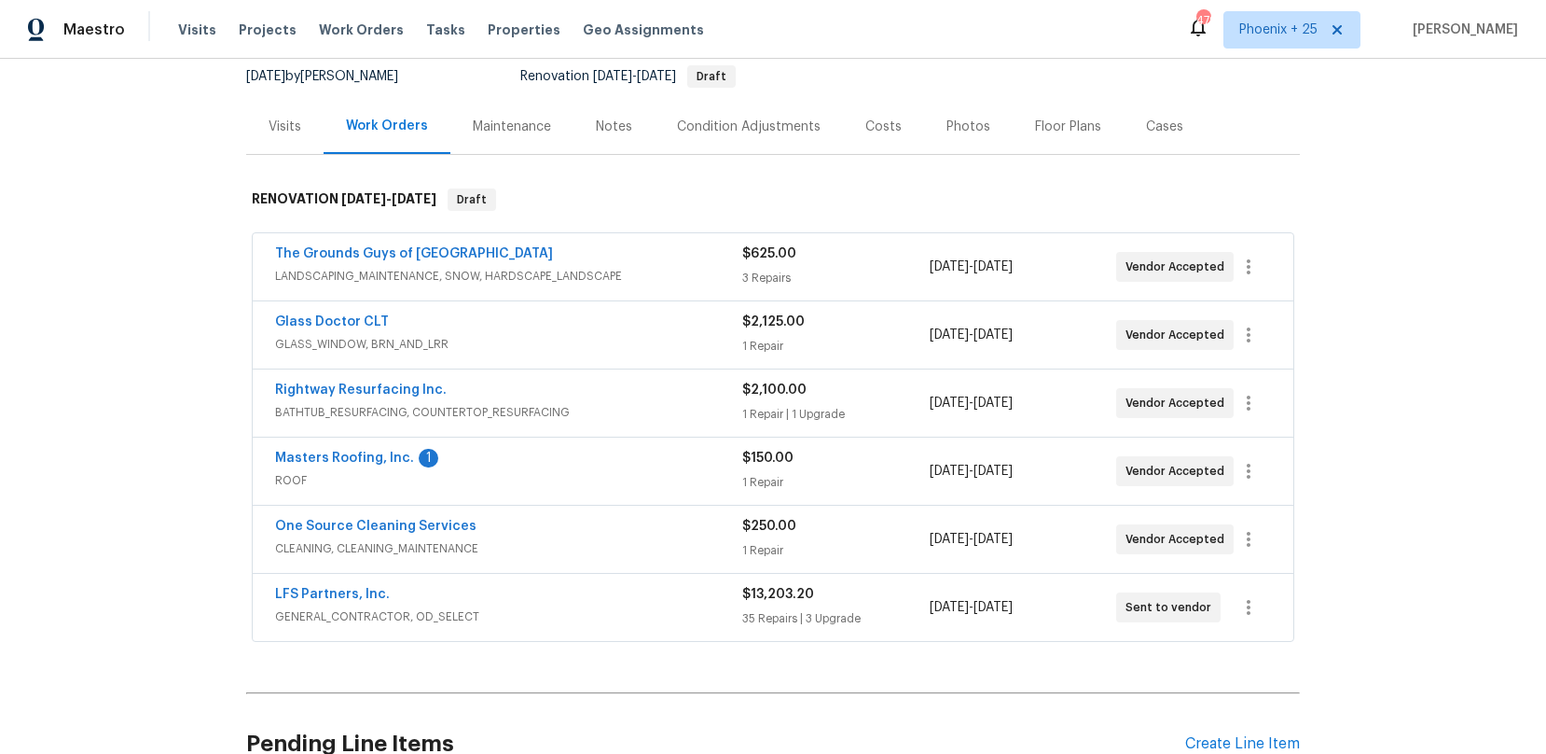
scroll to position [247, 0]
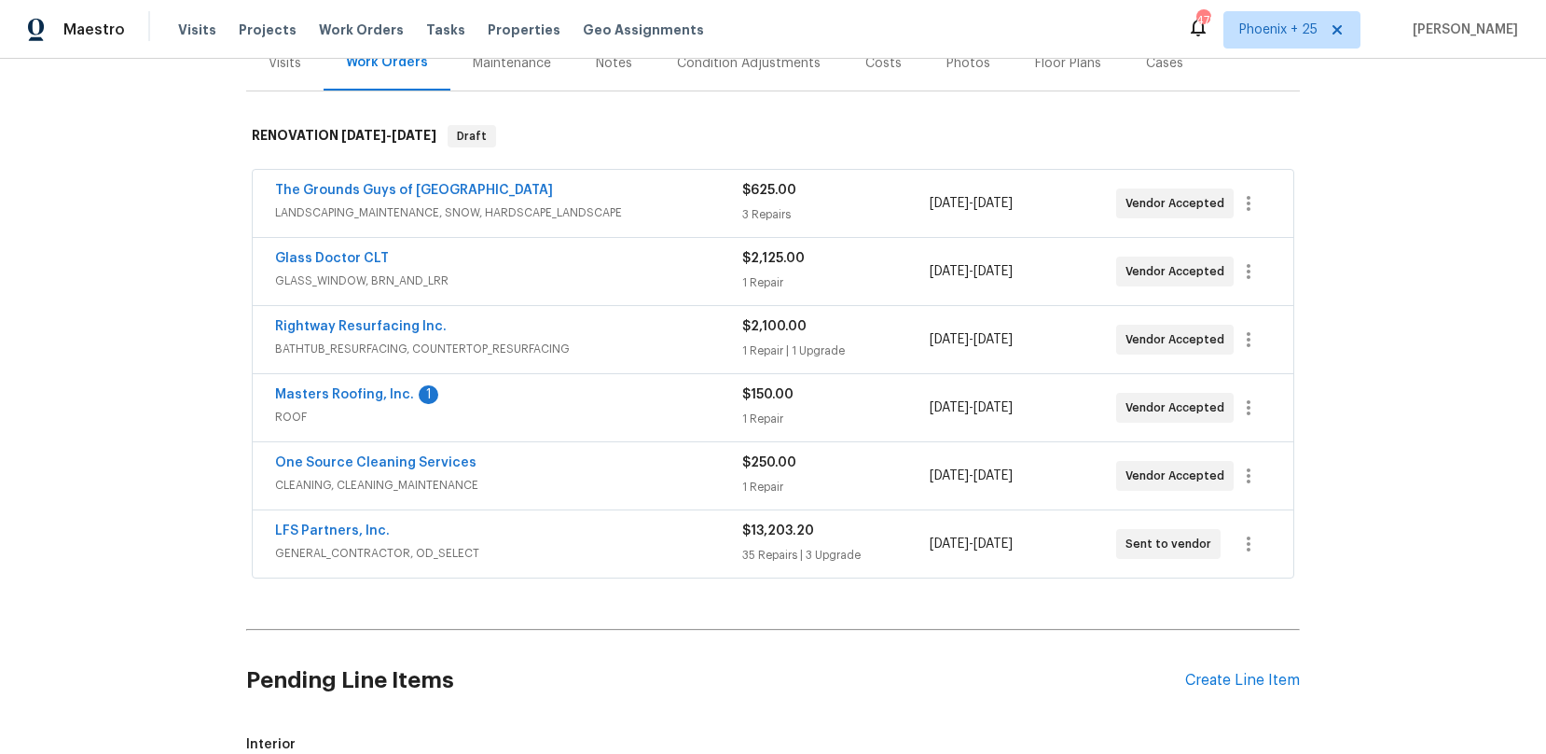
click at [1218, 670] on div "Pending Line Items Create Line Item" at bounding box center [773, 680] width 1054 height 87
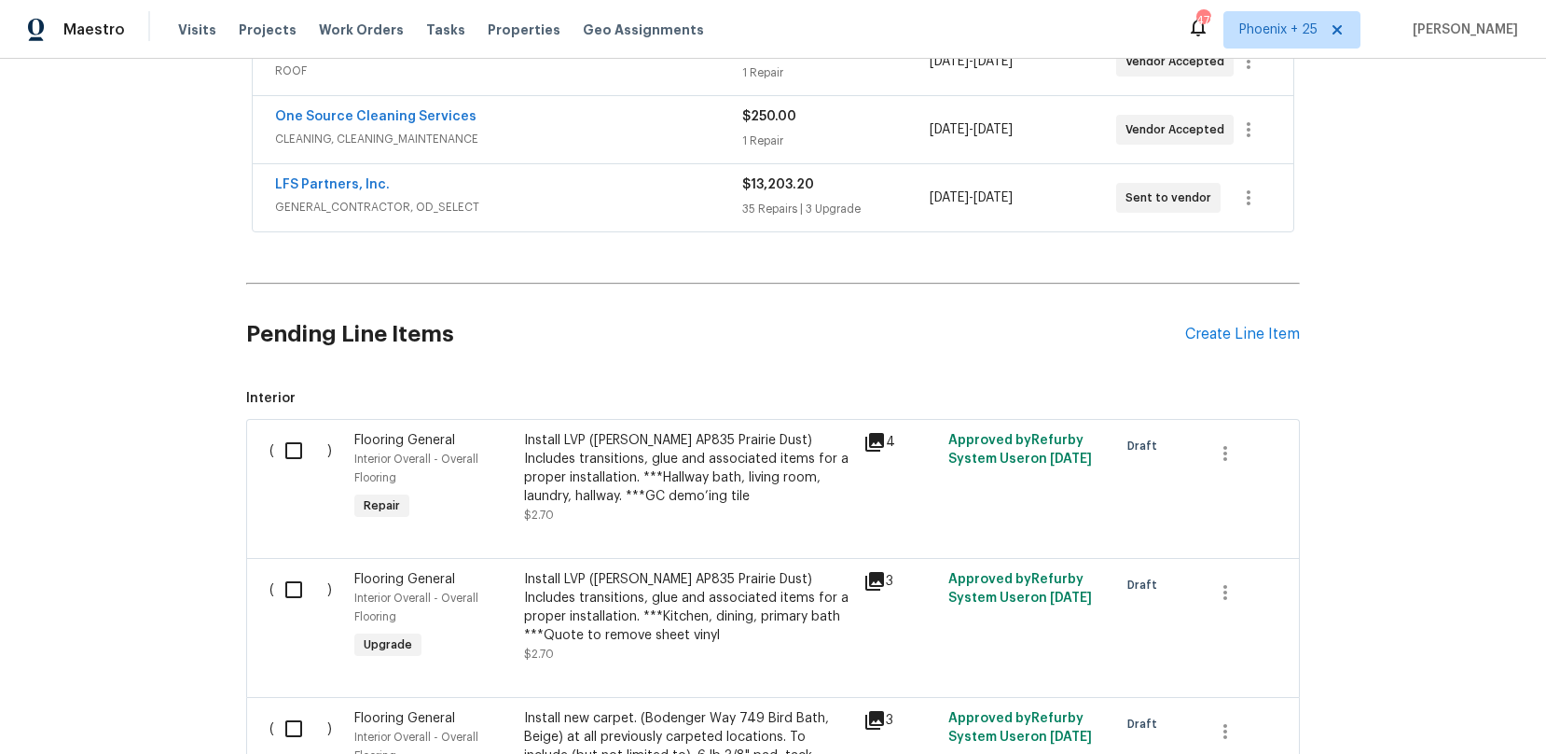
scroll to position [720, 0]
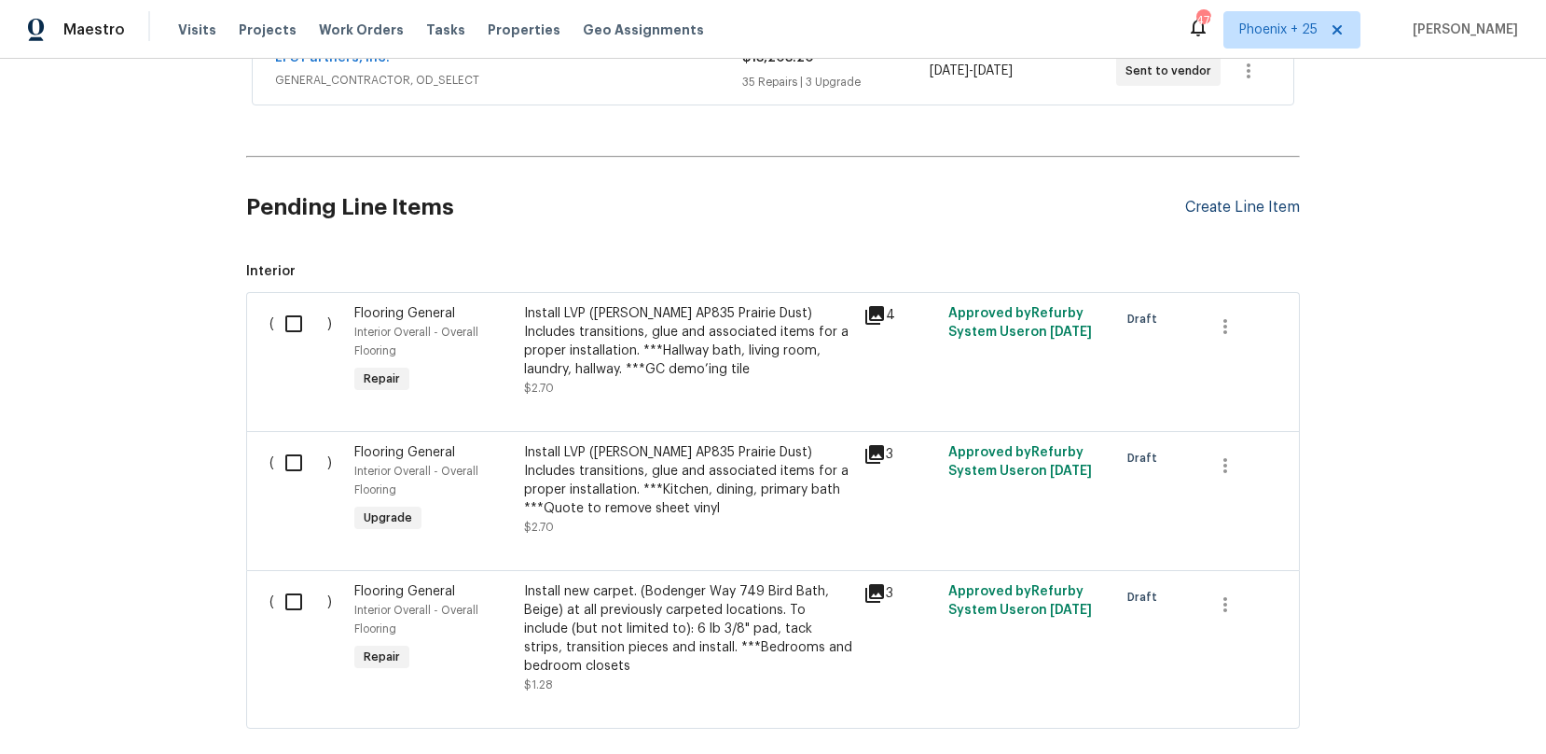
click at [1273, 200] on div "Create Line Item" at bounding box center [1242, 208] width 115 height 18
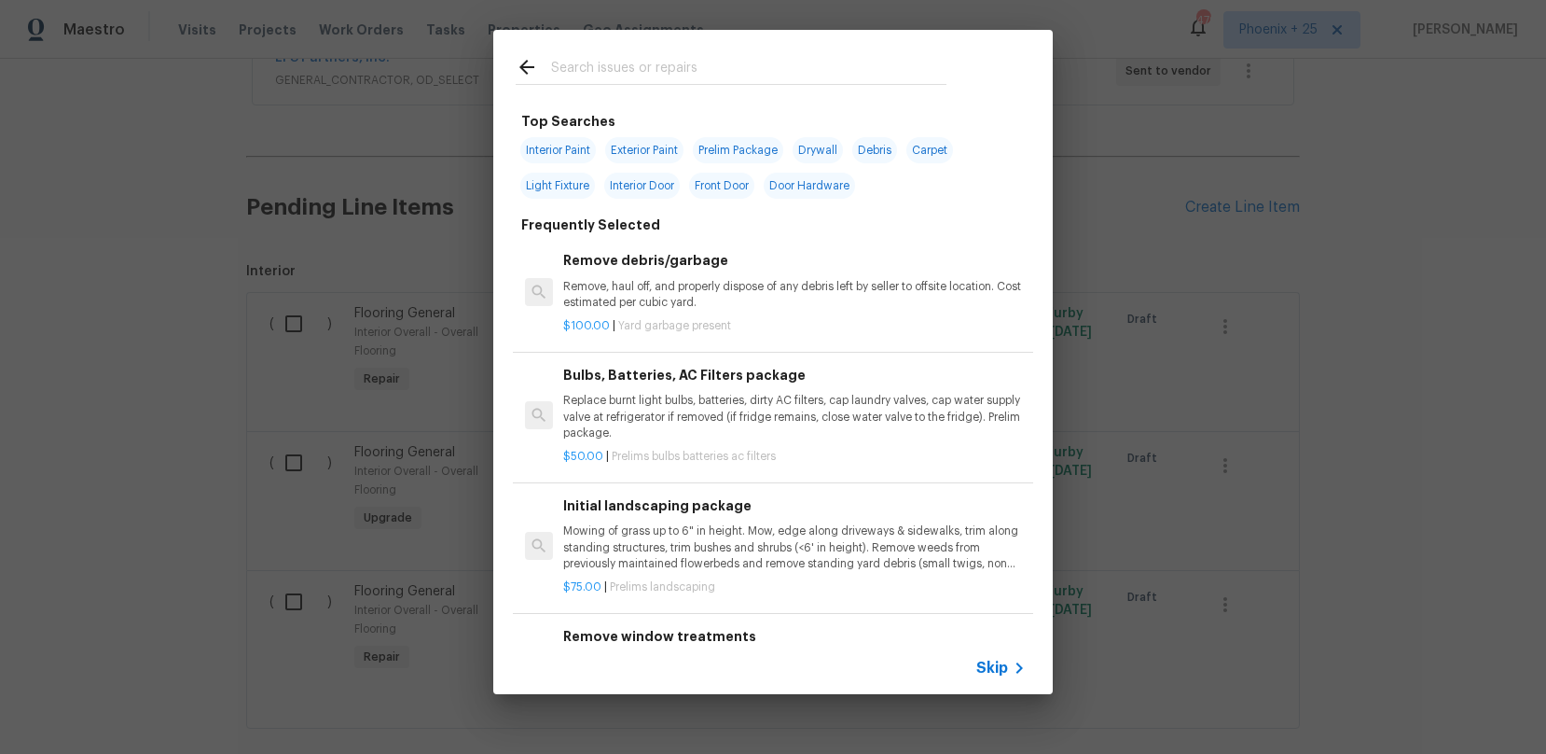
click at [744, 57] on input "text" at bounding box center [748, 70] width 395 height 28
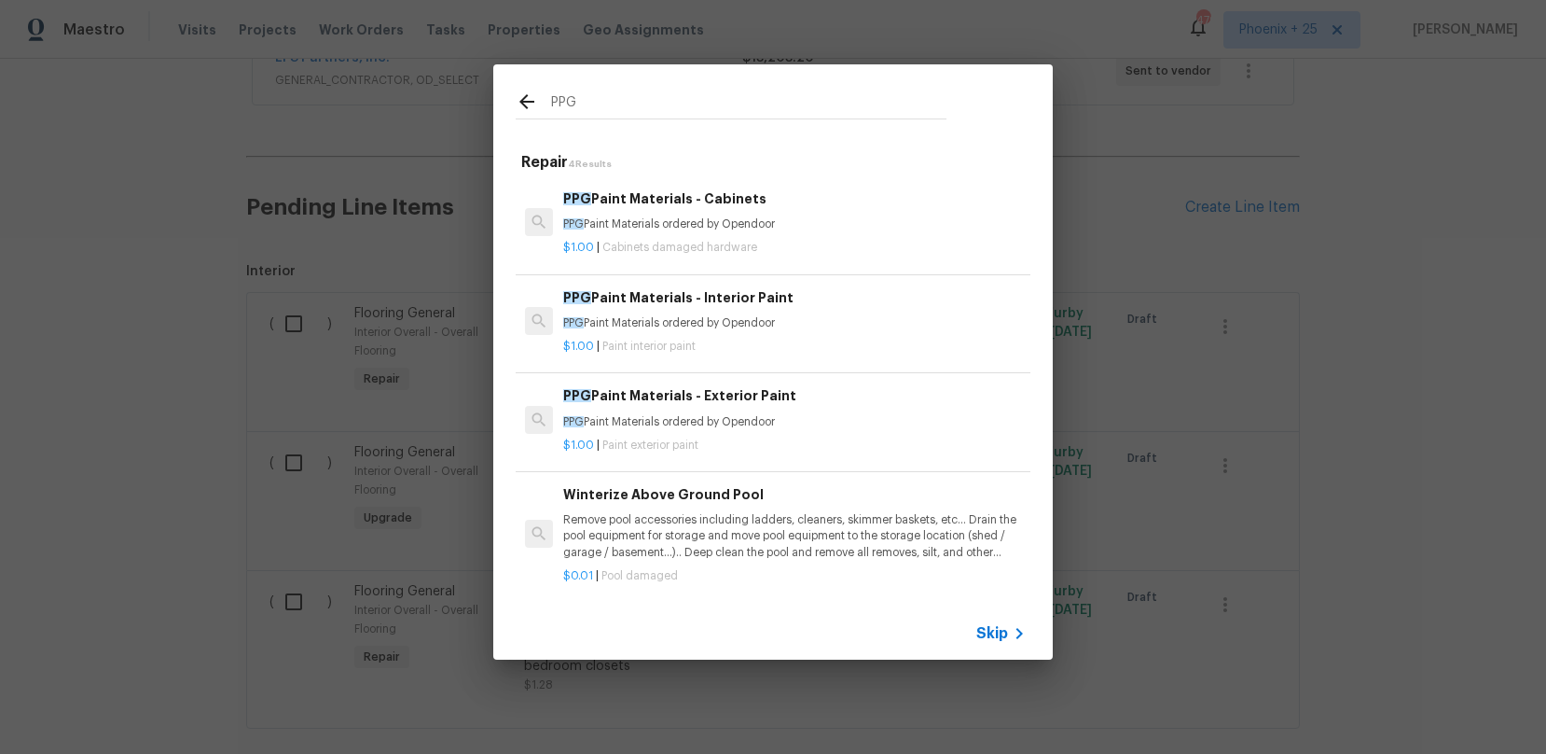
type input "PPG"
click at [813, 233] on div "$1.00 | Cabinets damaged hardware" at bounding box center [794, 243] width 463 height 23
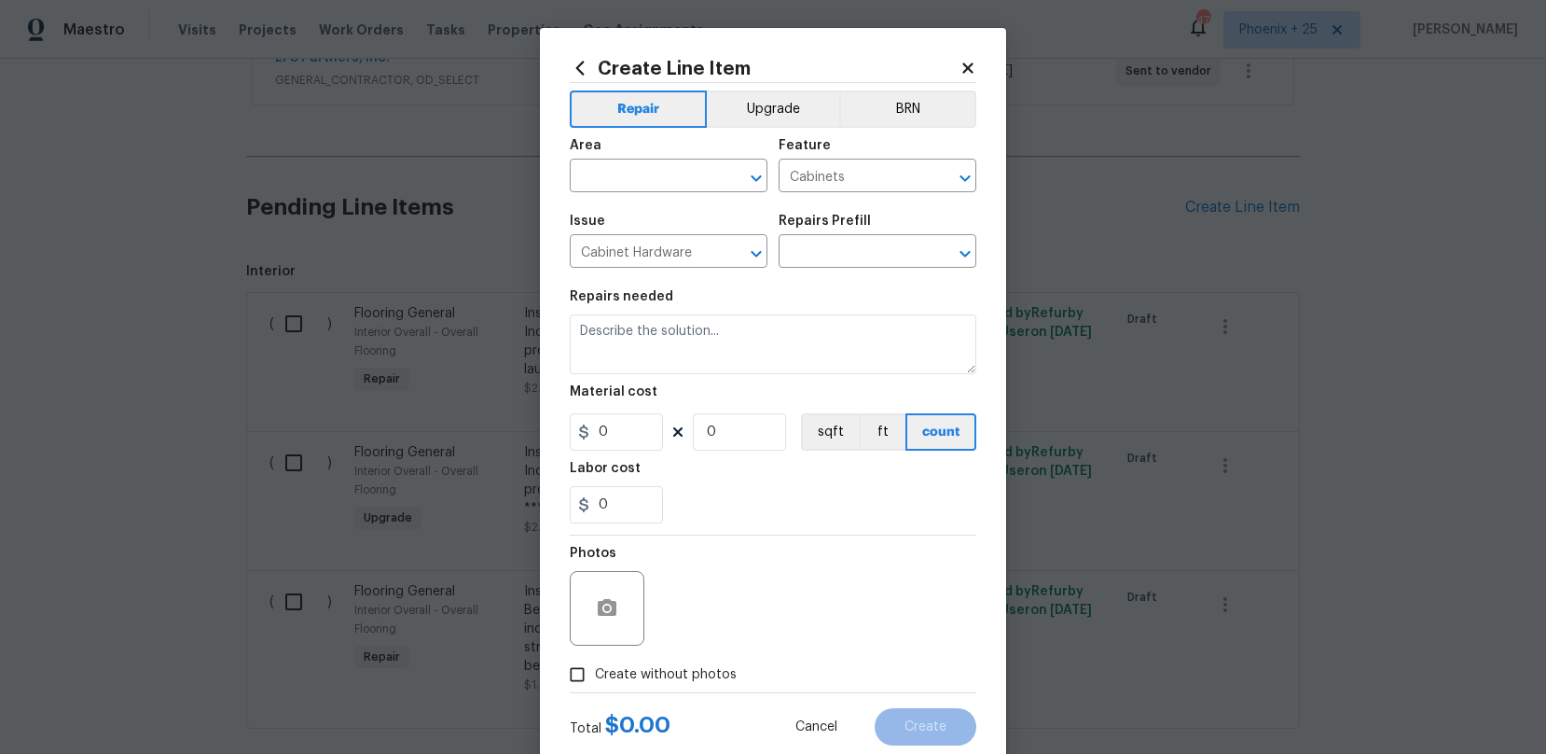
type input "PPG Paint Materials - Cabinets $1.00"
type textarea "PPG Paint Materials ordered by Opendoor"
type input "1"
click at [686, 172] on input "text" at bounding box center [643, 177] width 146 height 29
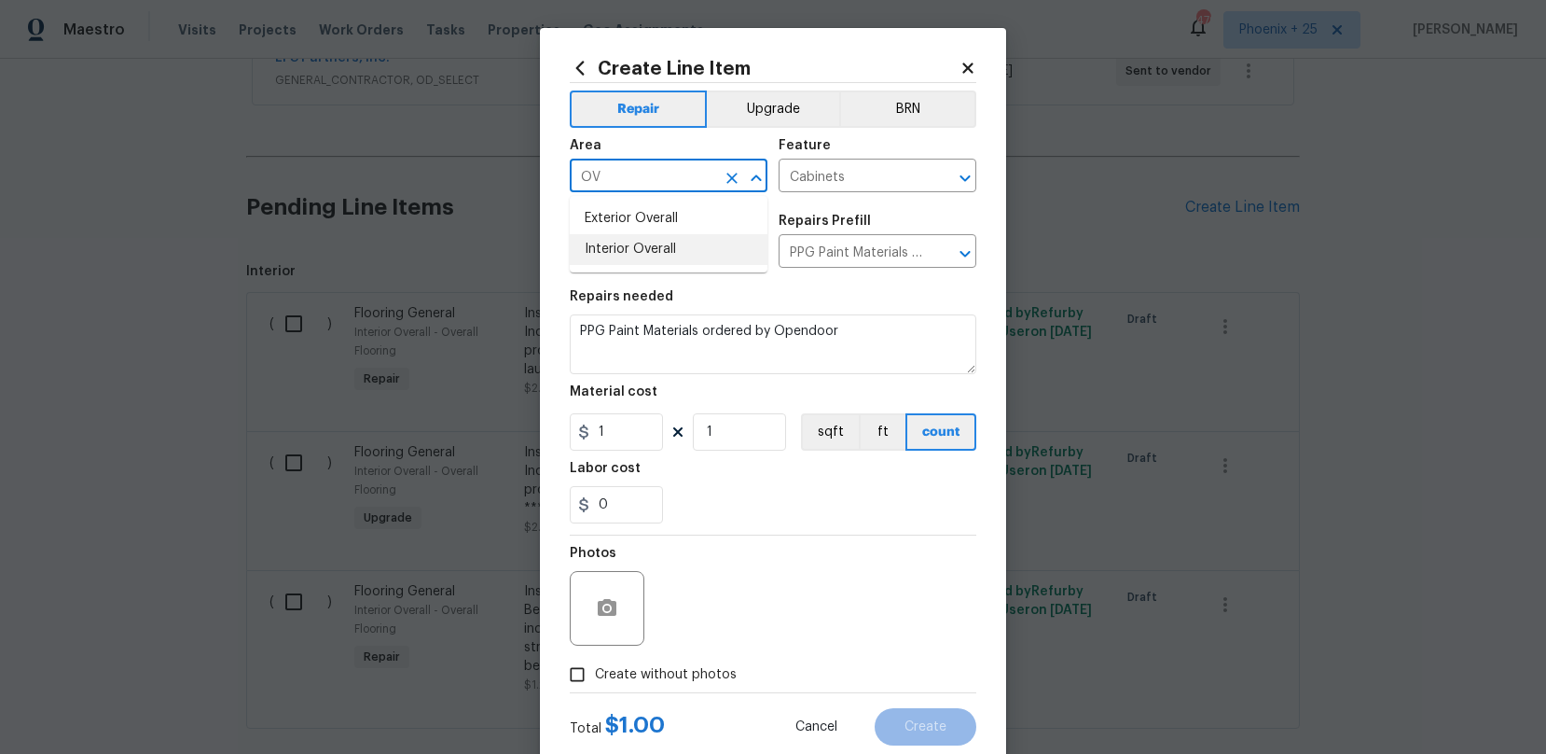
click at [695, 245] on li "Interior Overall" at bounding box center [669, 249] width 198 height 31
type input "Interior Overall"
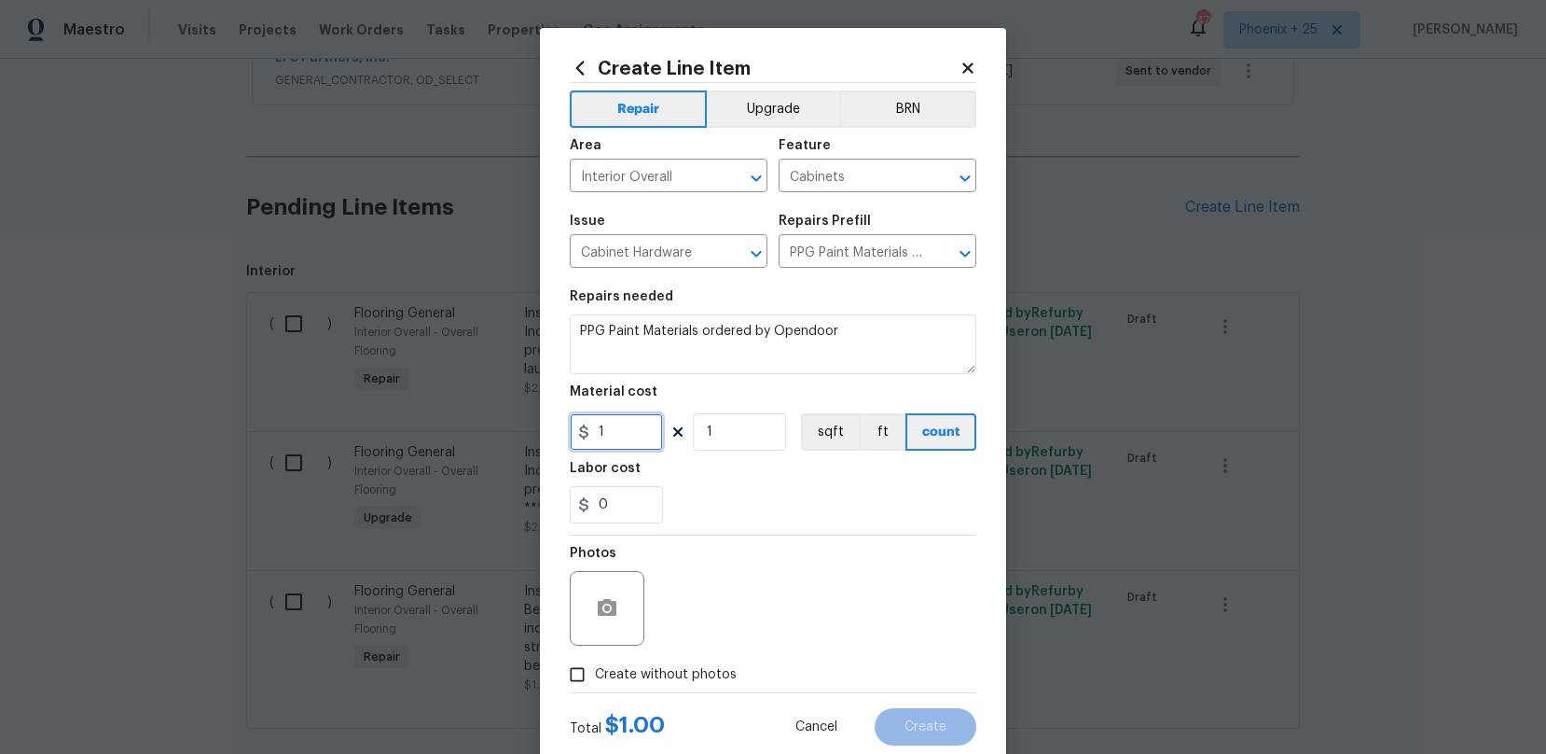
click at [617, 424] on input "1" at bounding box center [616, 431] width 93 height 37
drag, startPoint x: 617, startPoint y: 435, endPoint x: 529, endPoint y: 430, distance: 87.8
click at [530, 430] on div "Create Line Item Repair Upgrade BRN Area Interior Overall ​ Feature Cabinets ​ …" at bounding box center [773, 377] width 1546 height 754
type input "247.95"
drag, startPoint x: 696, startPoint y: 676, endPoint x: 710, endPoint y: 658, distance: 23.3
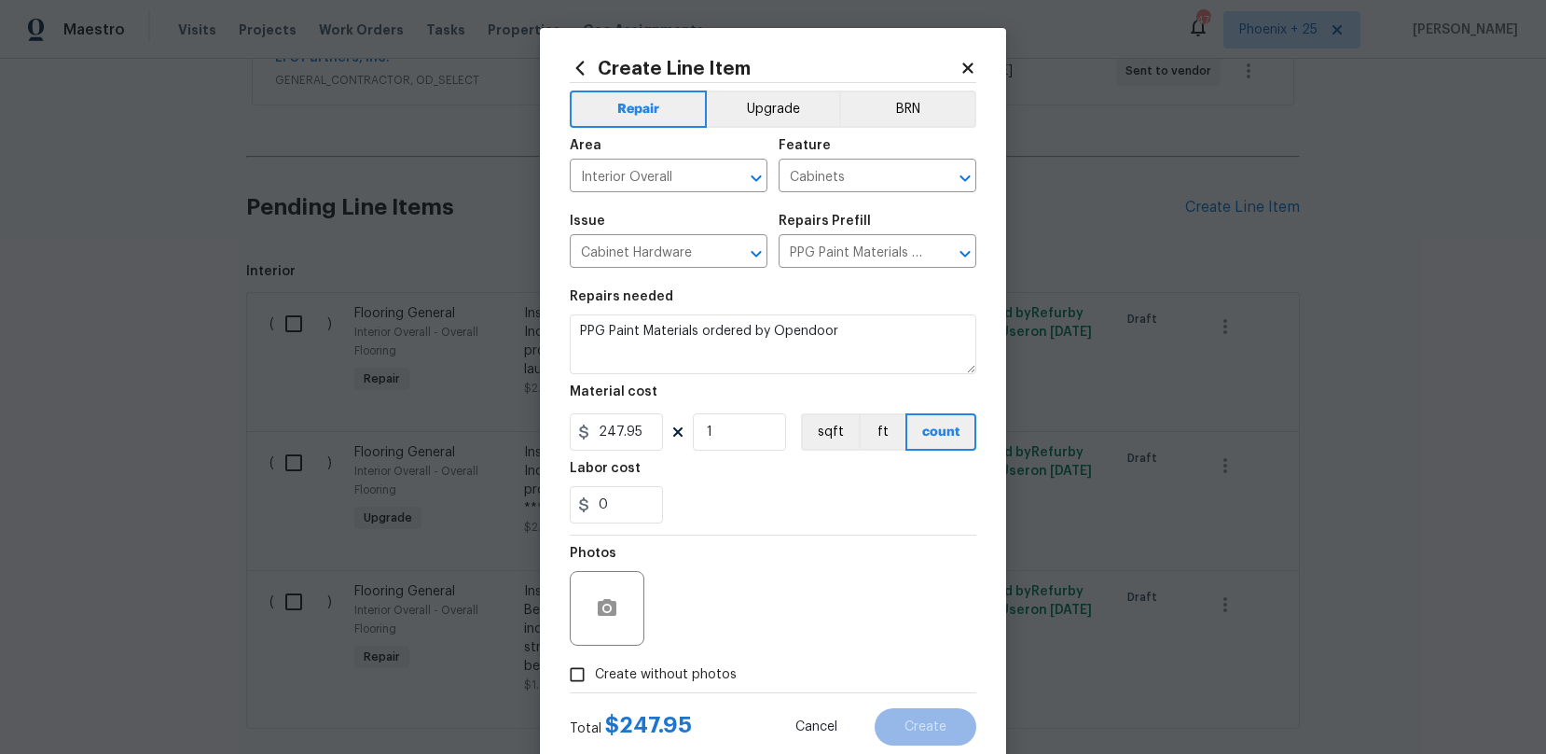
click at [696, 676] on span "Create without photos" at bounding box center [666, 675] width 142 height 20
click at [595, 676] on input "Create without photos" at bounding box center [577, 674] width 35 height 35
checkbox input "true"
click at [714, 649] on div "Reason*" at bounding box center [817, 595] width 317 height 121
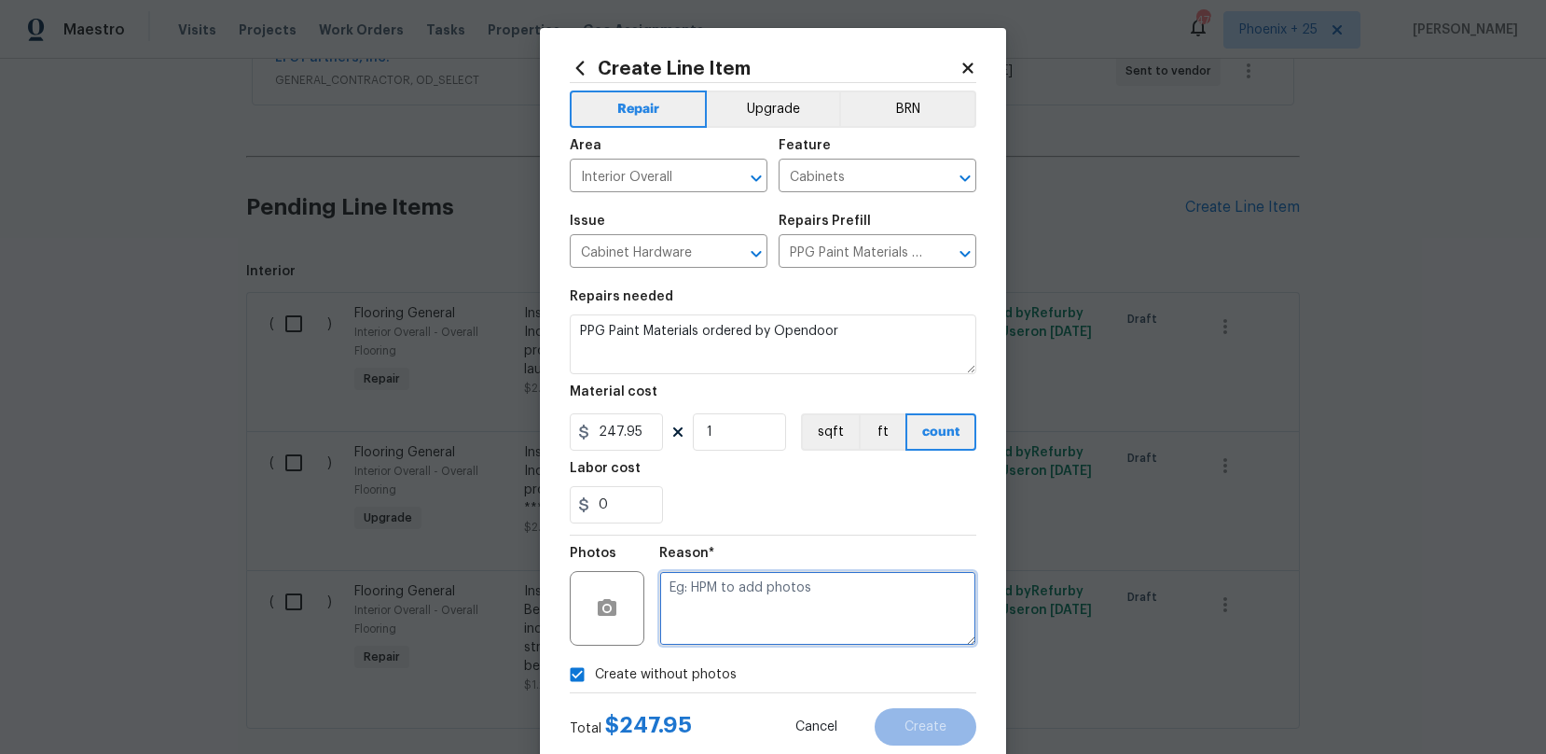
click at [739, 631] on textarea at bounding box center [817, 608] width 317 height 75
type textarea "n"
type textarea "NA"
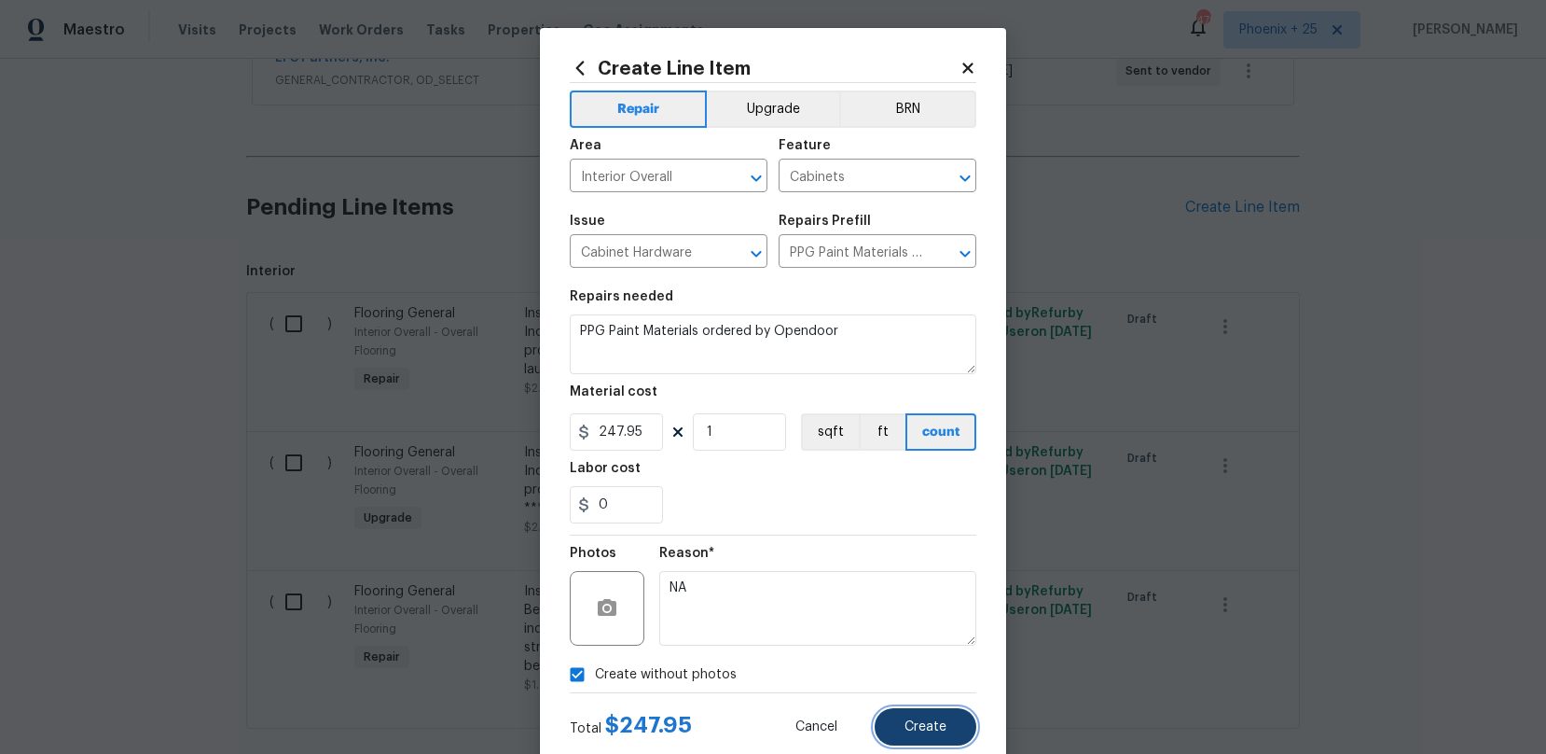
click at [969, 730] on button "Create" at bounding box center [926, 726] width 102 height 37
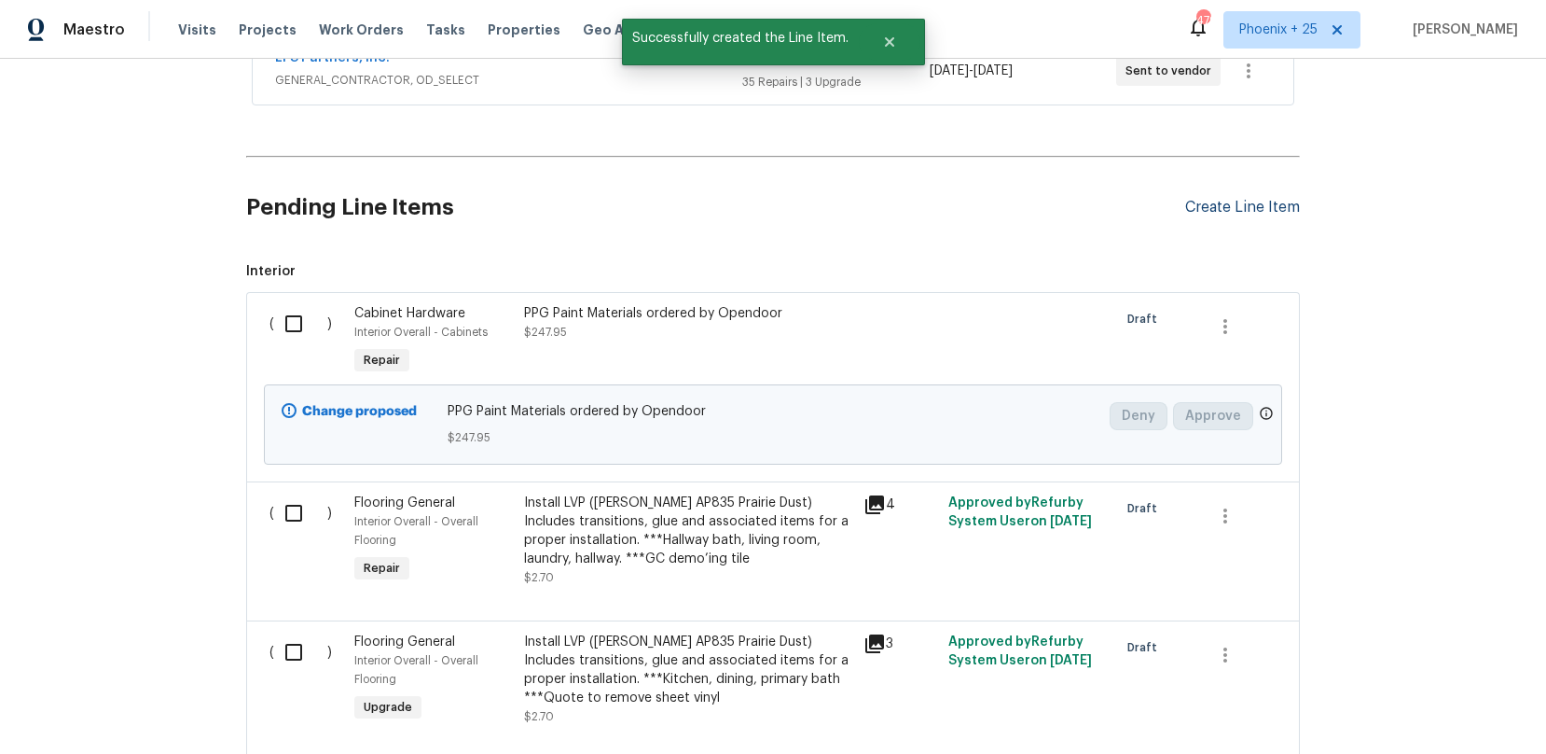
click at [1240, 216] on div "Pending Line Items Create Line Item" at bounding box center [773, 207] width 1054 height 87
click at [1221, 213] on div "Create Line Item" at bounding box center [1242, 208] width 115 height 18
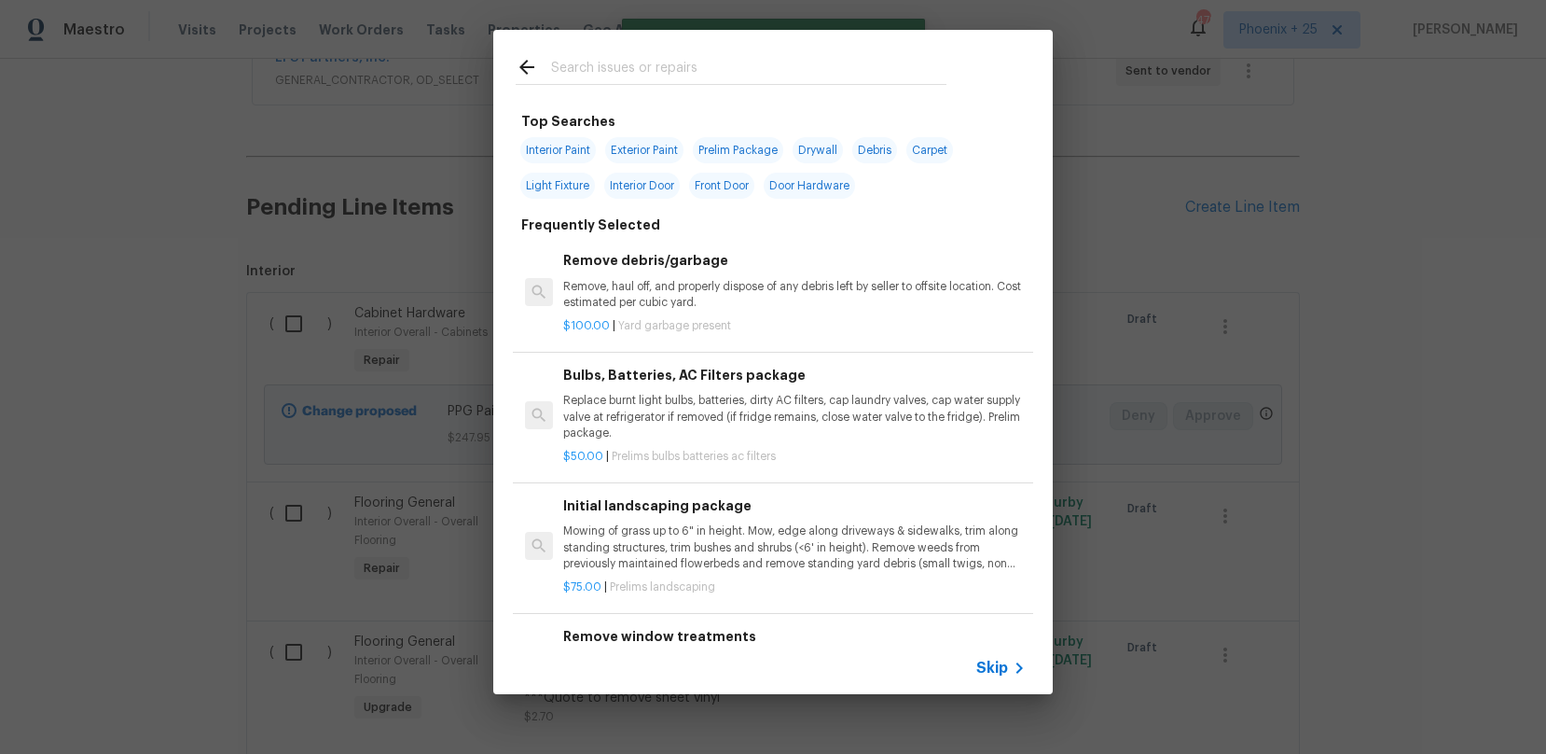
click at [801, 69] on input "text" at bounding box center [748, 70] width 395 height 28
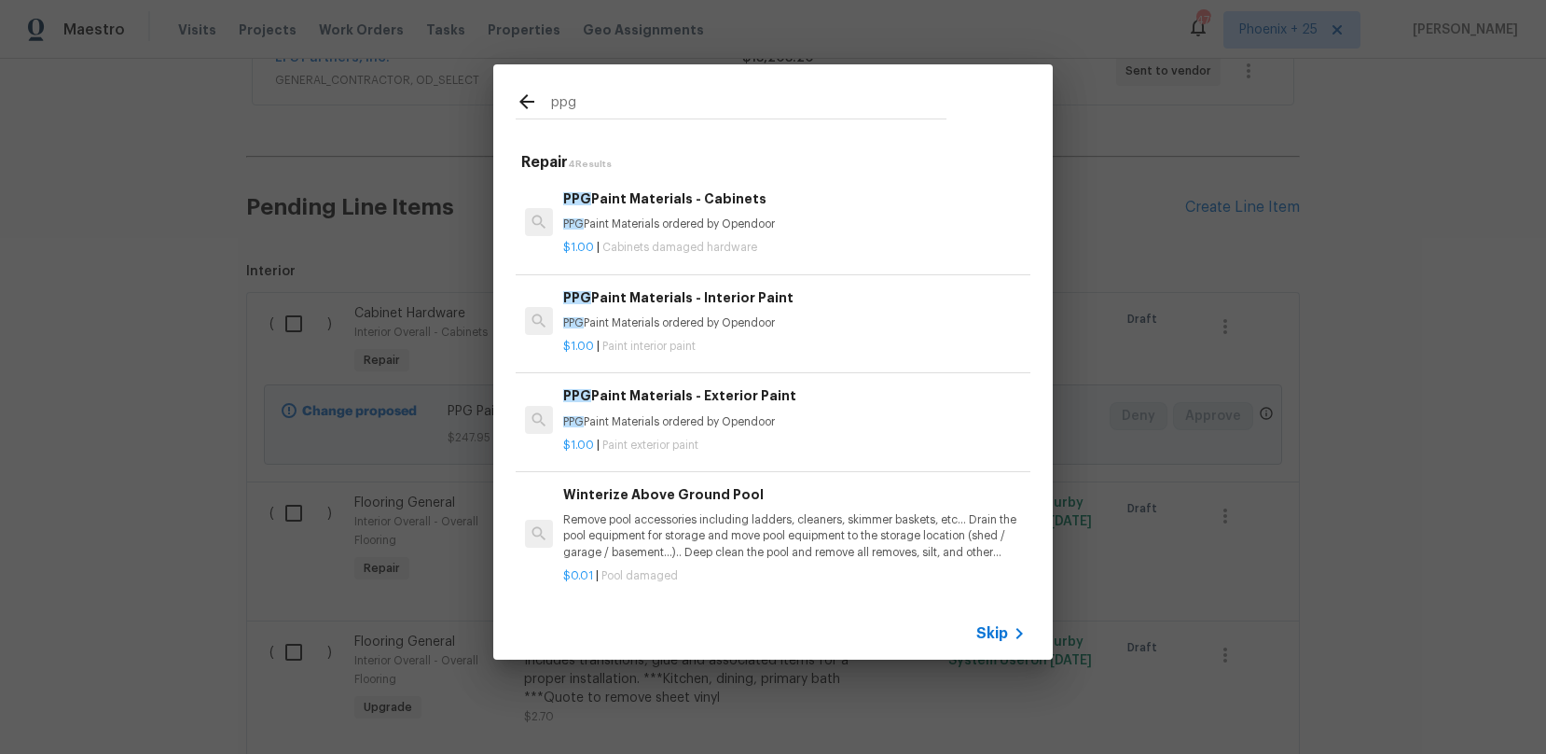
type input "ppg"
click at [830, 305] on h6 "PPG Paint Materials - Interior Paint" at bounding box center [794, 297] width 463 height 21
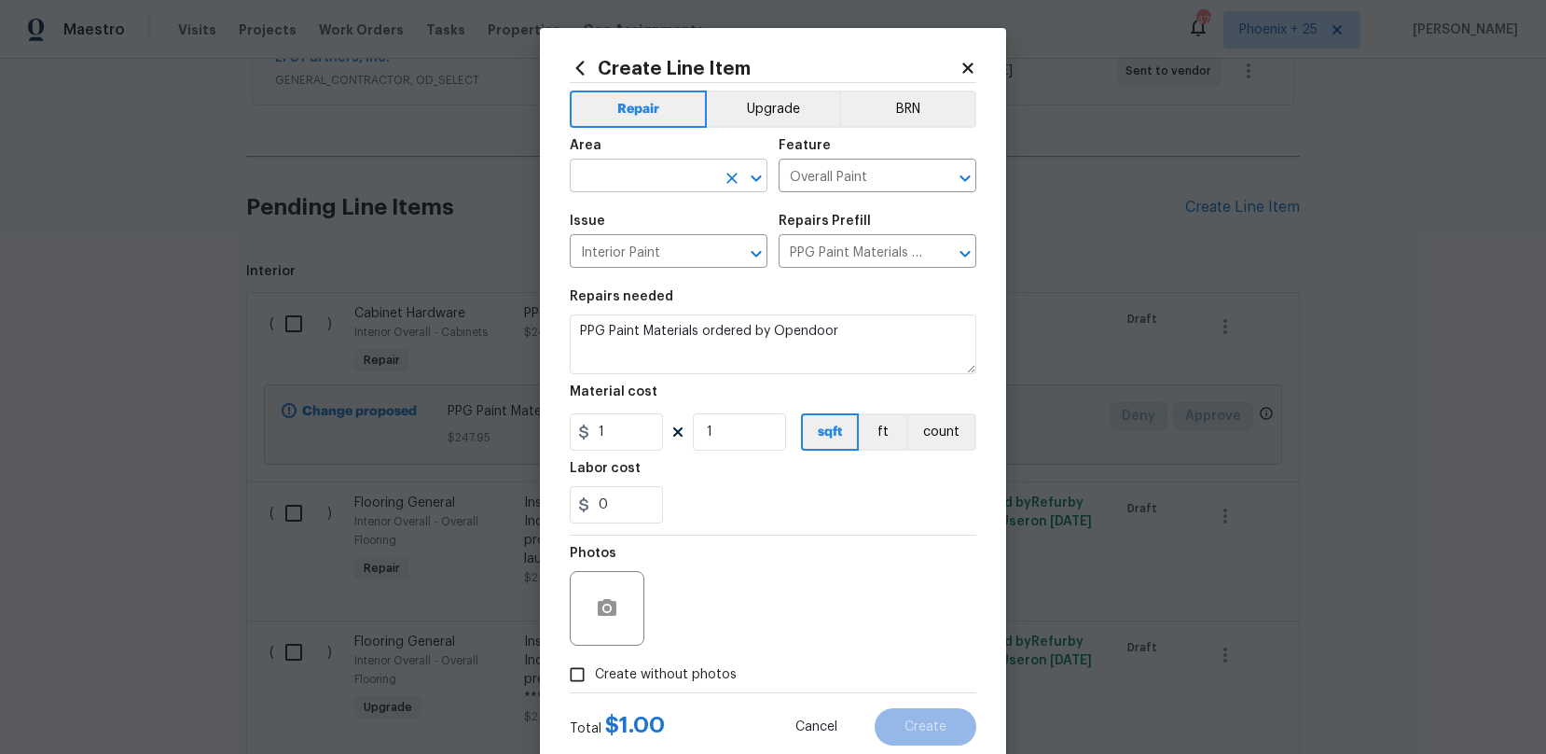
drag, startPoint x: 687, startPoint y: 195, endPoint x: 674, endPoint y: 178, distance: 21.3
click at [679, 188] on span "Area ​" at bounding box center [669, 166] width 198 height 76
click at [673, 177] on input "text" at bounding box center [643, 177] width 146 height 29
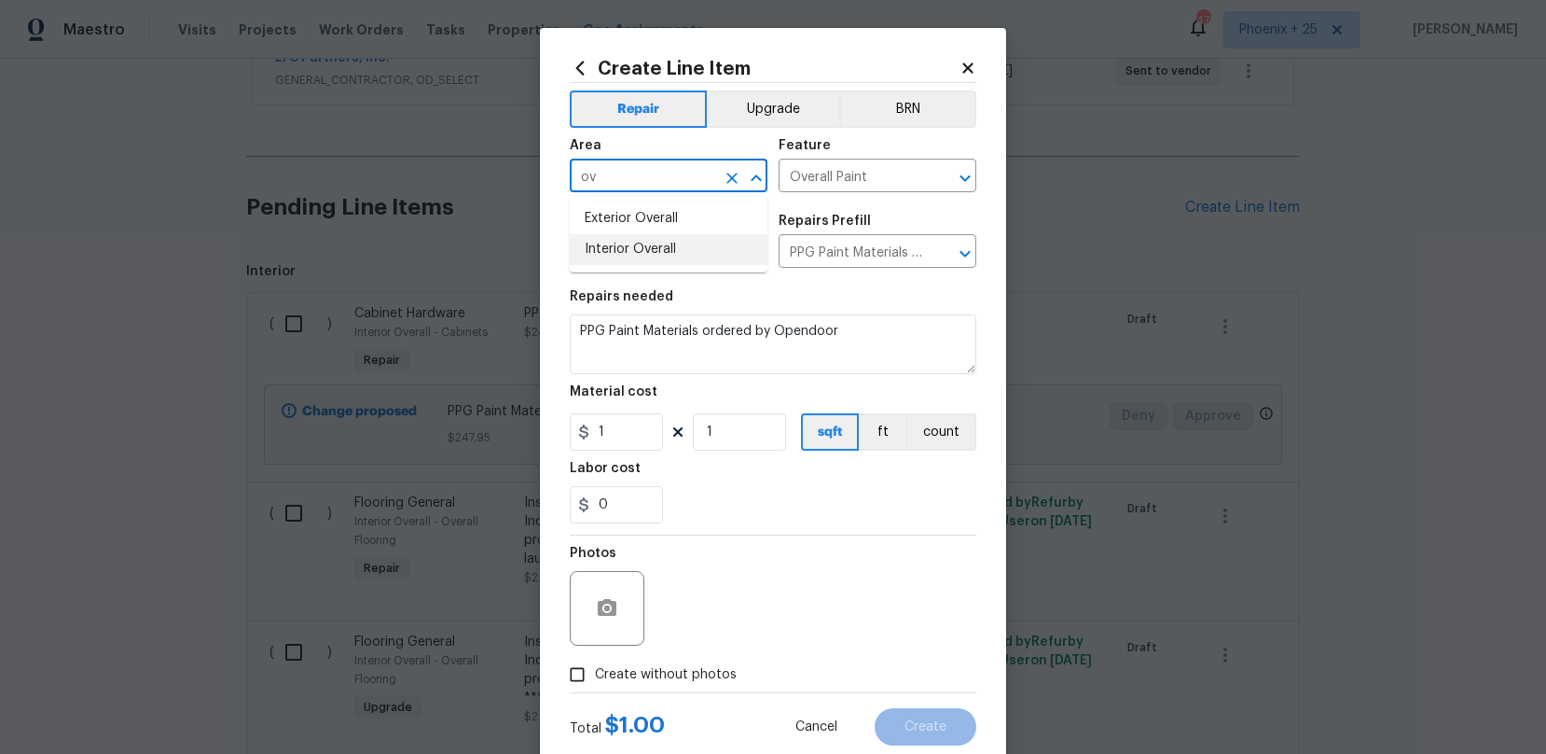
click at [678, 236] on li "Interior Overall" at bounding box center [669, 249] width 198 height 31
type input "Interior Overall"
click at [595, 421] on input "1" at bounding box center [616, 431] width 93 height 37
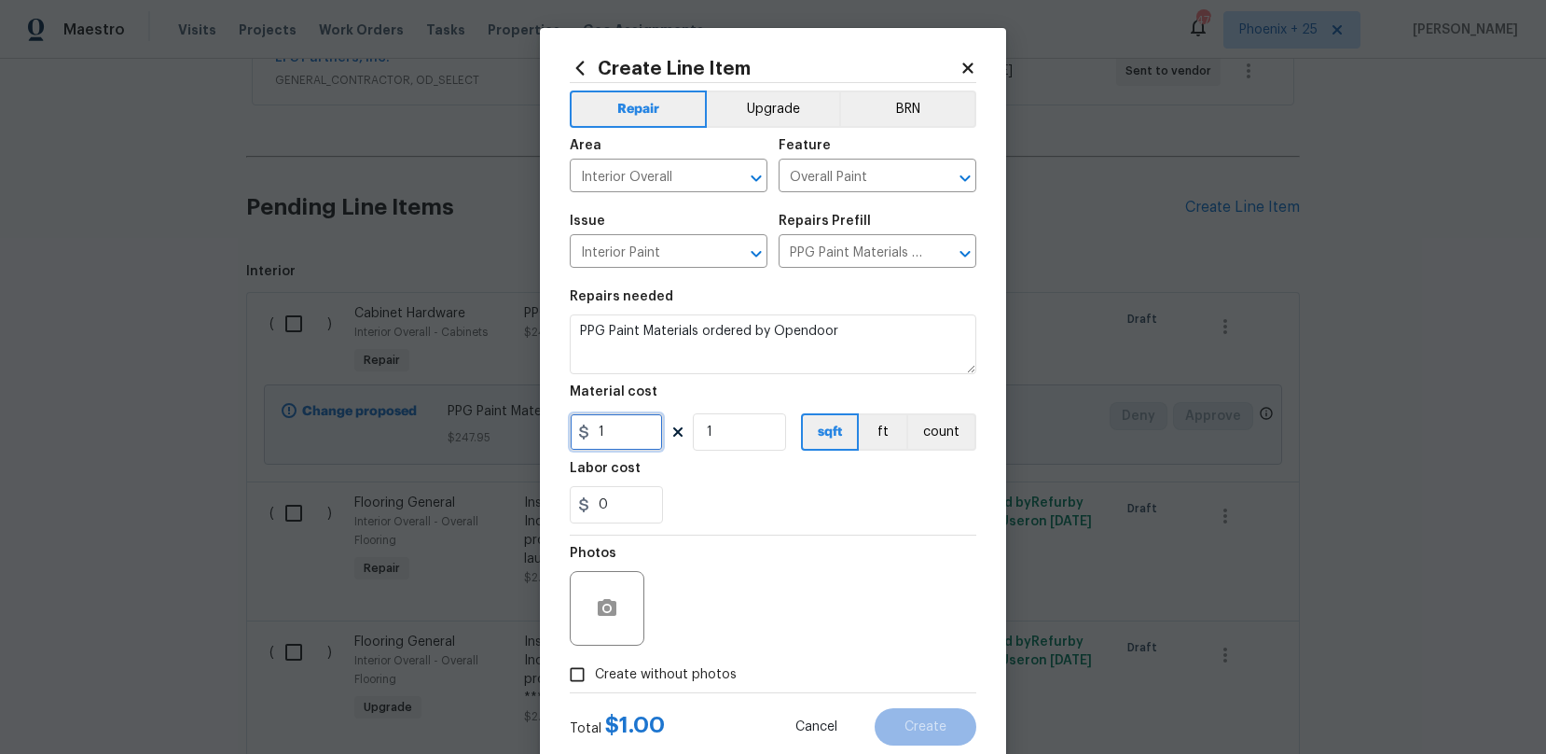
drag, startPoint x: 629, startPoint y: 434, endPoint x: 585, endPoint y: 436, distance: 43.9
click at [585, 436] on div "1" at bounding box center [616, 431] width 93 height 37
type input "511.94"
click at [664, 597] on div "Photos" at bounding box center [773, 595] width 407 height 121
click at [668, 661] on label "Create without photos" at bounding box center [648, 674] width 177 height 35
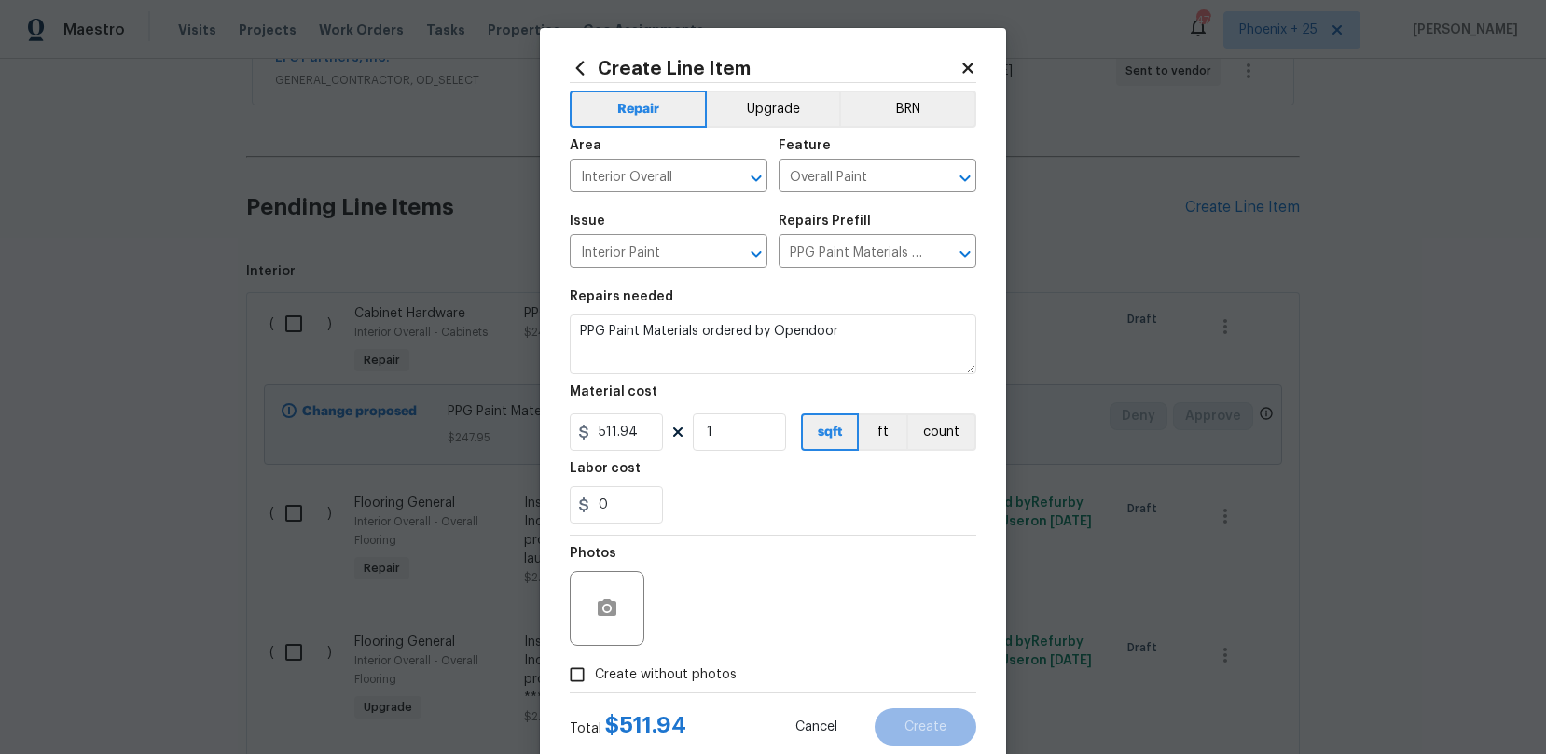
click at [595, 661] on input "Create without photos" at bounding box center [577, 674] width 35 height 35
checkbox input "true"
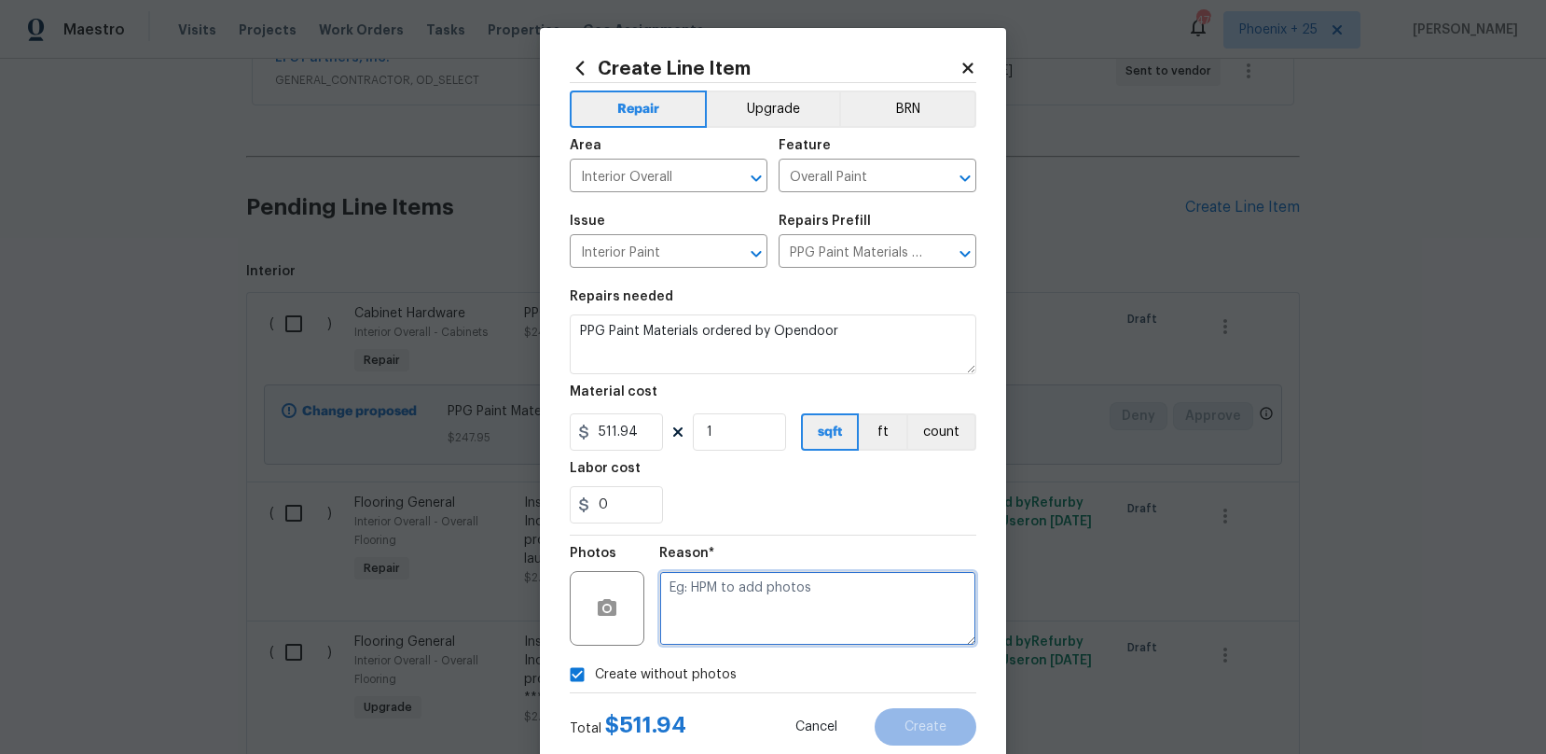
click at [709, 624] on textarea at bounding box center [817, 608] width 317 height 75
type textarea "na"
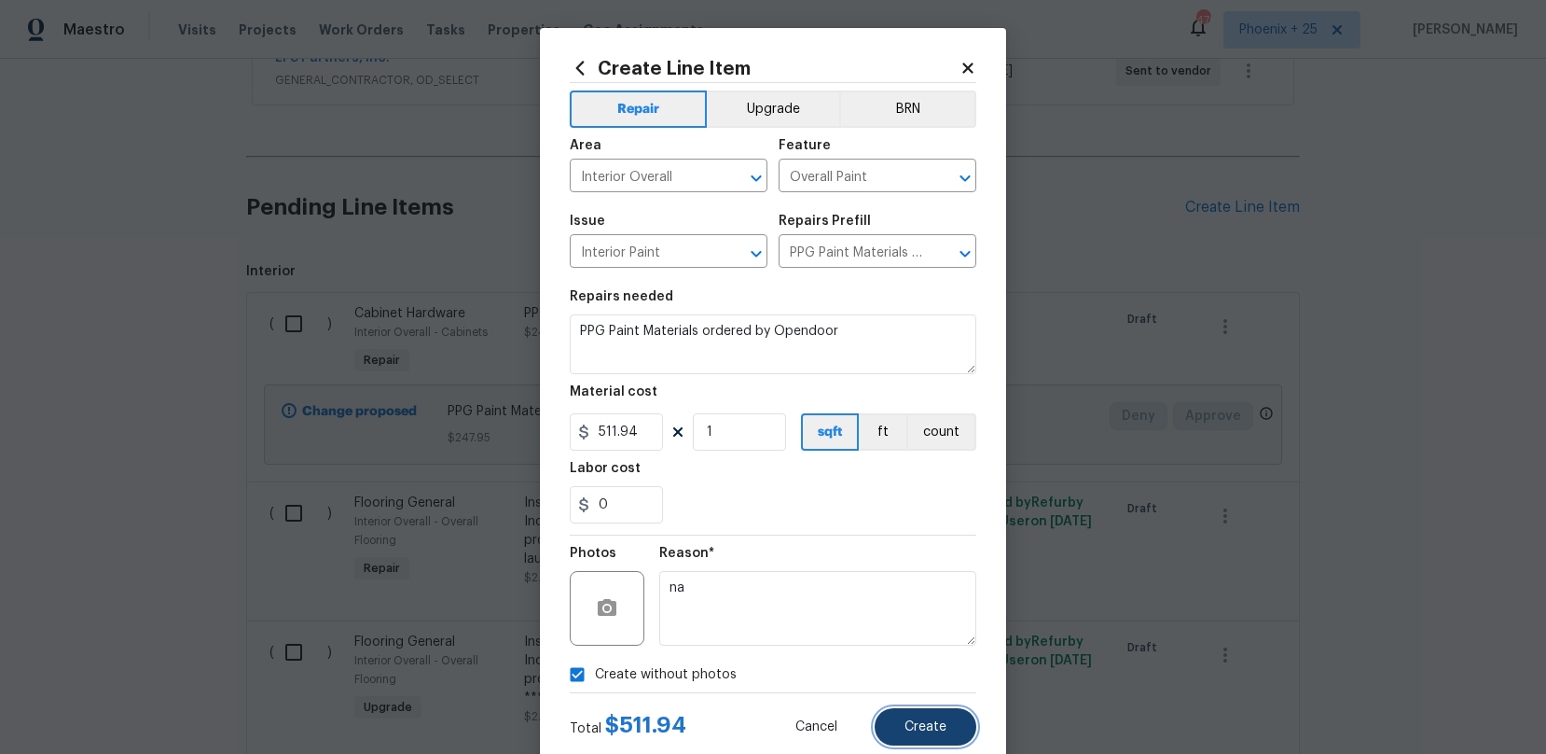
click at [975, 722] on button "Create" at bounding box center [926, 726] width 102 height 37
click at [963, 726] on div at bounding box center [773, 737] width 1007 height 22
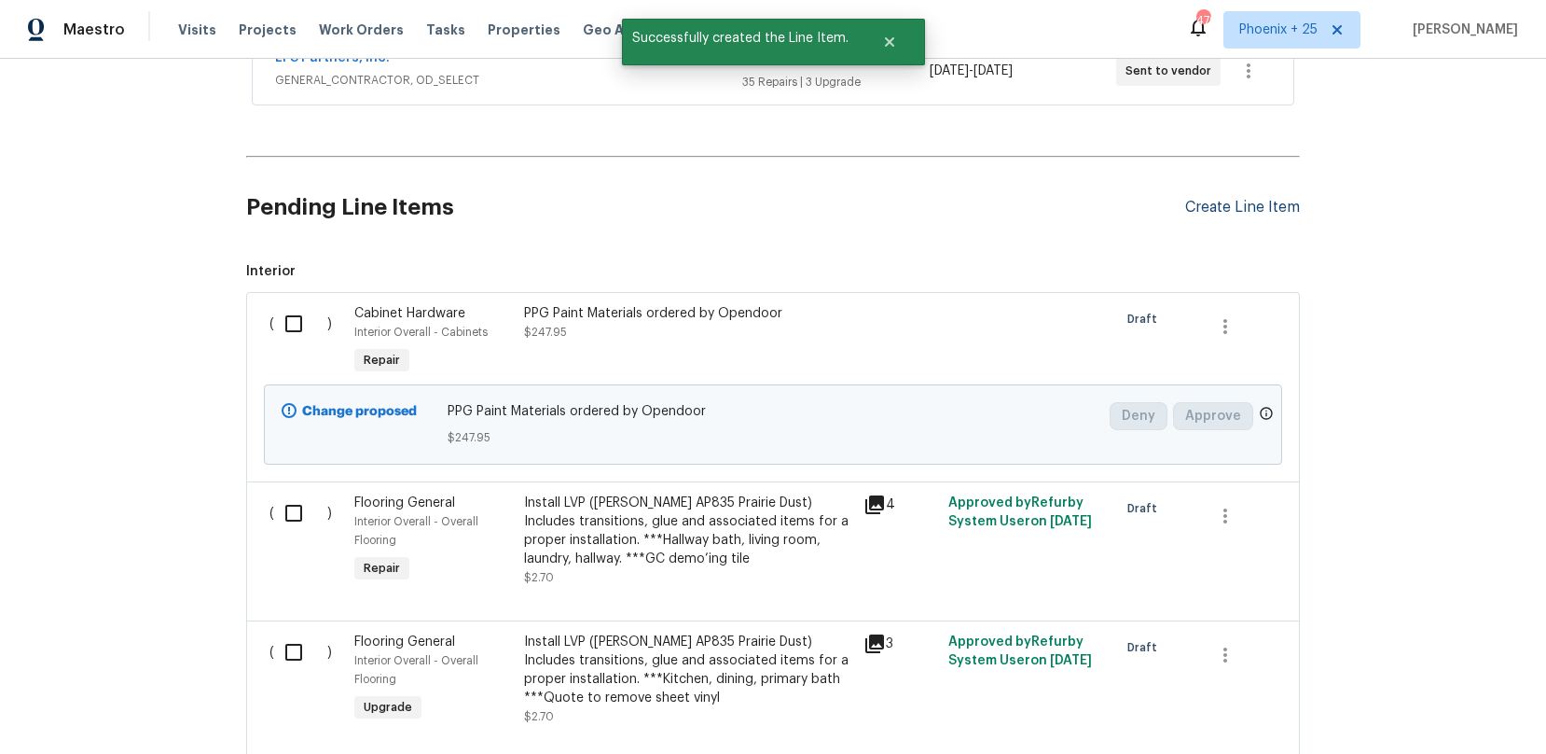
click at [1244, 217] on div "Pending Line Items Create Line Item" at bounding box center [773, 207] width 1054 height 87
click at [1241, 212] on div "Create Line Item" at bounding box center [1242, 208] width 115 height 18
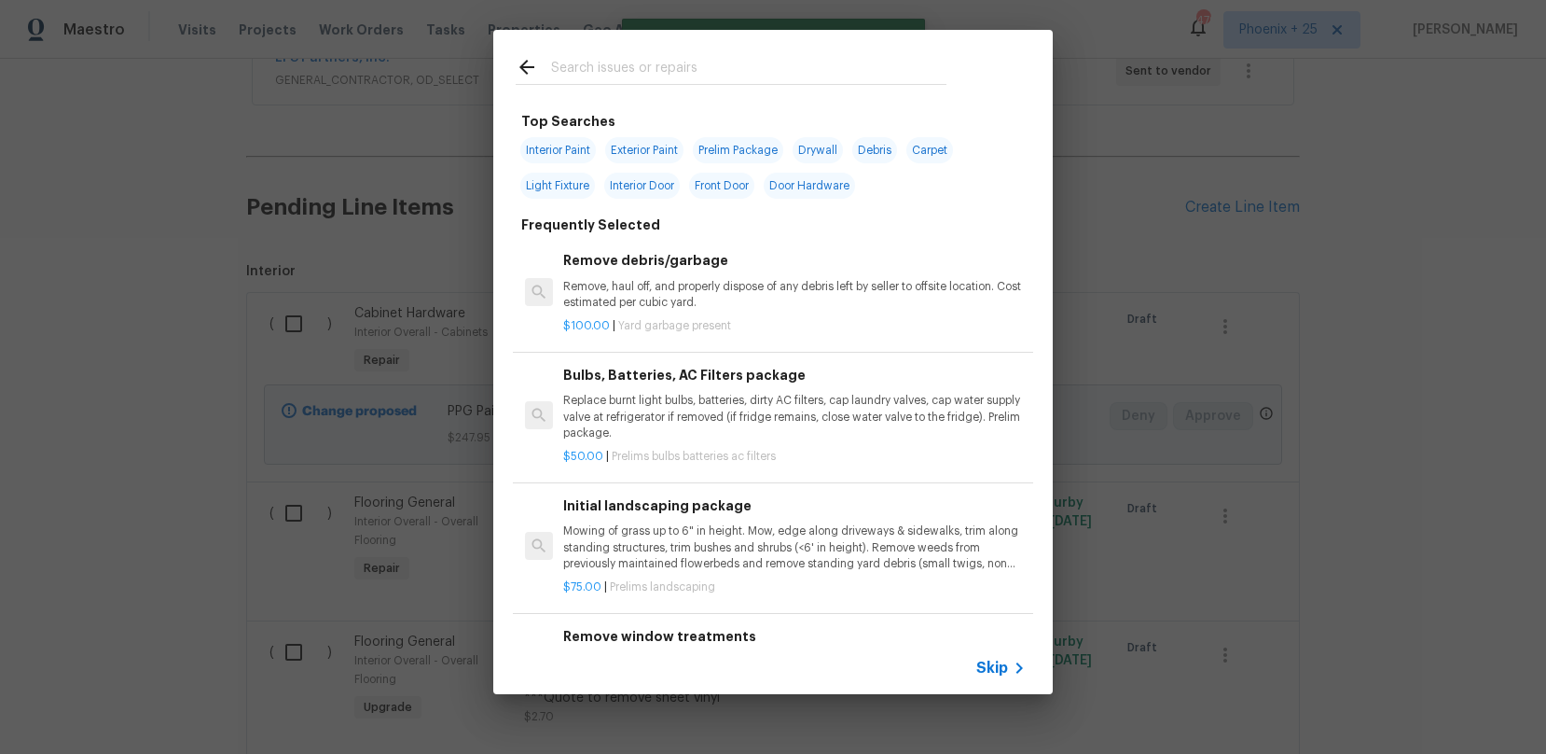
click at [660, 62] on input "text" at bounding box center [748, 70] width 395 height 28
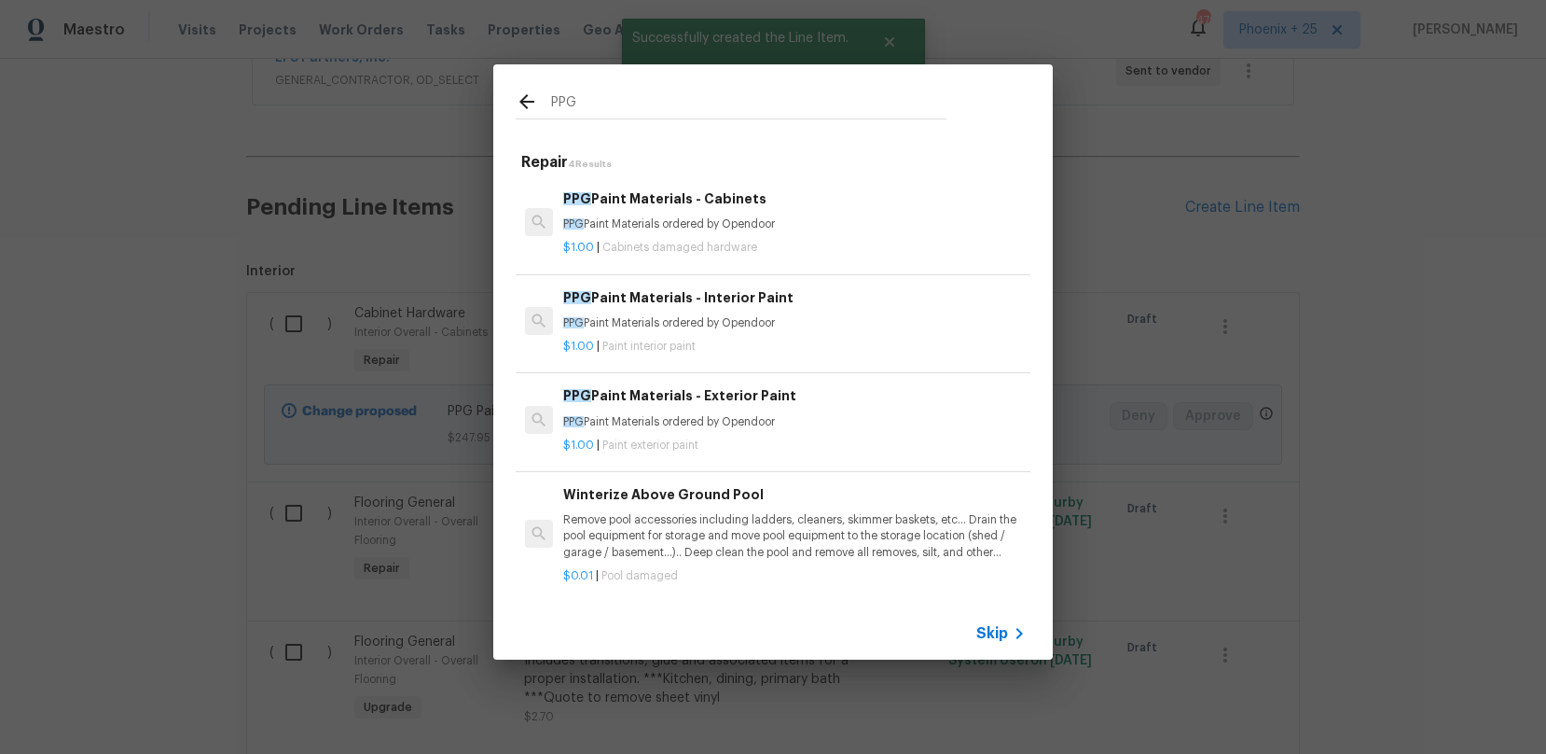
type input "PPG"
click at [797, 398] on h6 "PPG Paint Materials - Exterior Paint" at bounding box center [794, 395] width 463 height 21
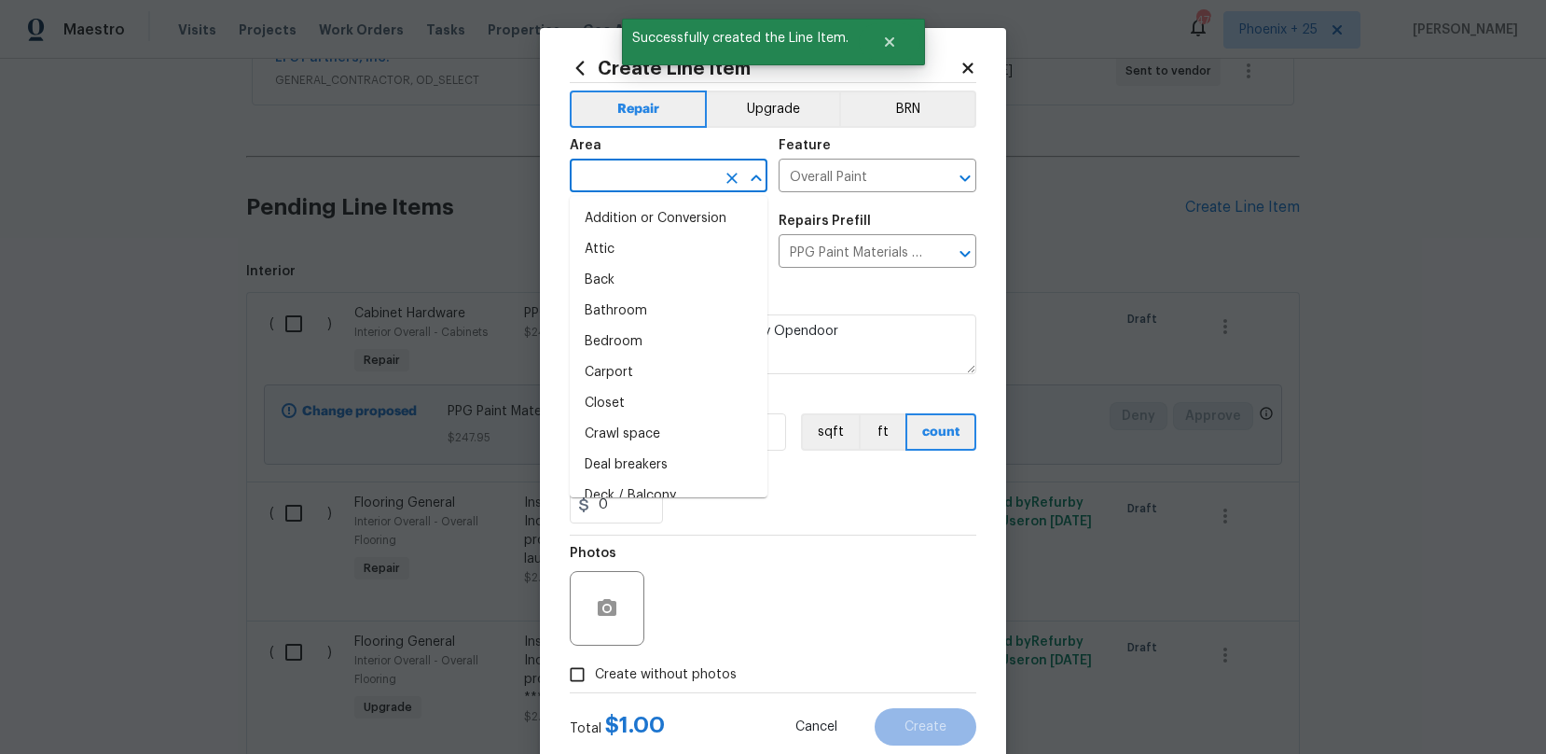
click at [676, 180] on input "text" at bounding box center [643, 177] width 146 height 29
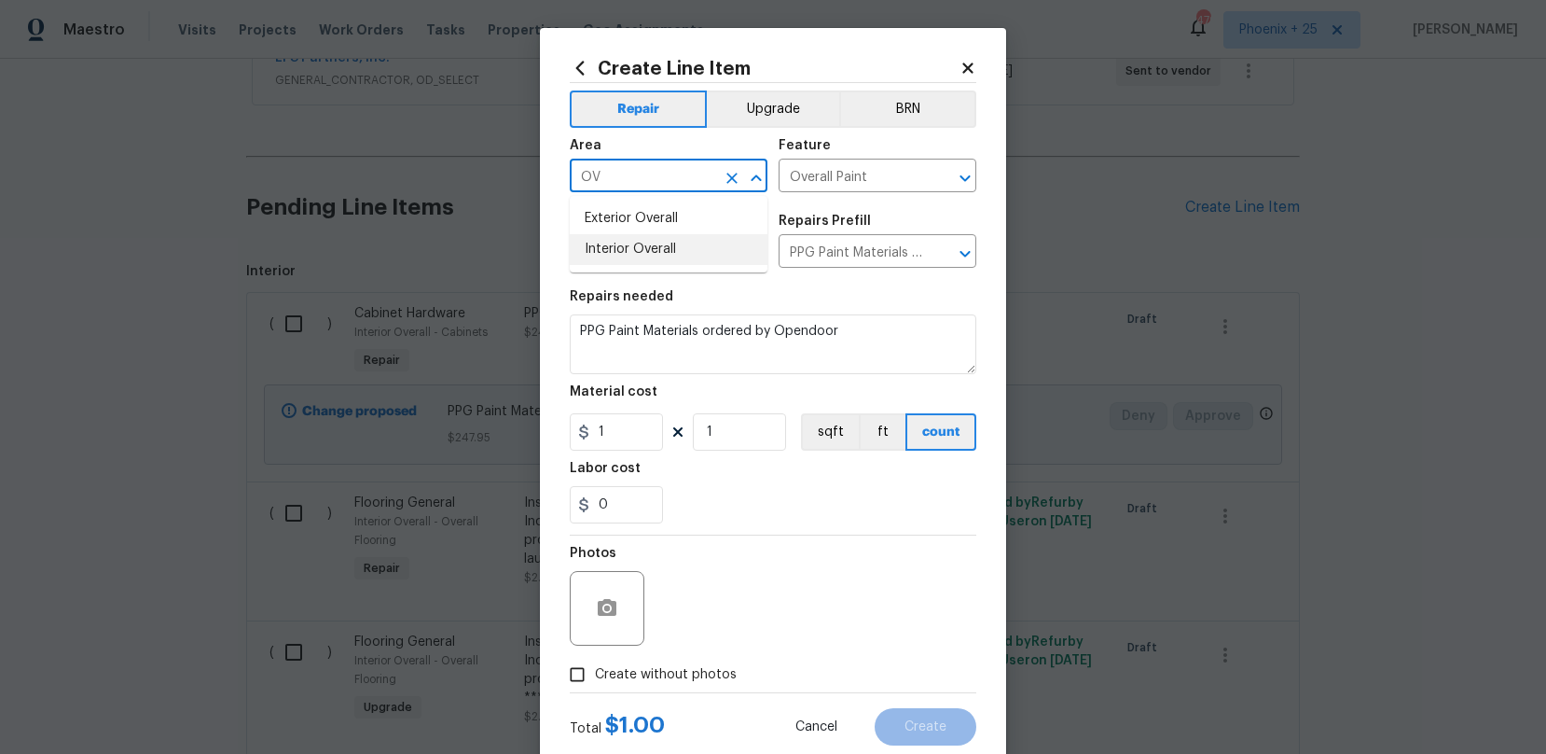
click at [683, 248] on li "Interior Overall" at bounding box center [669, 249] width 198 height 31
type input "Interior Overall"
click at [639, 431] on input "1" at bounding box center [616, 431] width 93 height 37
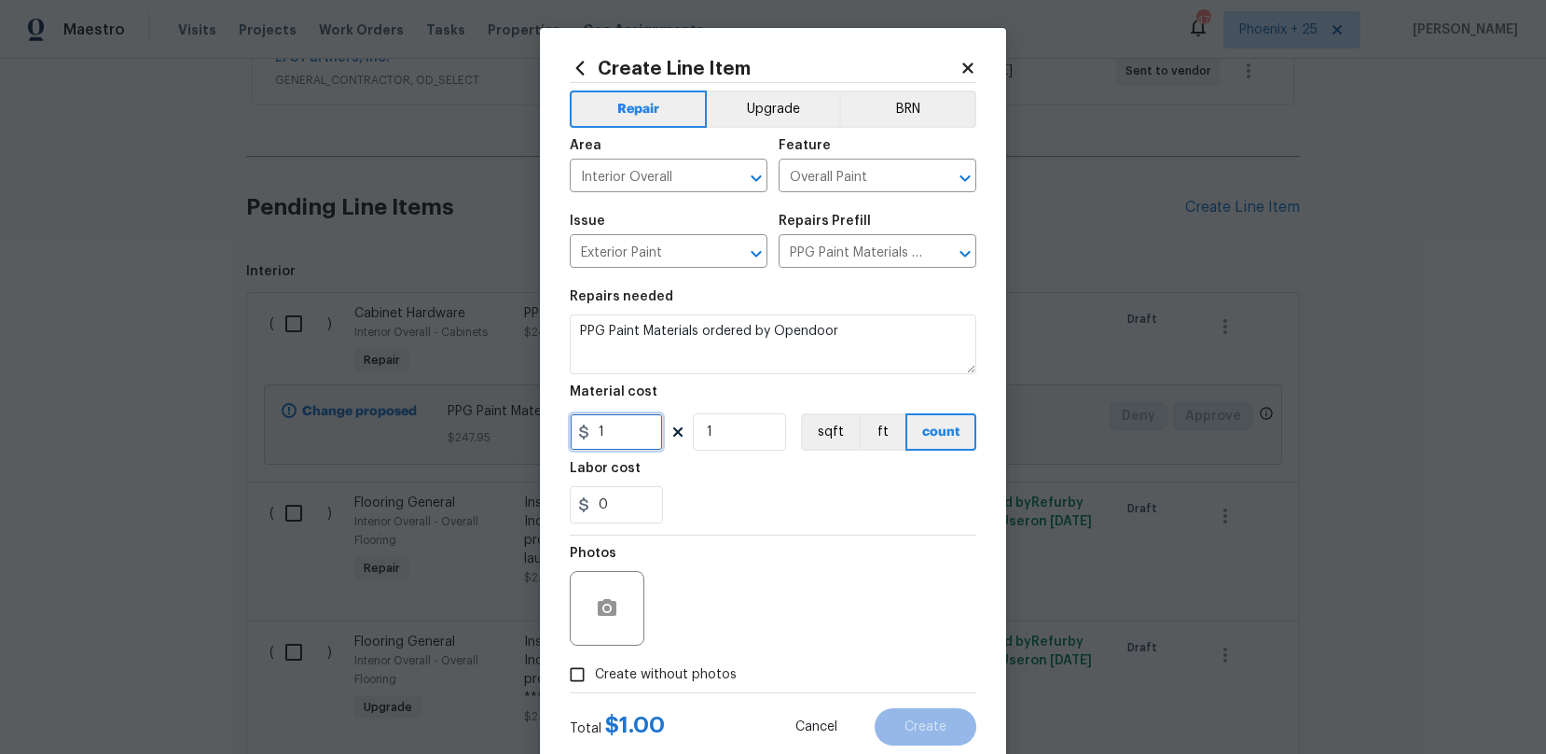
drag, startPoint x: 635, startPoint y: 435, endPoint x: 589, endPoint y: 433, distance: 46.7
click at [589, 433] on div "1" at bounding box center [616, 431] width 93 height 37
type input "60.39"
click at [649, 657] on label "Create without photos" at bounding box center [648, 674] width 177 height 35
click at [595, 657] on input "Create without photos" at bounding box center [577, 674] width 35 height 35
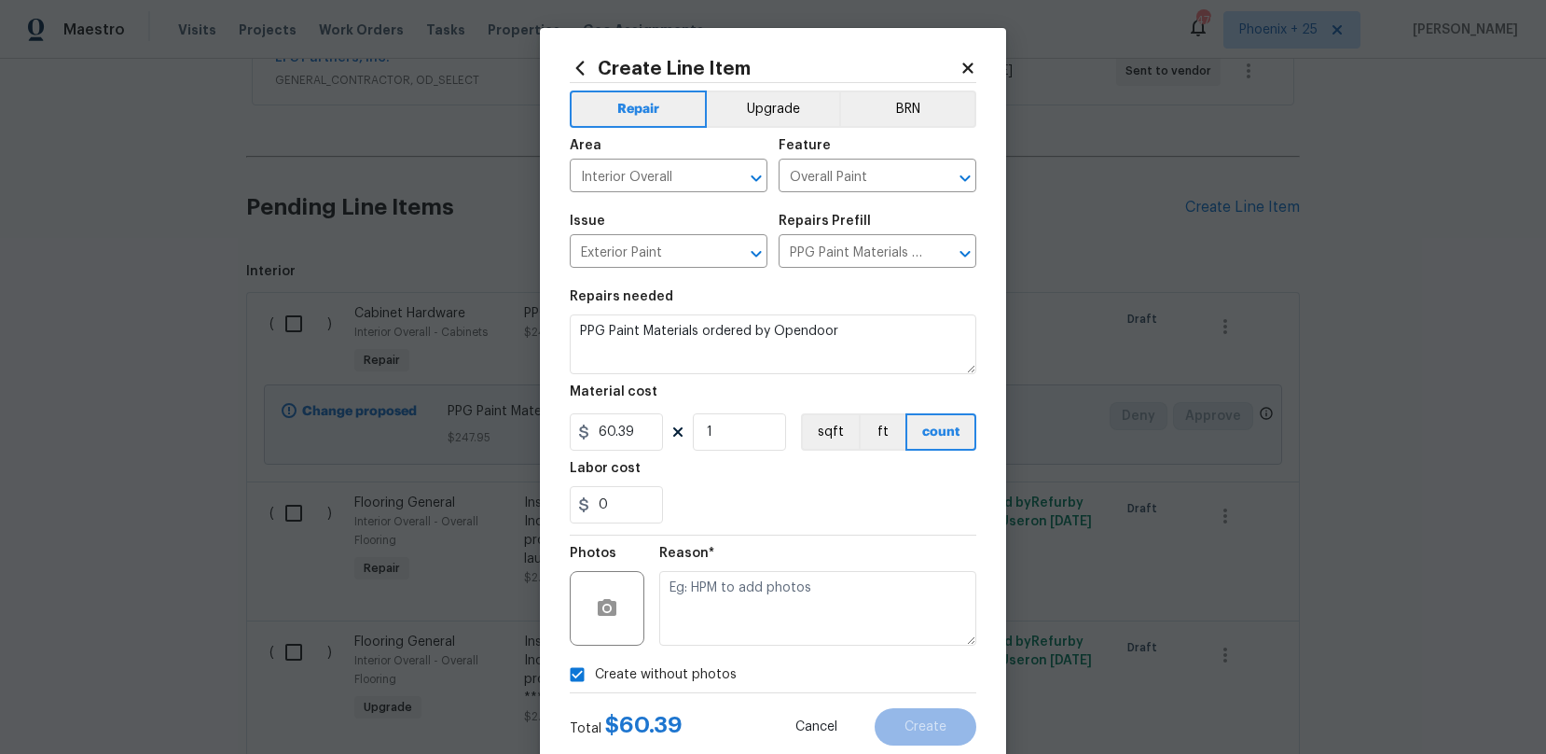
click at [675, 672] on span "Create without photos" at bounding box center [666, 675] width 142 height 20
click at [595, 672] on input "Create without photos" at bounding box center [577, 674] width 35 height 35
click at [745, 575] on div "Photos" at bounding box center [773, 595] width 407 height 121
click at [732, 661] on div "Create without photos" at bounding box center [773, 674] width 407 height 35
drag, startPoint x: 725, startPoint y: 675, endPoint x: 724, endPoint y: 663, distance: 12.2
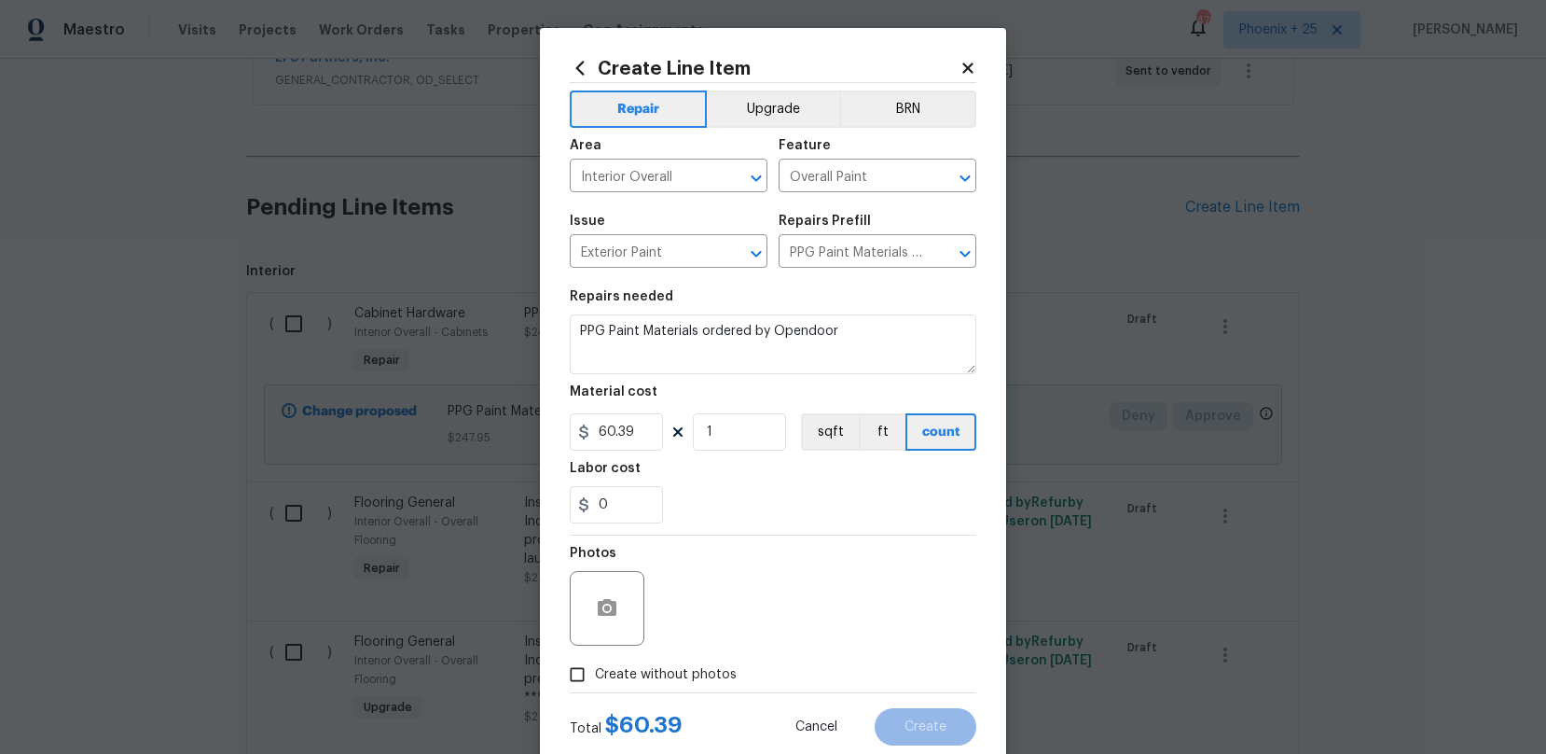
click at [725, 673] on span "Create without photos" at bounding box center [666, 675] width 142 height 20
click at [595, 673] on input "Create without photos" at bounding box center [577, 674] width 35 height 35
checkbox input "true"
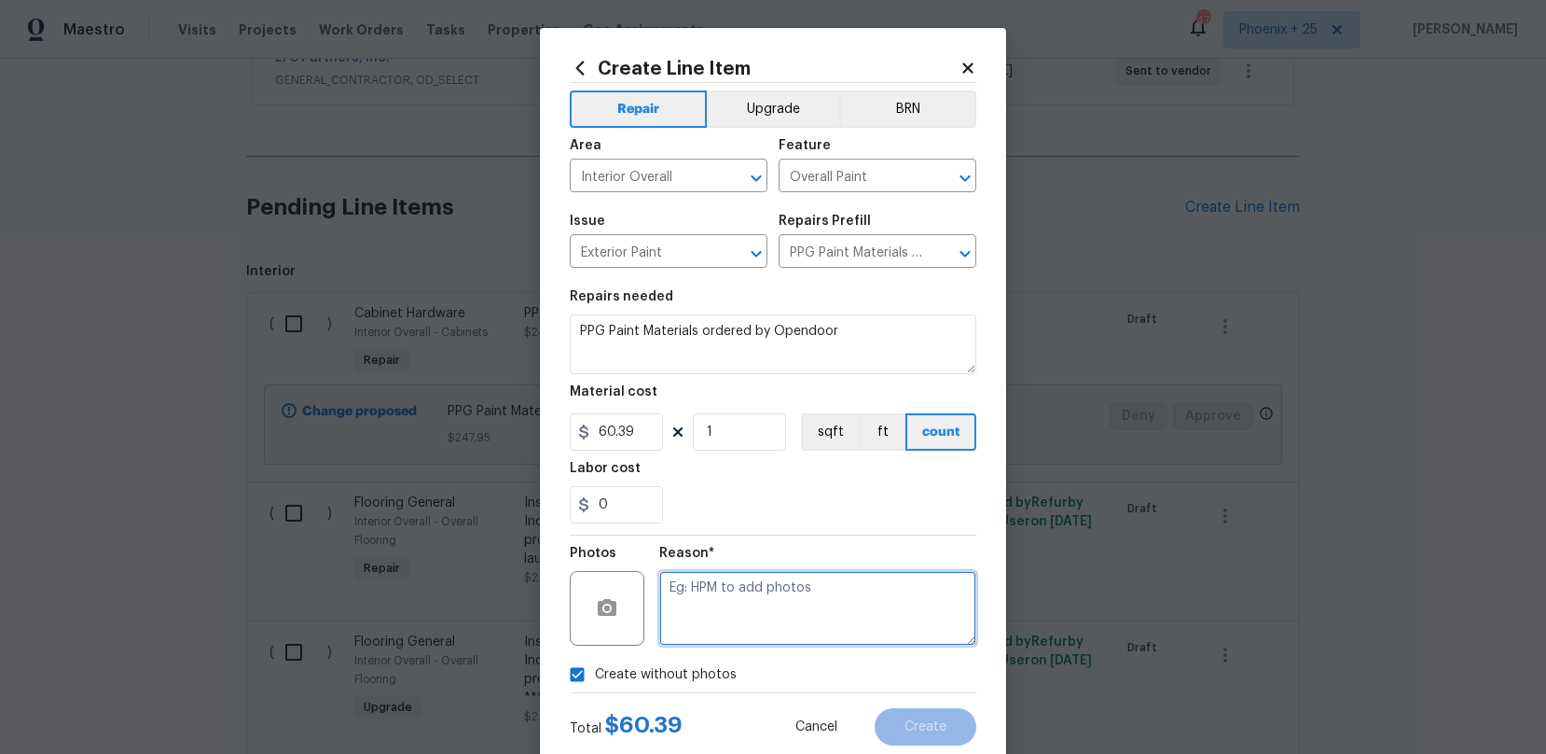
click at [730, 633] on textarea at bounding box center [817, 608] width 317 height 75
type textarea "NA"
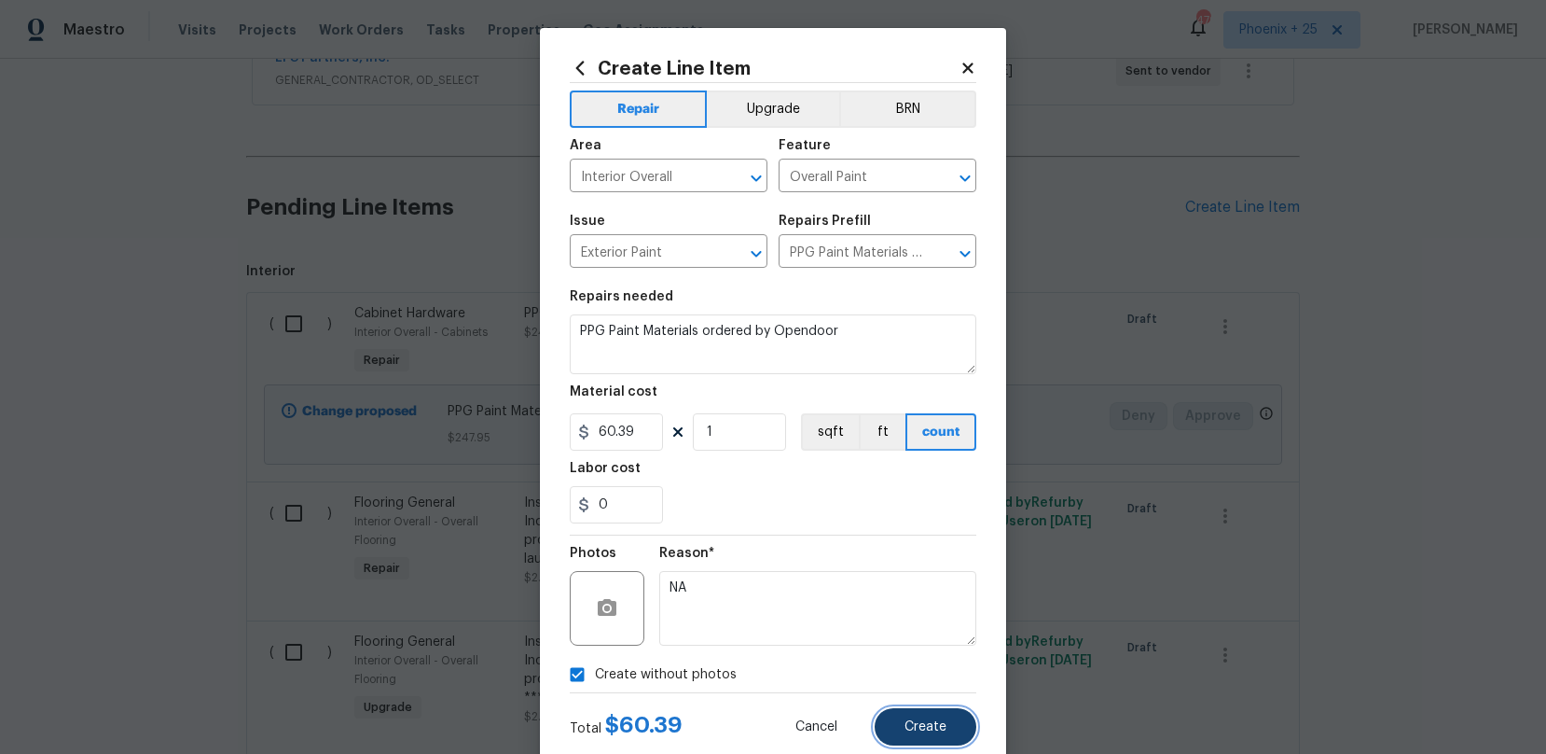
click at [931, 724] on span "Create" at bounding box center [926, 727] width 42 height 14
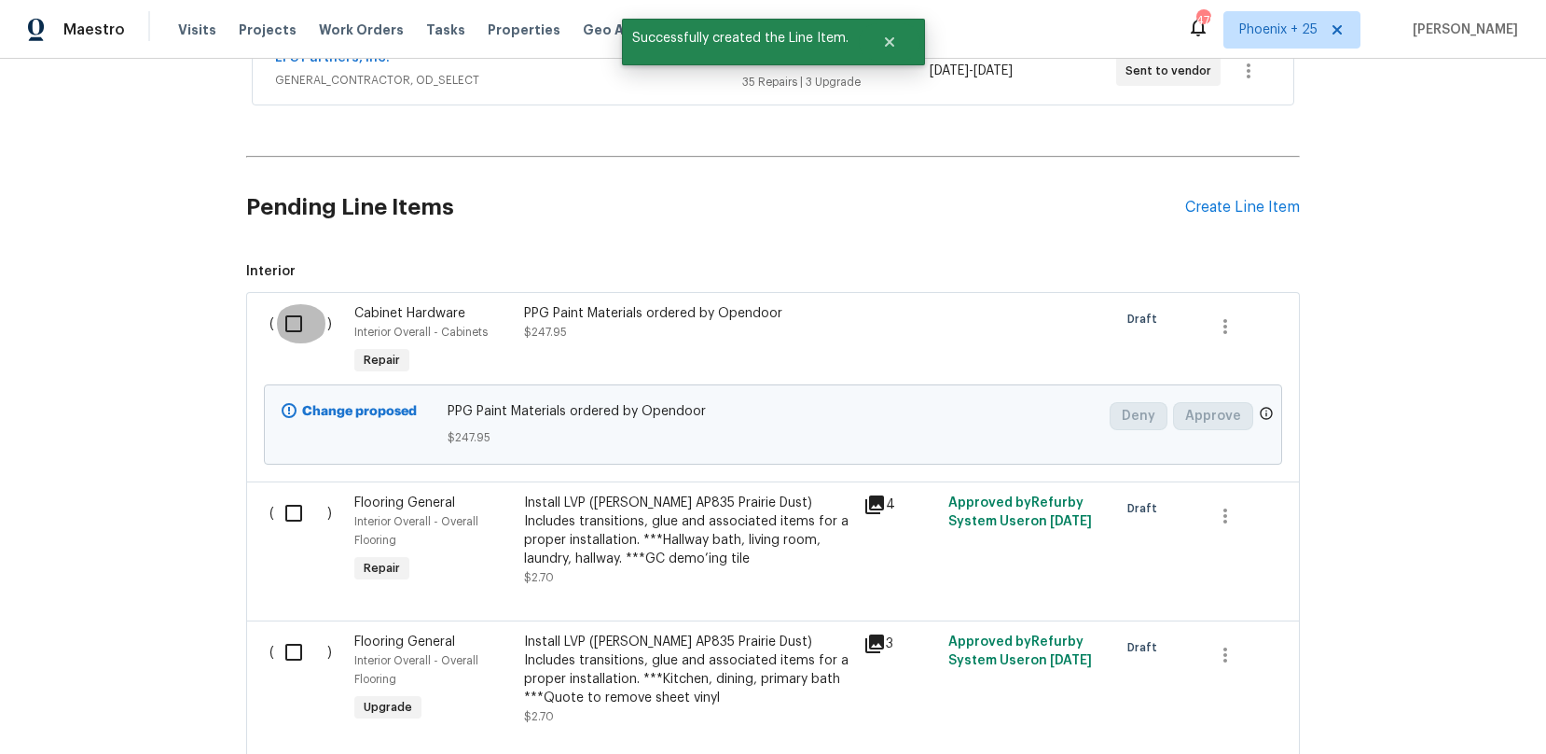
click at [279, 339] on input "checkbox" at bounding box center [300, 323] width 53 height 39
checkbox input "true"
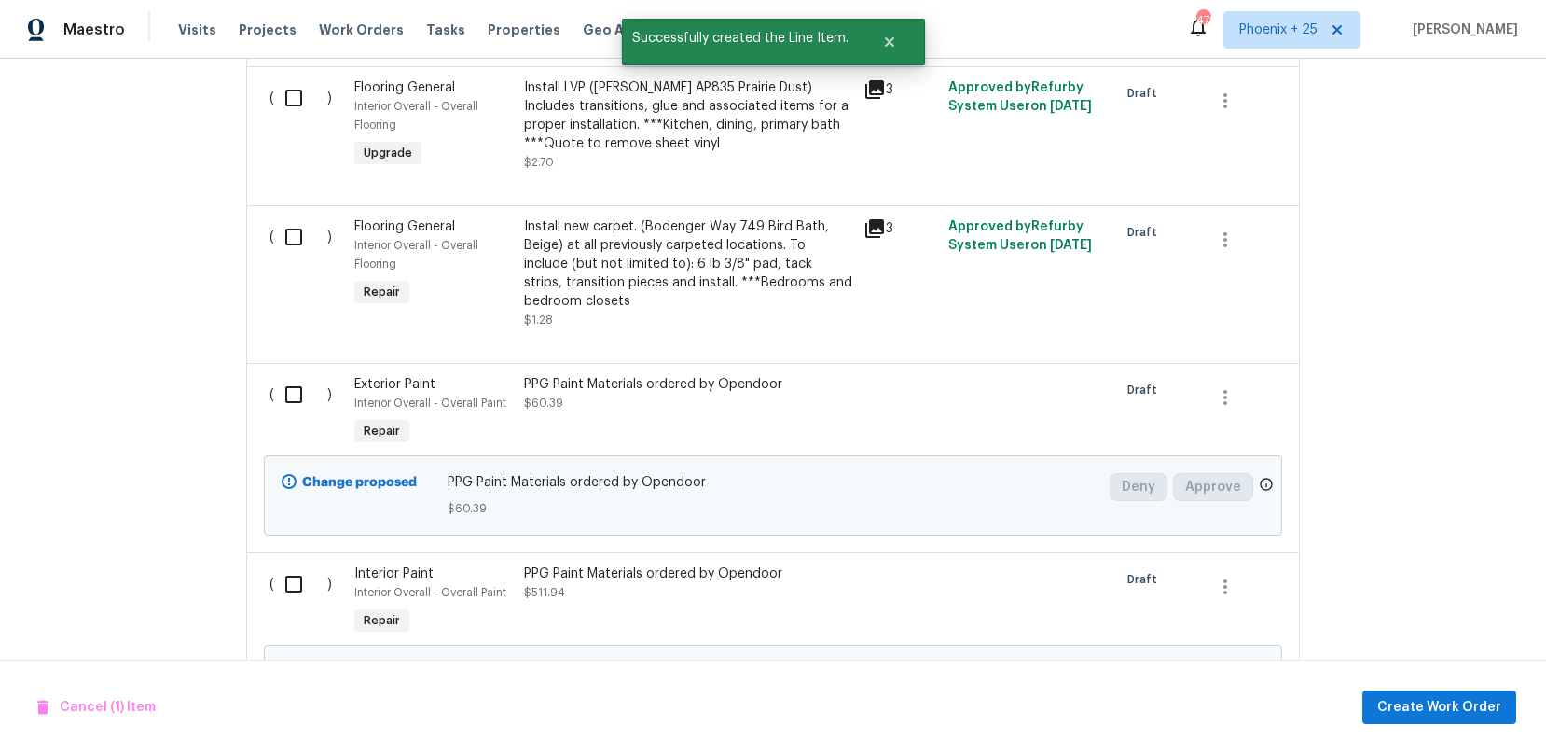
scroll to position [1390, 0]
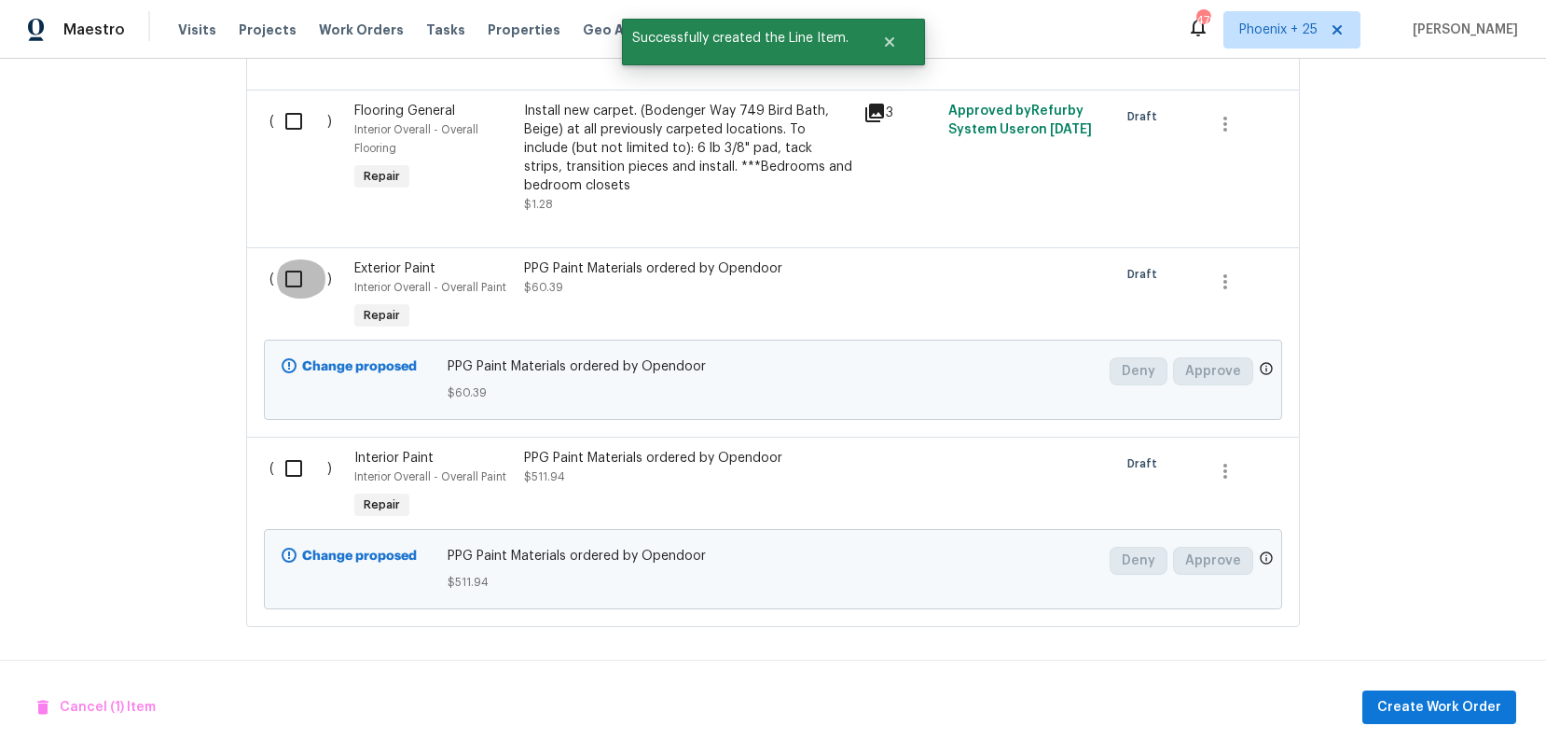
click at [290, 270] on input "checkbox" at bounding box center [300, 278] width 53 height 39
checkbox input "true"
drag, startPoint x: 283, startPoint y: 469, endPoint x: 310, endPoint y: 477, distance: 28.1
click at [283, 469] on input "checkbox" at bounding box center [300, 468] width 53 height 39
checkbox input "true"
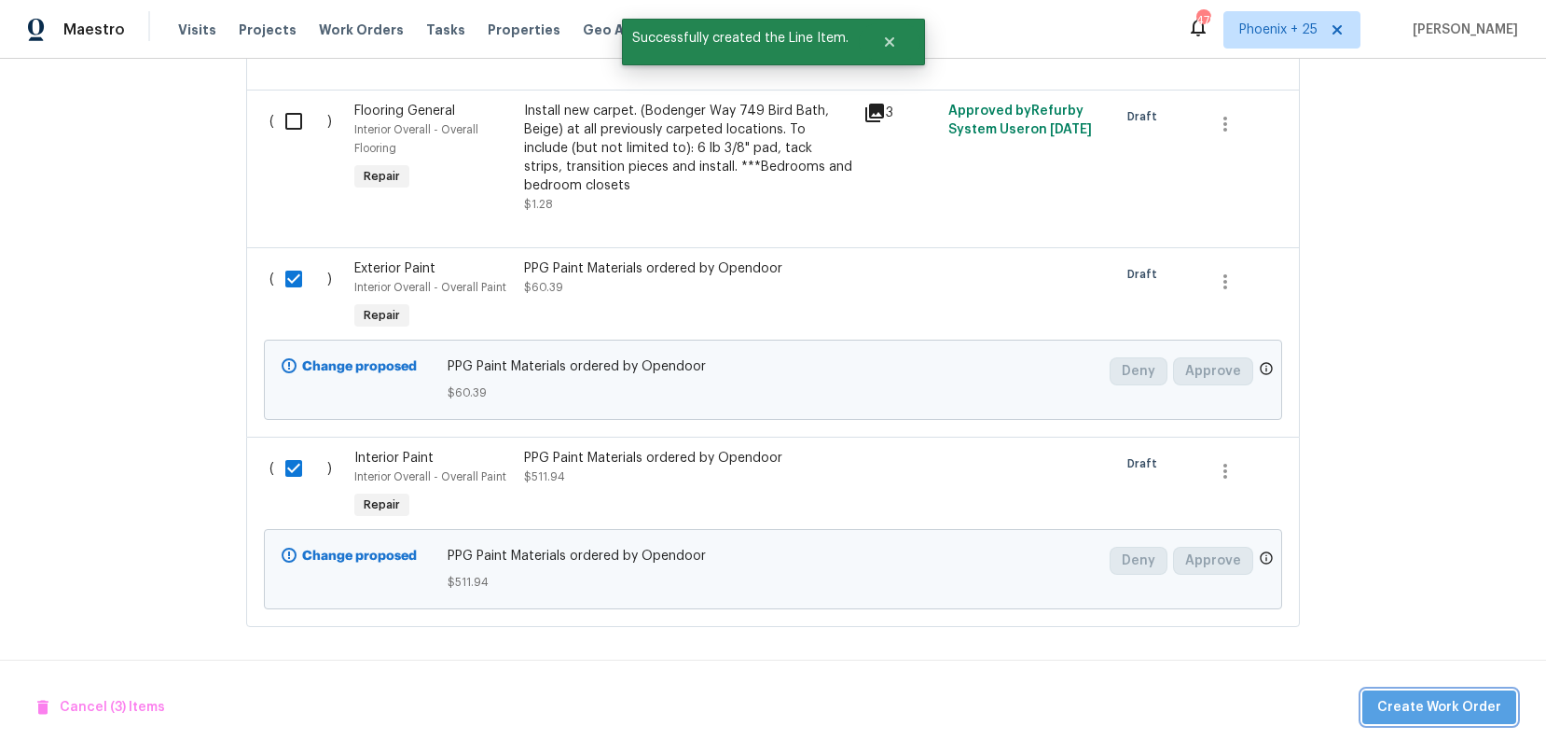
click at [1459, 718] on button "Create Work Order" at bounding box center [1440, 707] width 154 height 35
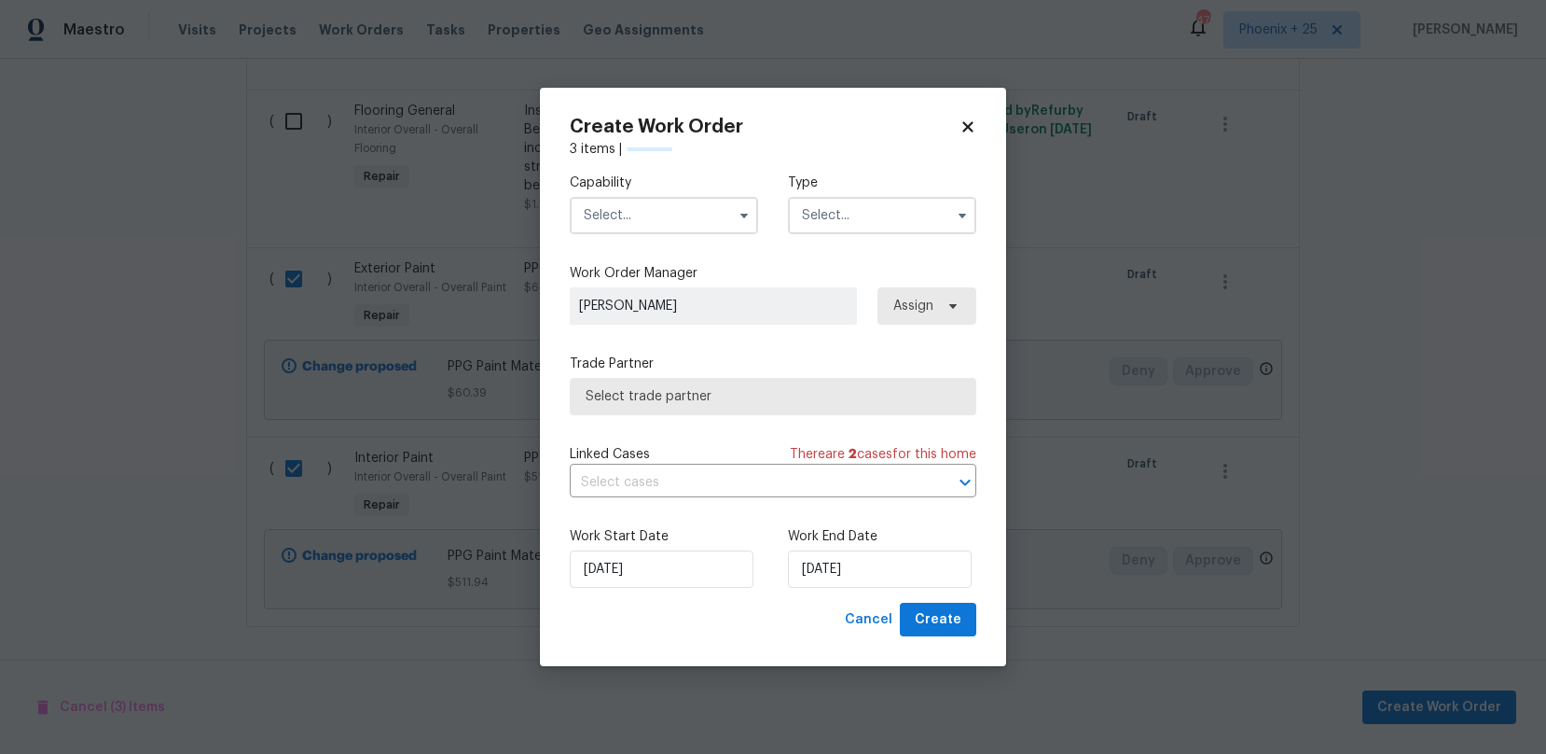
checkbox input "false"
drag, startPoint x: 719, startPoint y: 209, endPoint x: 717, endPoint y: 220, distance: 11.3
click at [719, 209] on input "text" at bounding box center [664, 215] width 188 height 37
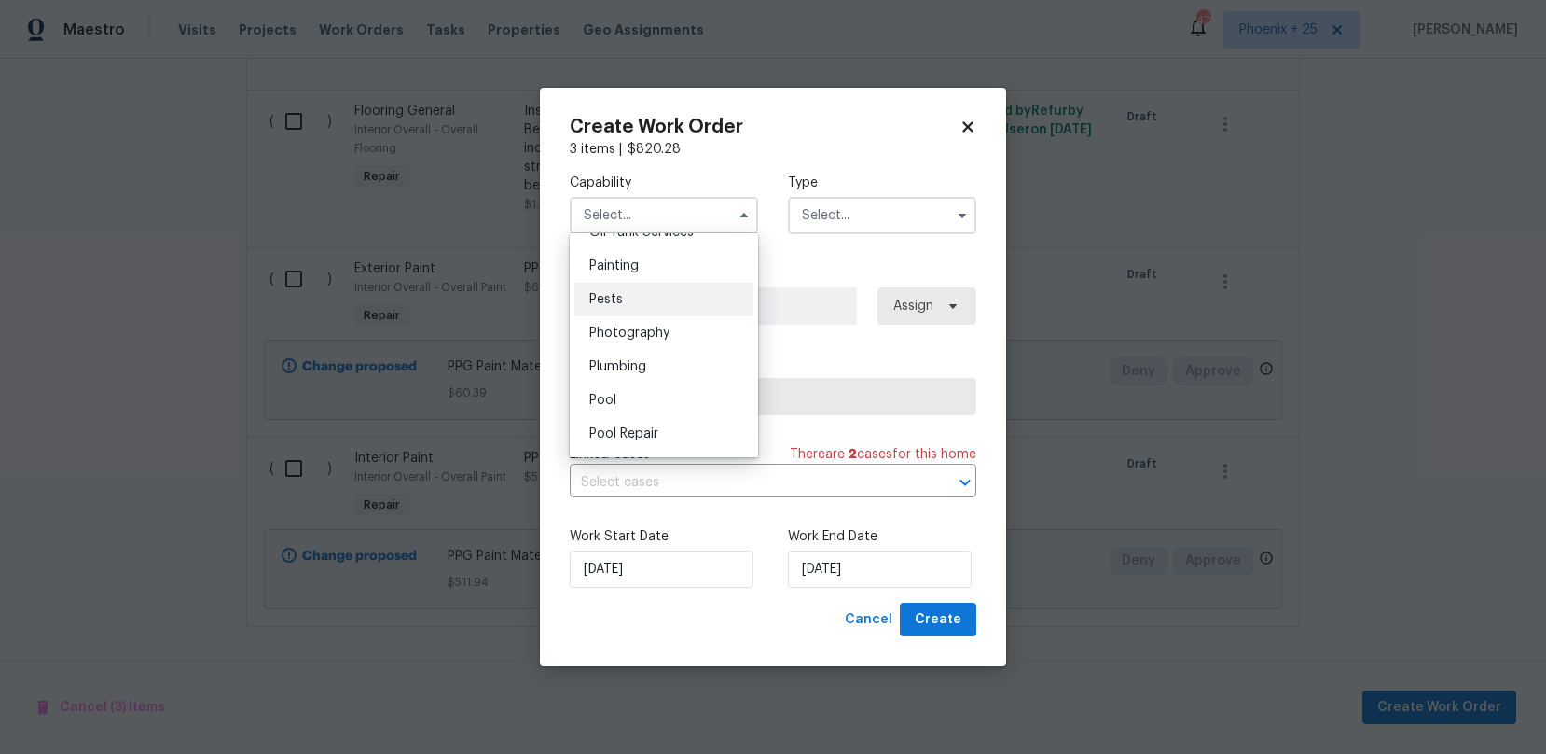
scroll to position [1566, 0]
drag, startPoint x: 654, startPoint y: 258, endPoint x: 702, endPoint y: 256, distance: 48.5
click at [654, 258] on div "Painting" at bounding box center [664, 256] width 179 height 34
type input "Painting"
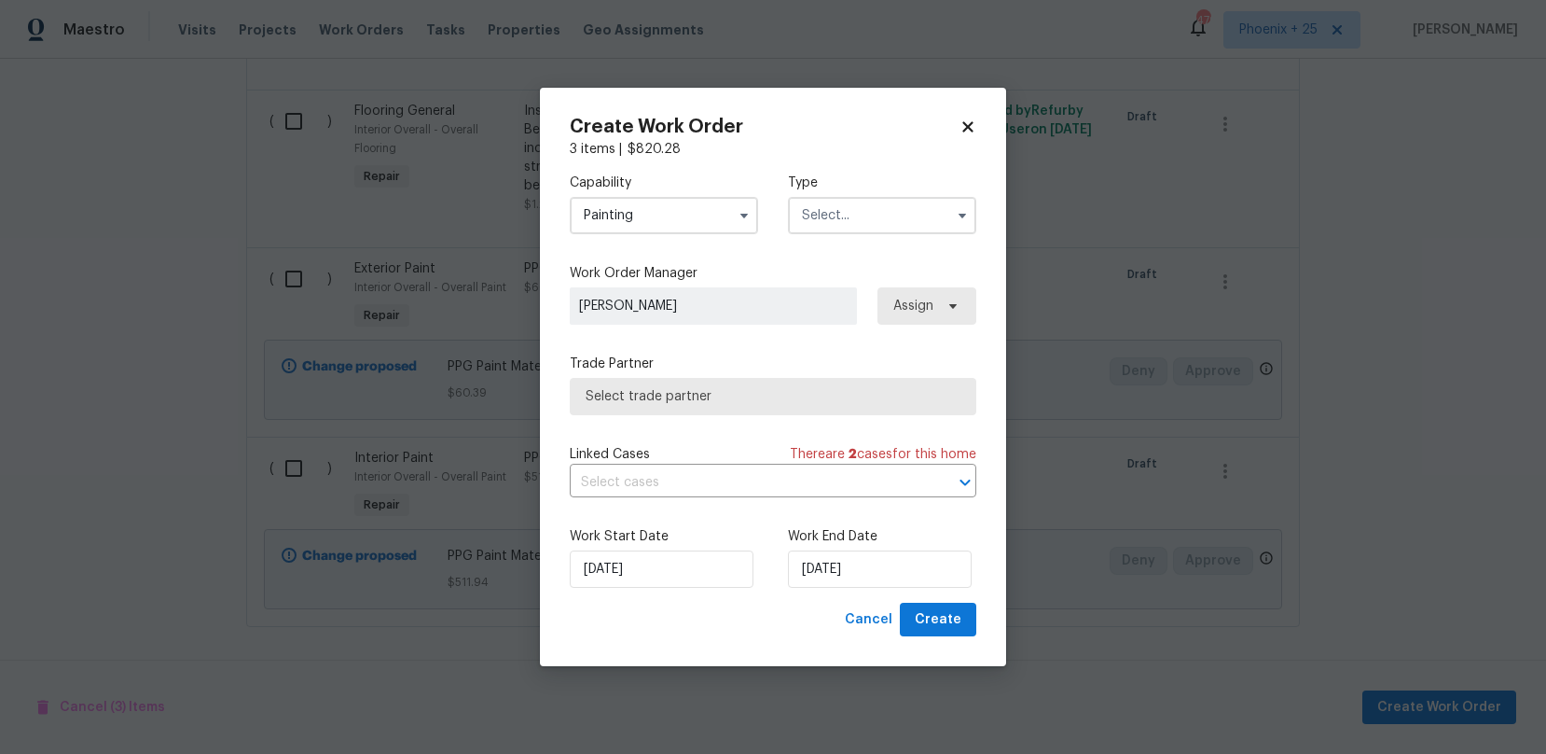
drag, startPoint x: 933, startPoint y: 209, endPoint x: 921, endPoint y: 226, distance: 20.7
click at [932, 213] on input "text" at bounding box center [882, 215] width 188 height 37
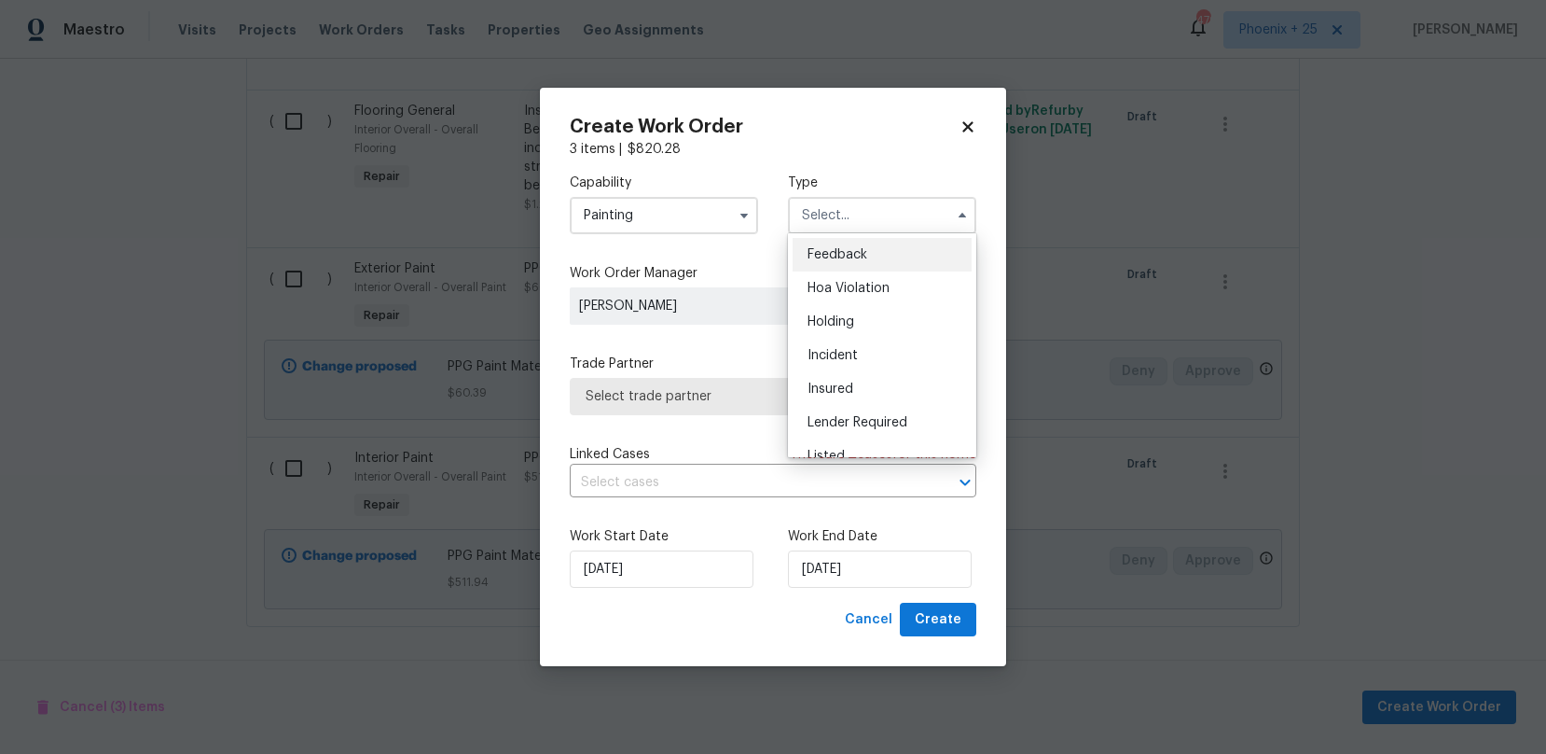
scroll to position [423, 0]
click at [893, 264] on span "Reit Renovation" at bounding box center [856, 267] width 96 height 13
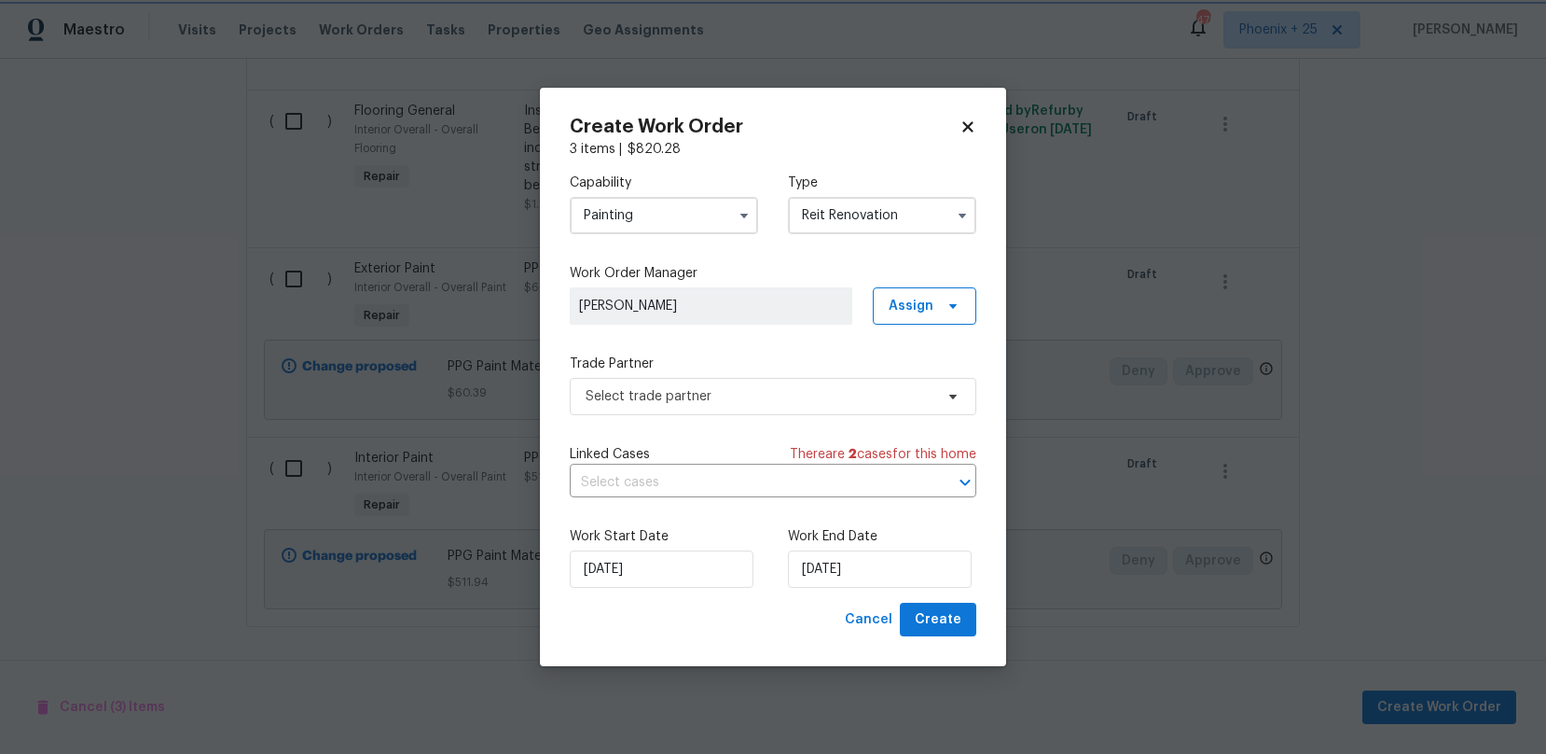
scroll to position [0, 0]
click at [885, 201] on input "Reit Renovation" at bounding box center [882, 215] width 188 height 37
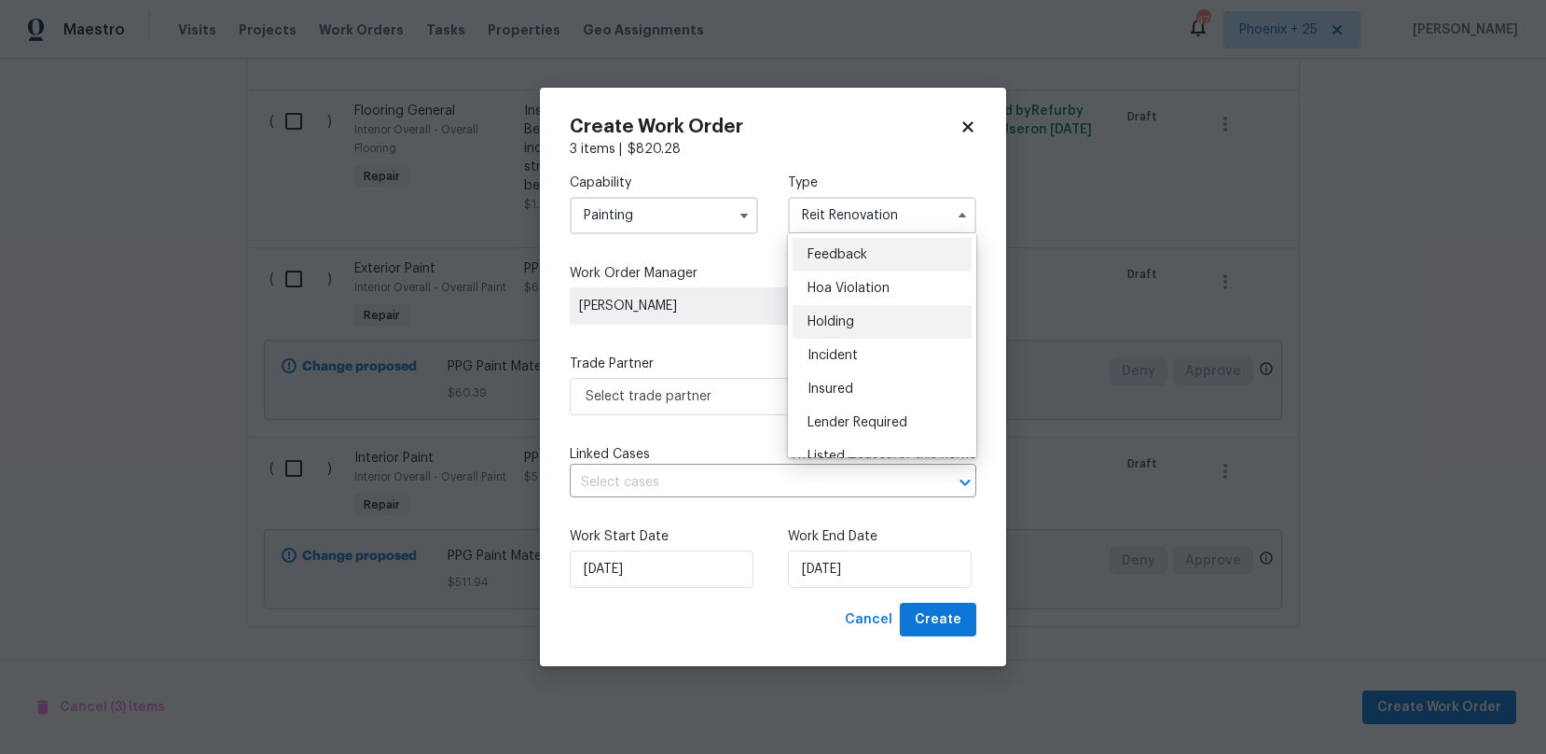
scroll to position [423, 0]
click at [873, 284] on div "Renovation" at bounding box center [882, 301] width 179 height 34
type input "Renovation"
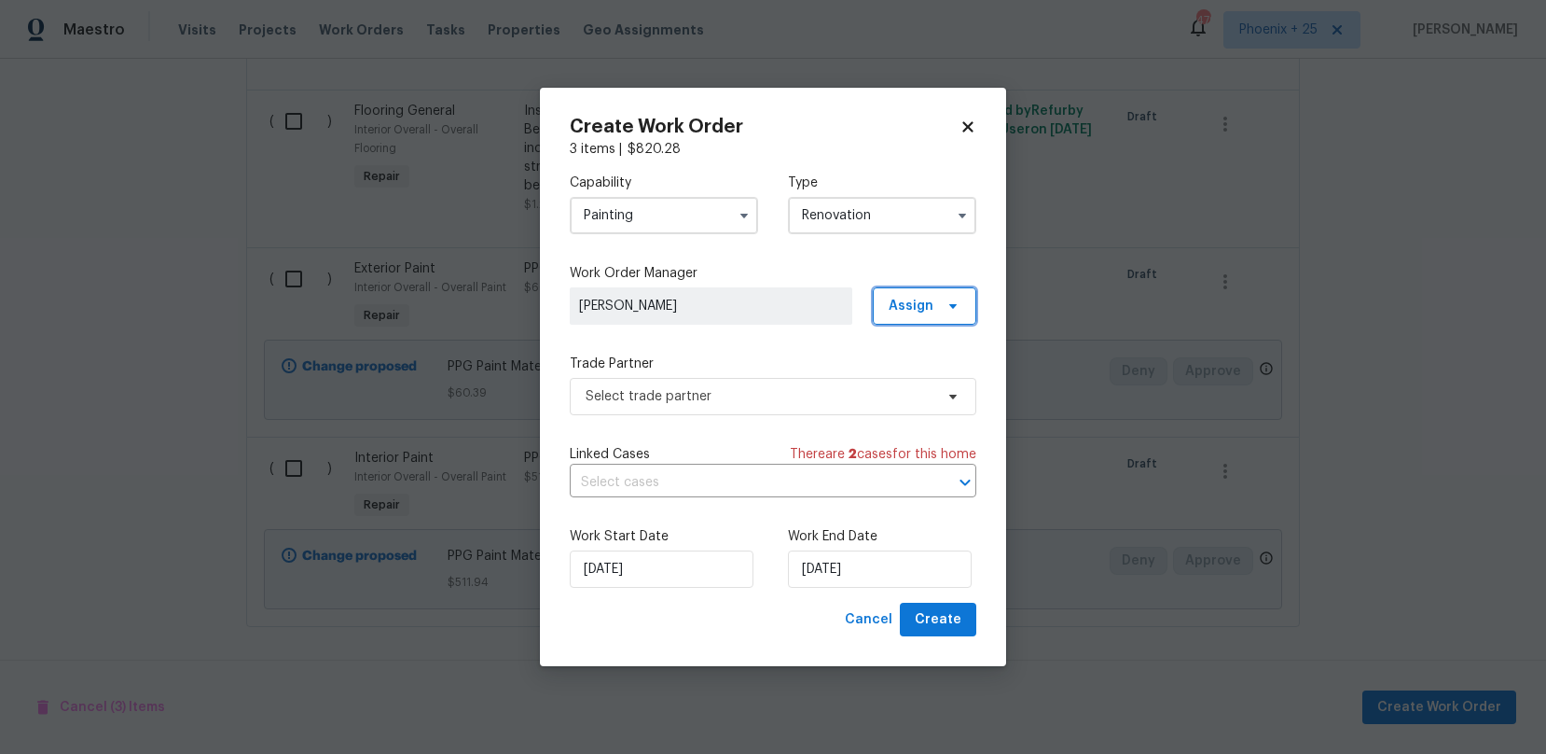
drag, startPoint x: 934, startPoint y: 298, endPoint x: 930, endPoint y: 330, distance: 31.9
click at [934, 299] on span "Assign" at bounding box center [925, 305] width 104 height 37
click at [923, 384] on div "Assign to me" at bounding box center [927, 384] width 81 height 19
drag, startPoint x: 802, startPoint y: 371, endPoint x: 799, endPoint y: 407, distance: 35.6
click at [802, 373] on div "Trade Partner Select trade partner" at bounding box center [773, 384] width 407 height 61
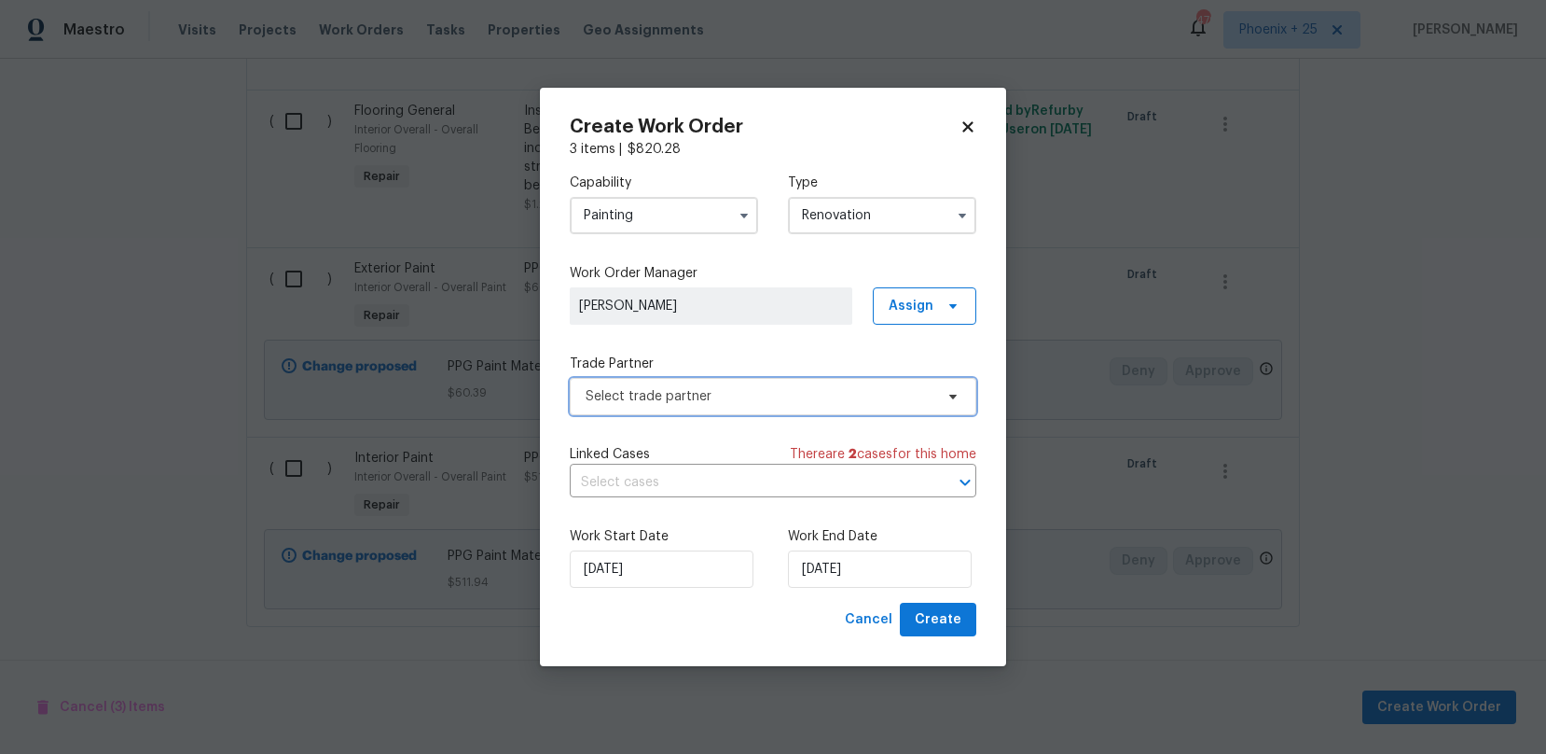
click at [799, 407] on span "Select trade partner" at bounding box center [773, 396] width 407 height 37
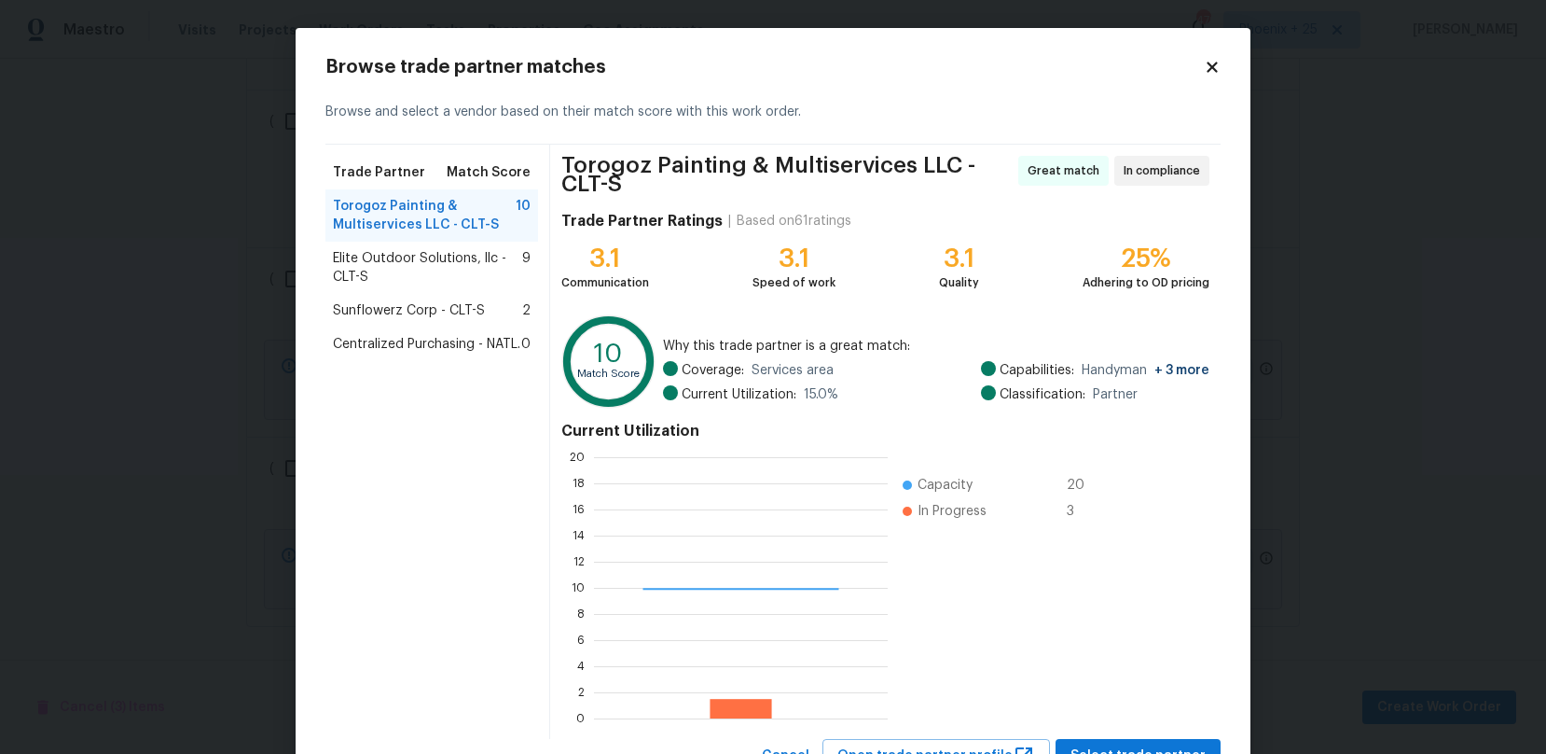
scroll to position [2, 2]
drag, startPoint x: 367, startPoint y: 341, endPoint x: 497, endPoint y: 371, distance: 133.0
click at [367, 341] on span "Centralized Purchasing - NATL." at bounding box center [426, 344] width 187 height 19
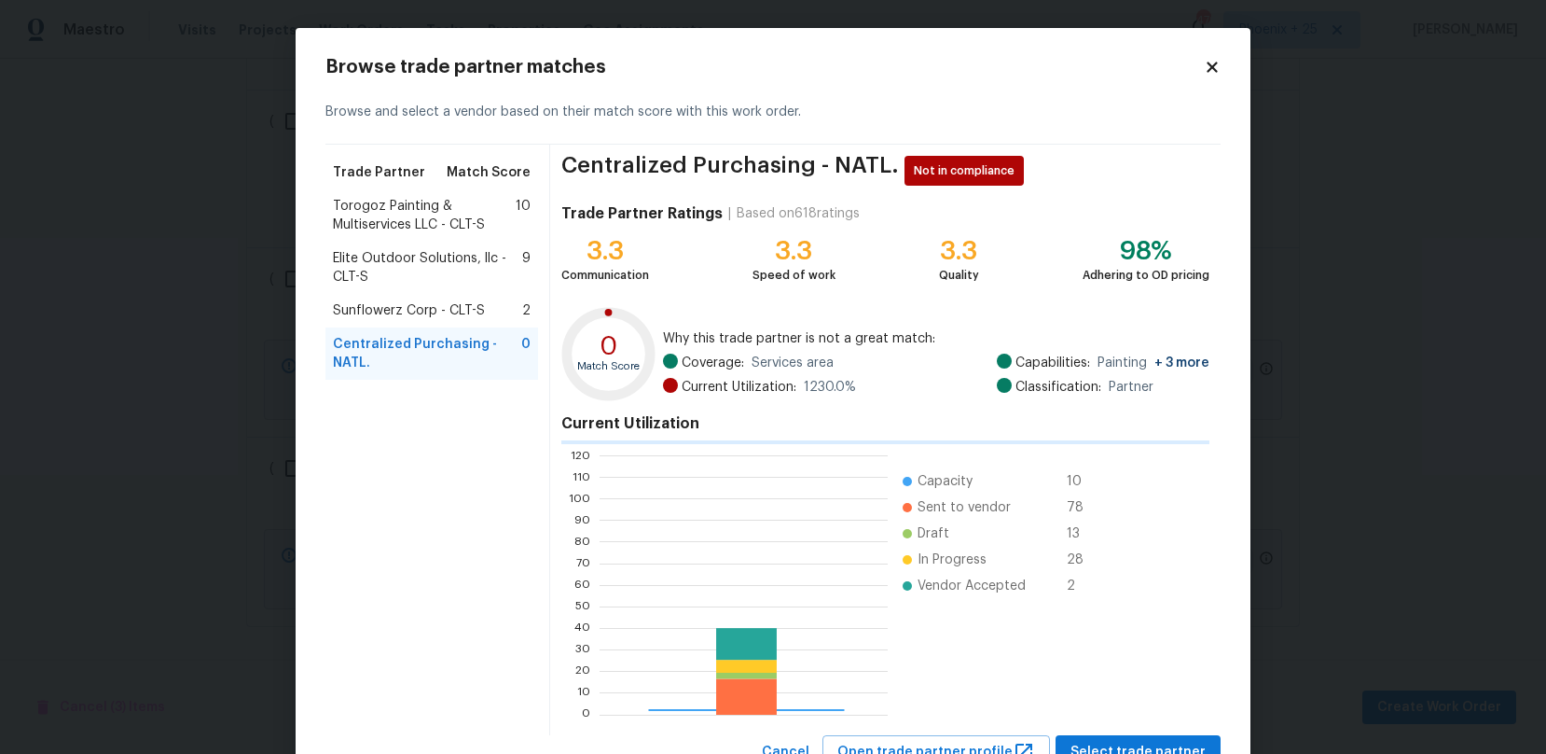
scroll to position [261, 288]
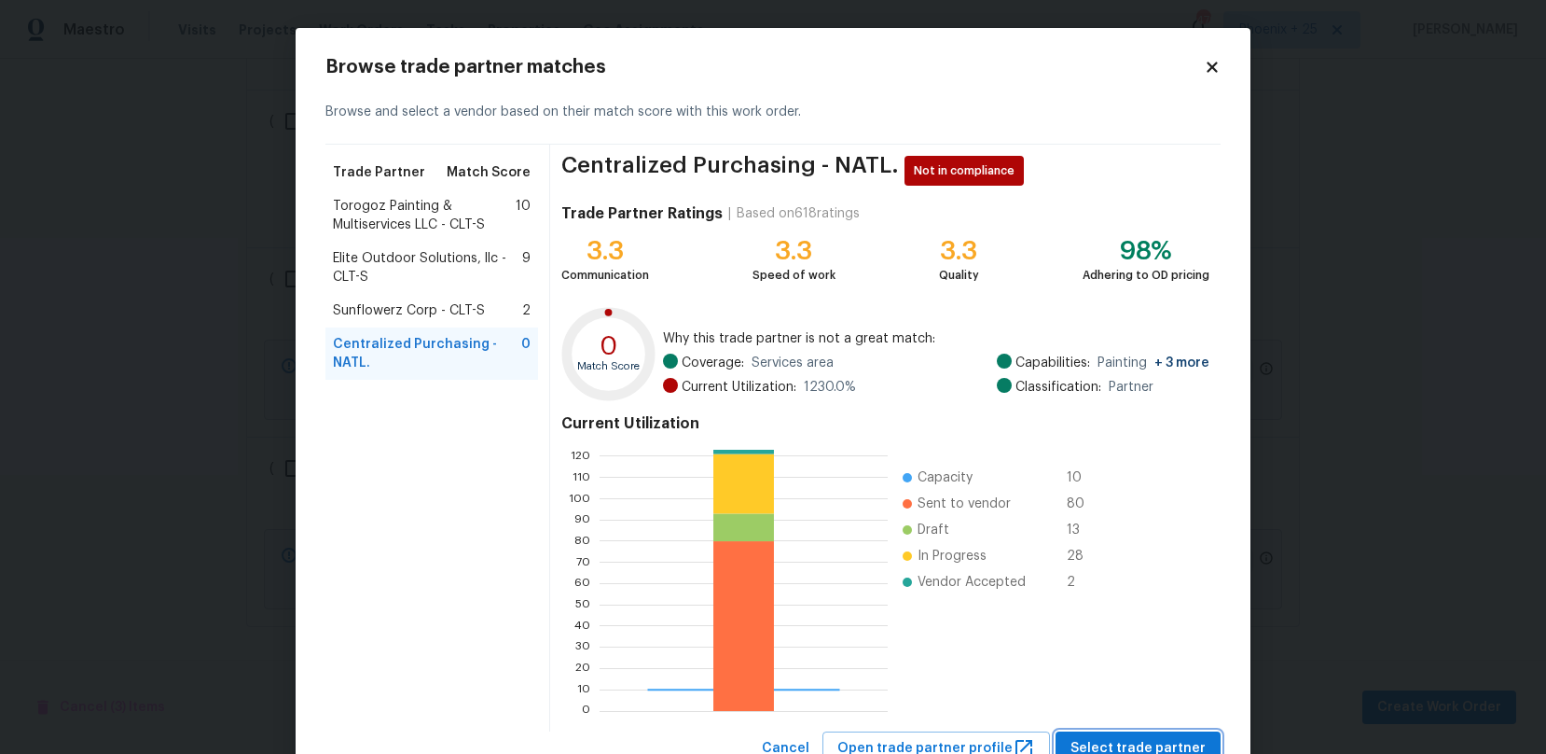
click at [1117, 737] on span "Select trade partner" at bounding box center [1138, 748] width 135 height 23
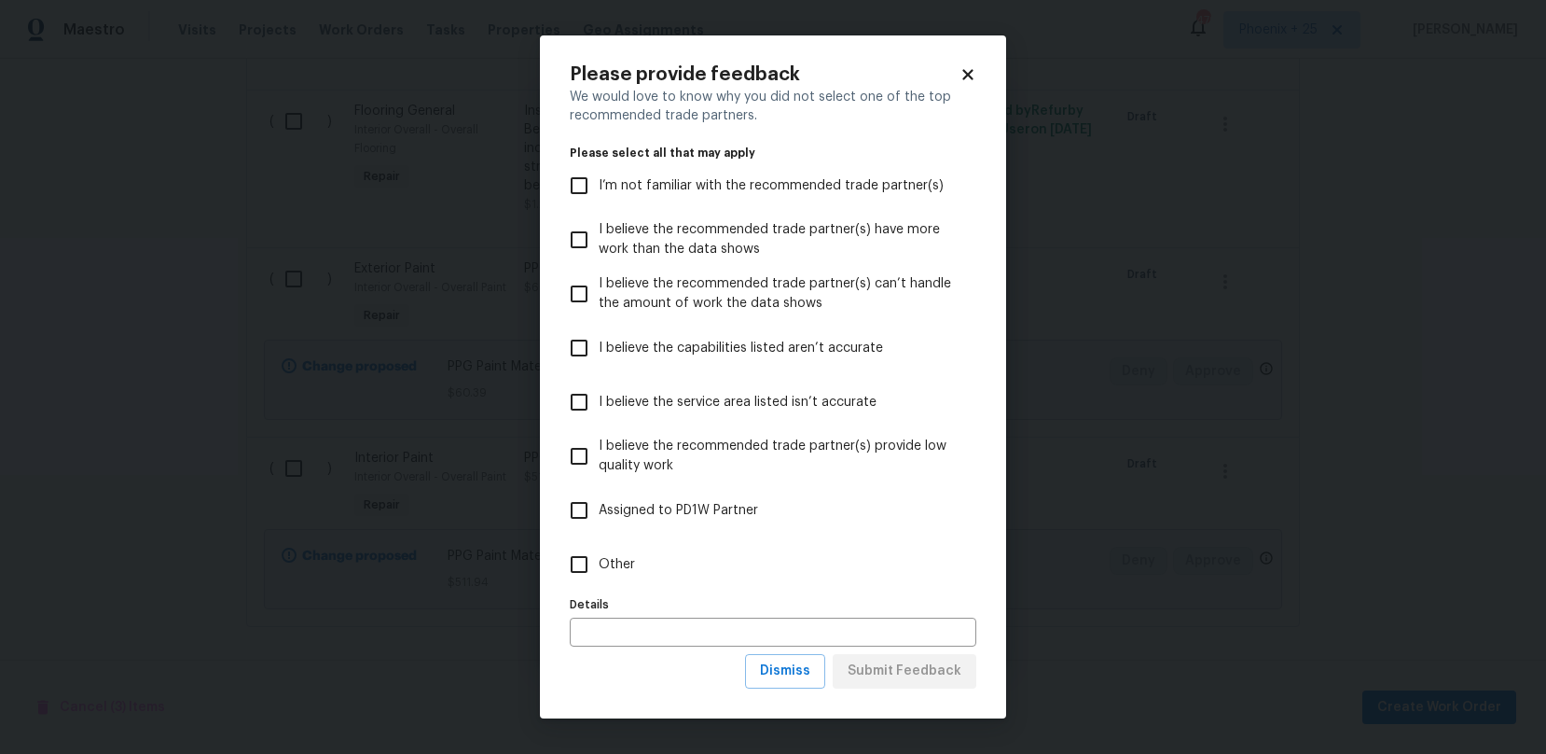
click at [632, 585] on label "Other" at bounding box center [761, 564] width 402 height 54
click at [599, 584] on input "Other" at bounding box center [579, 564] width 39 height 39
checkbox input "true"
click at [863, 662] on span "Submit Feedback" at bounding box center [905, 670] width 114 height 23
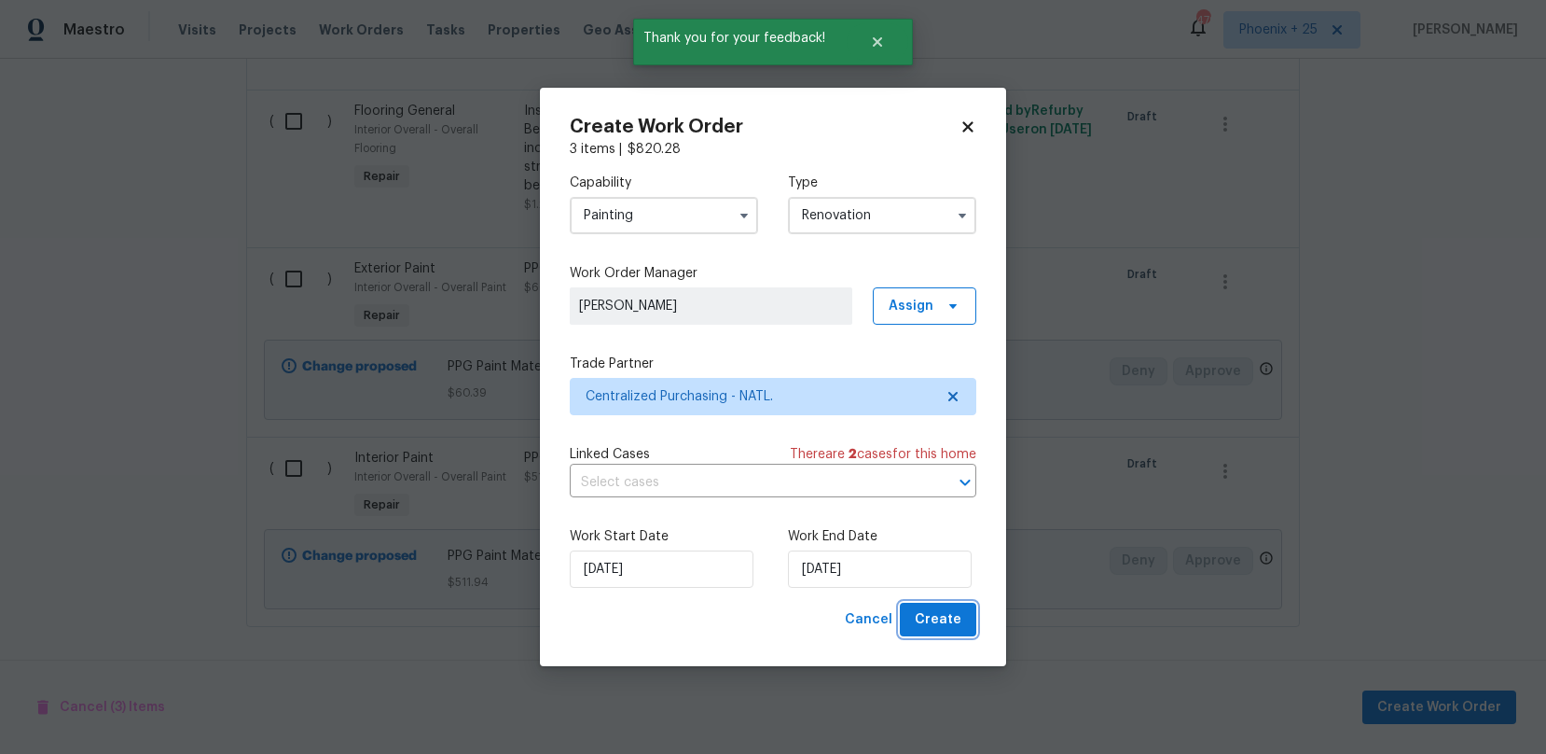
click at [920, 615] on span "Create" at bounding box center [938, 619] width 47 height 23
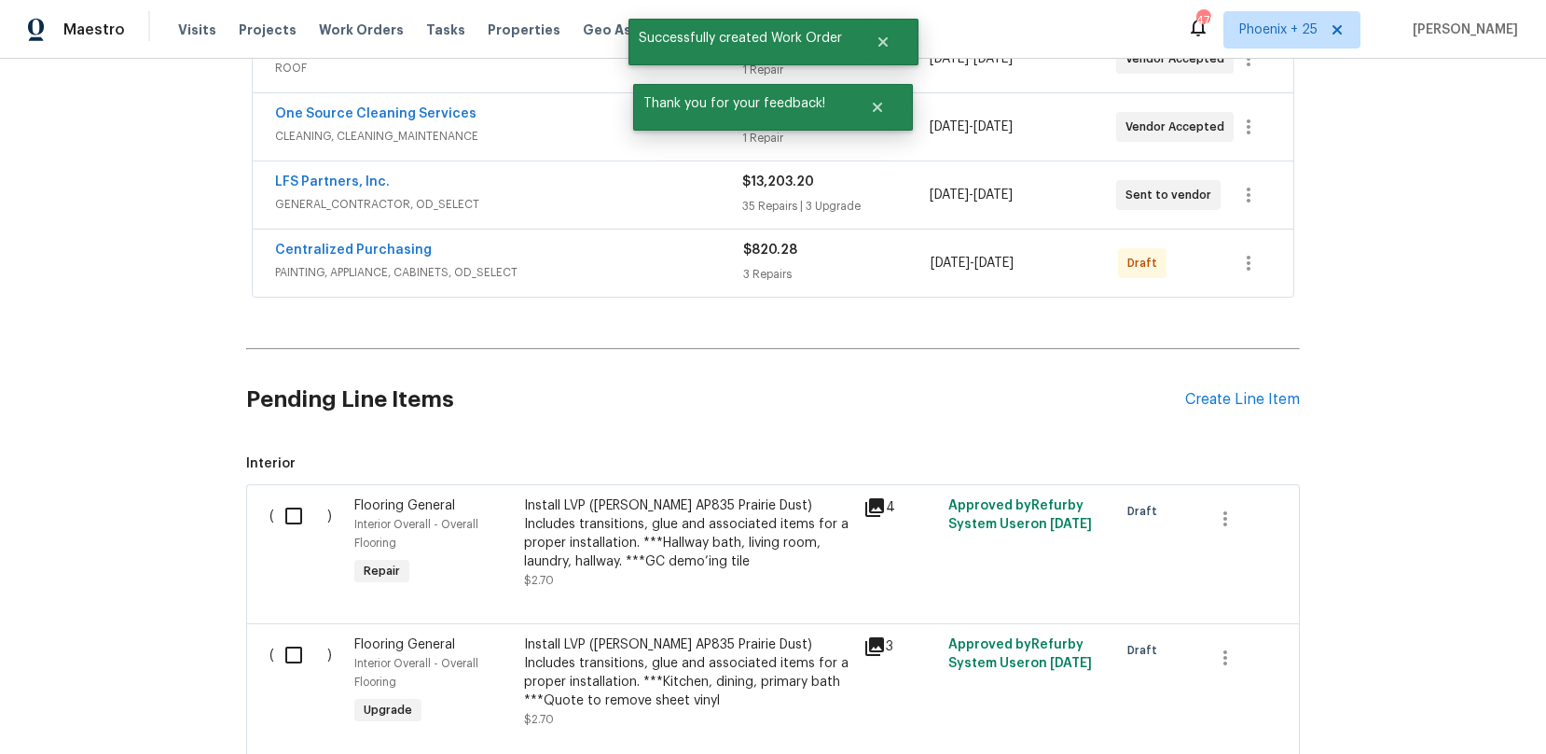
scroll to position [465, 0]
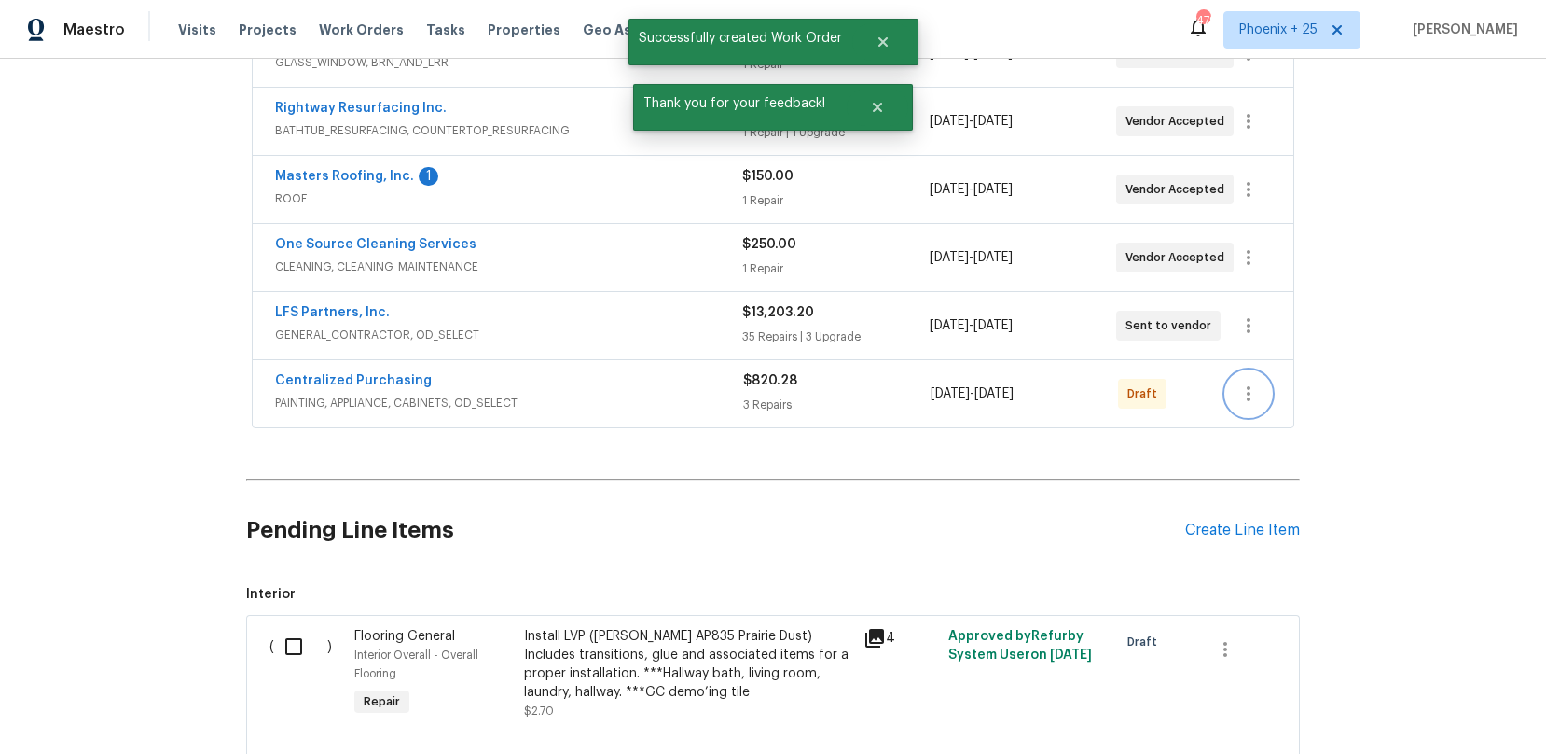
click at [1246, 395] on icon "button" at bounding box center [1249, 393] width 22 height 22
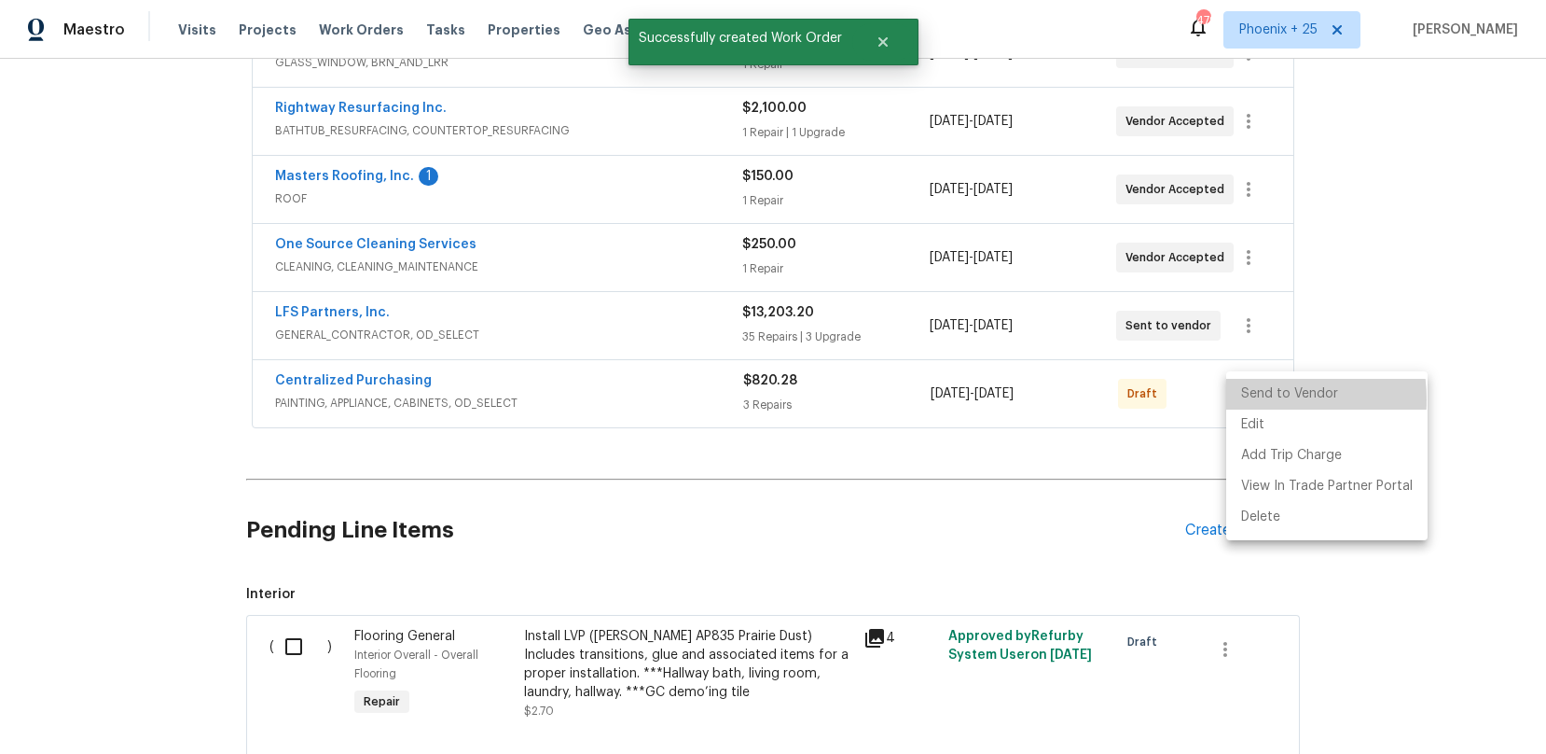
click at [1251, 399] on li "Send to Vendor" at bounding box center [1327, 394] width 201 height 31
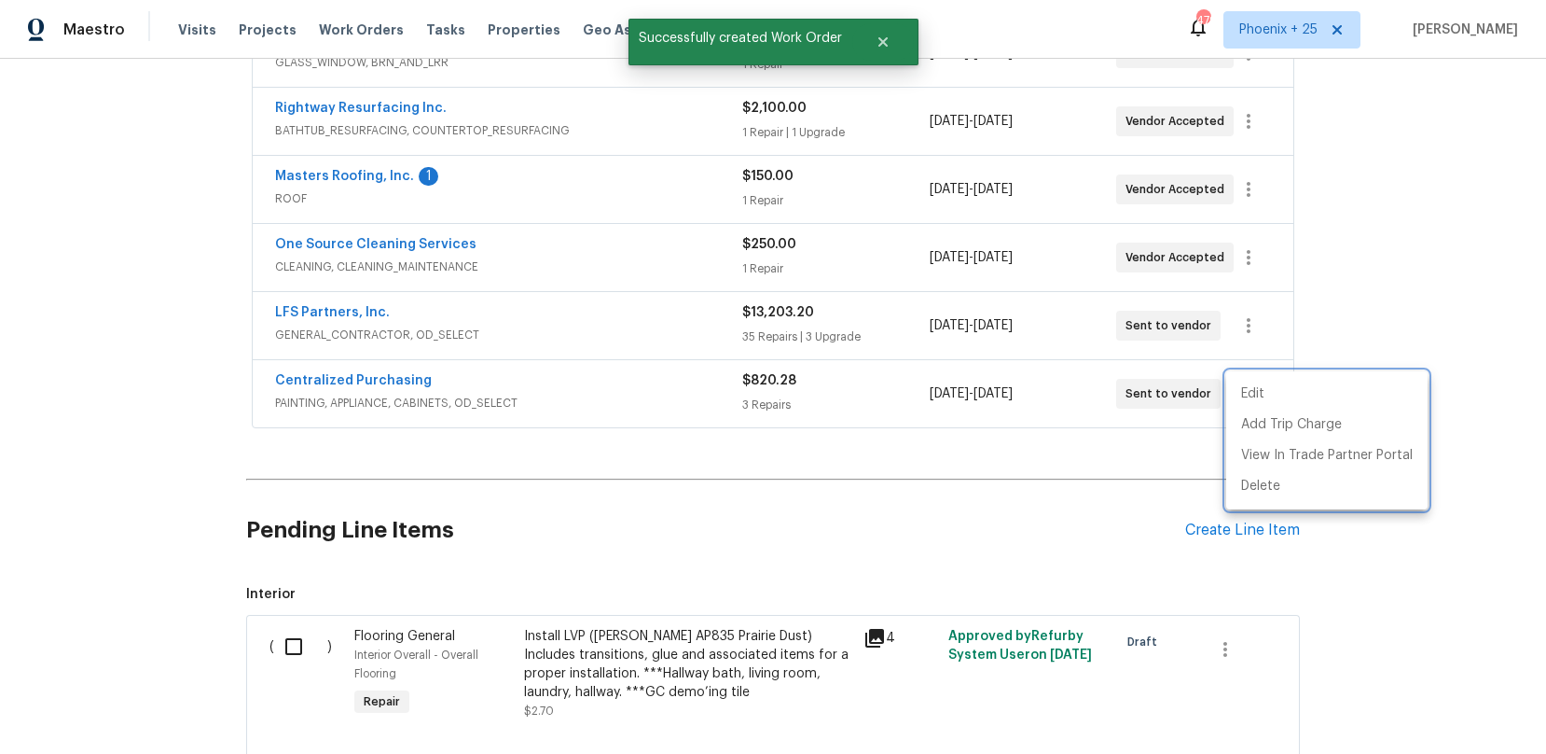
drag, startPoint x: 563, startPoint y: 398, endPoint x: 546, endPoint y: 400, distance: 17.8
click at [550, 399] on div at bounding box center [773, 377] width 1546 height 754
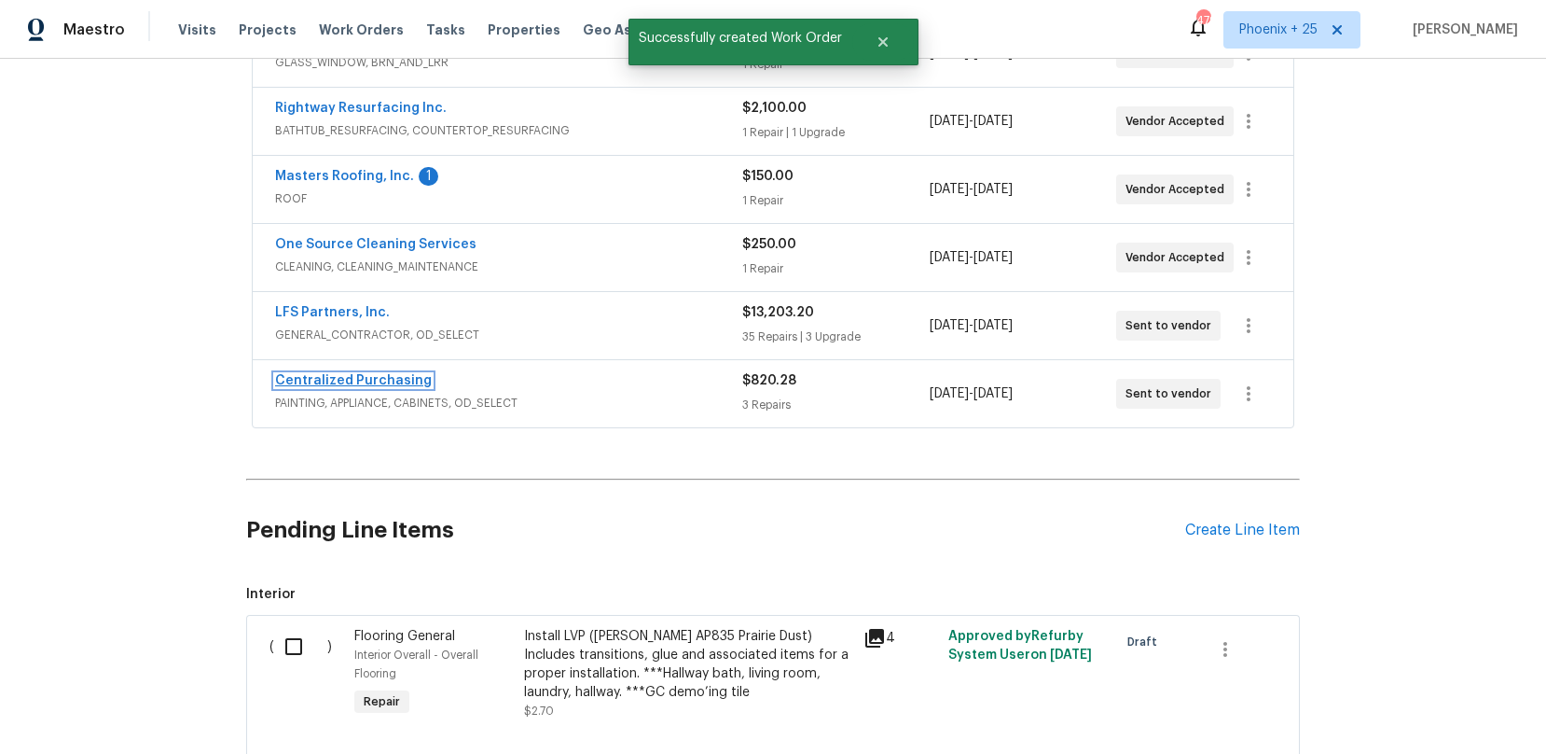
click at [355, 382] on link "Centralized Purchasing" at bounding box center [353, 380] width 157 height 13
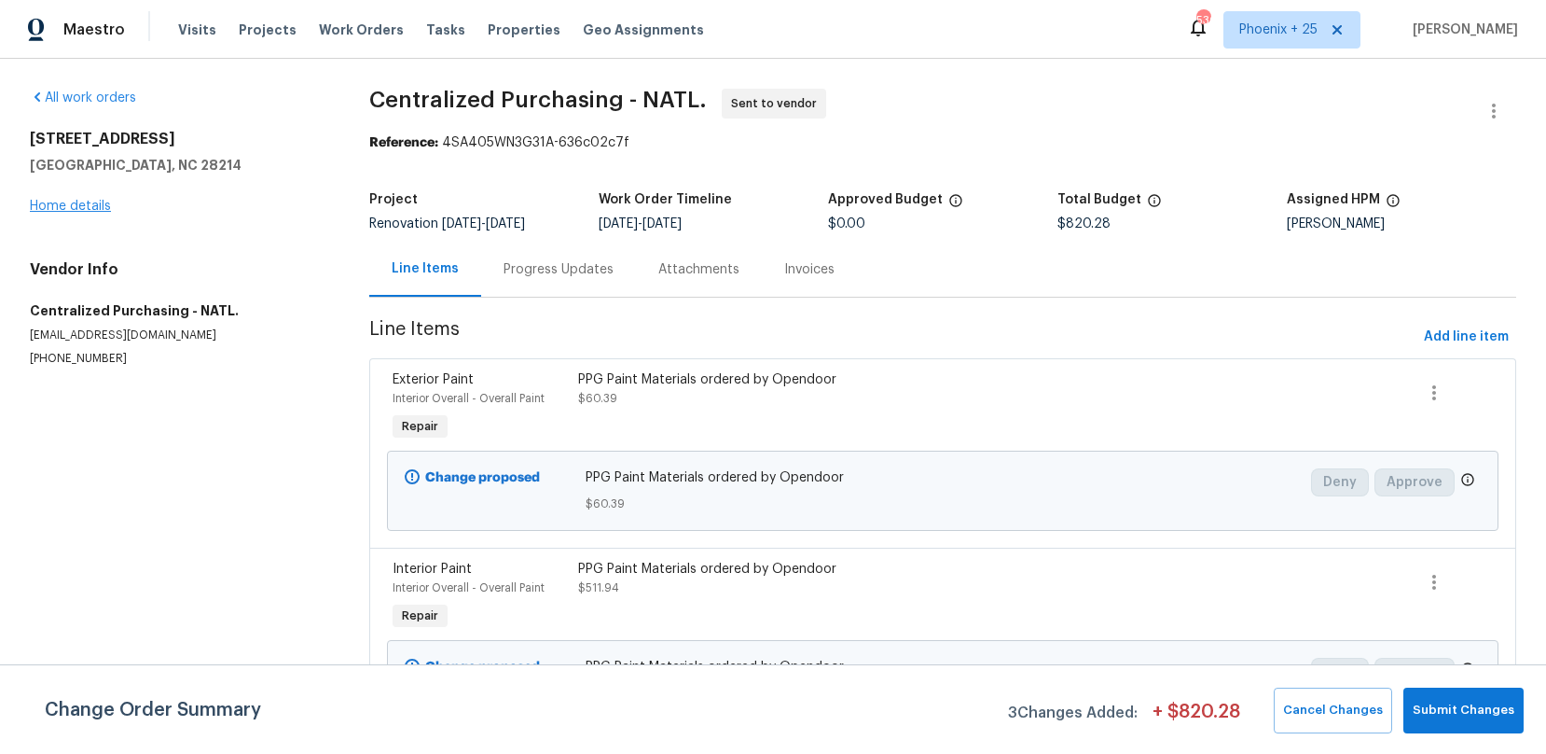
drag, startPoint x: 72, startPoint y: 197, endPoint x: 65, endPoint y: 204, distance: 9.9
click at [71, 197] on div "1131 Summit Hills Dr Charlotte, NC 28214 Home details" at bounding box center [177, 173] width 295 height 86
click at [65, 209] on link "Home details" at bounding box center [70, 206] width 81 height 13
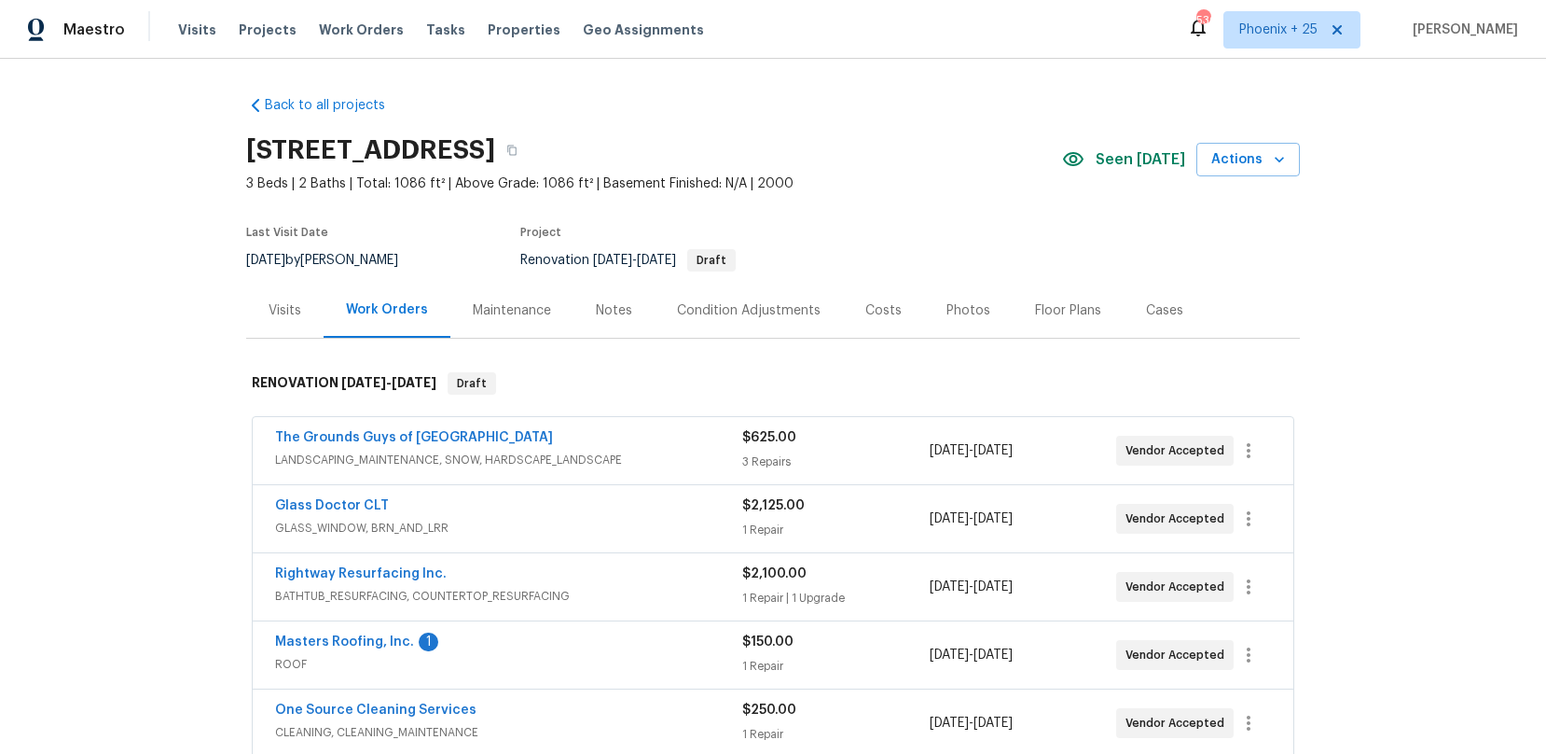
click at [301, 309] on div "Visits" at bounding box center [284, 310] width 77 height 55
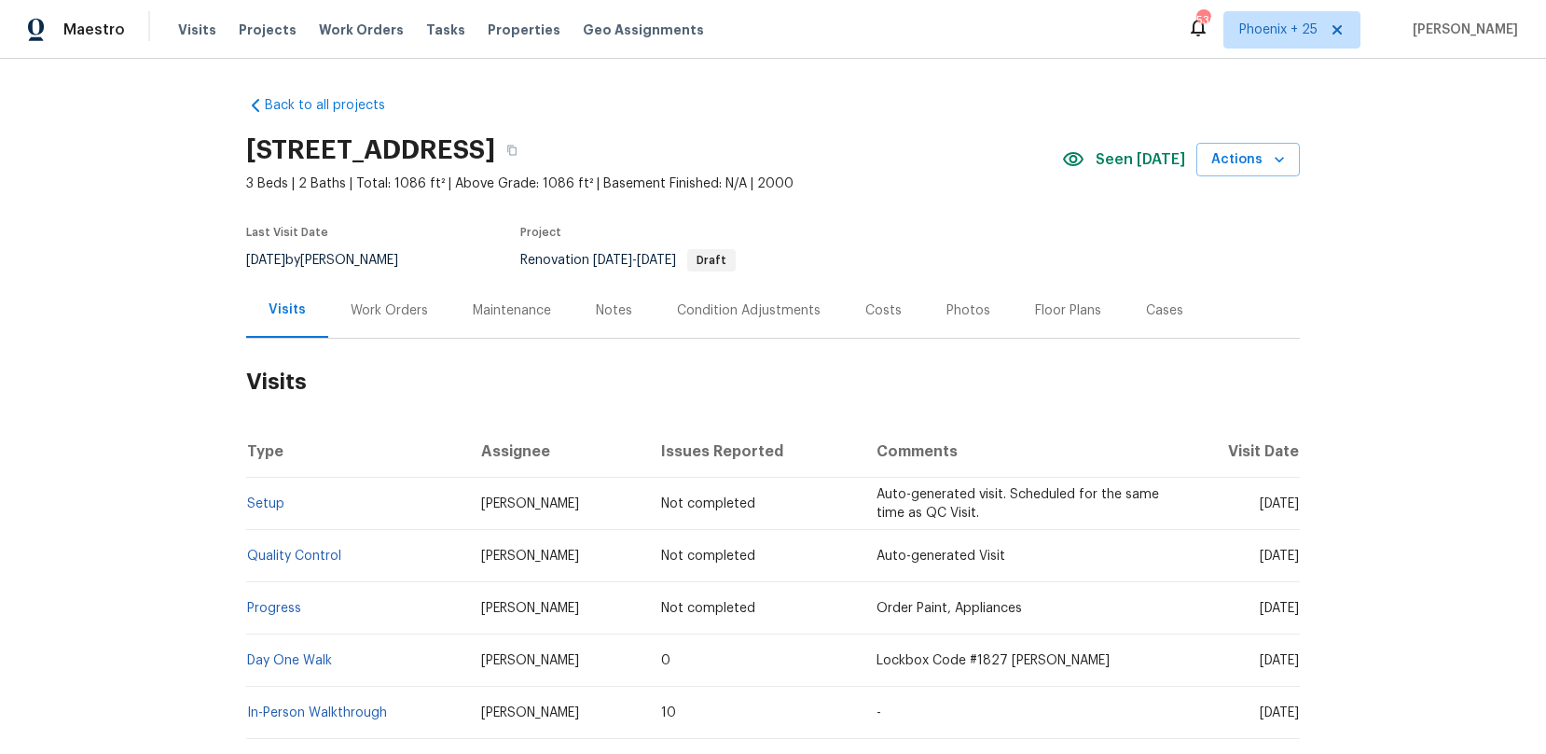
scroll to position [112, 0]
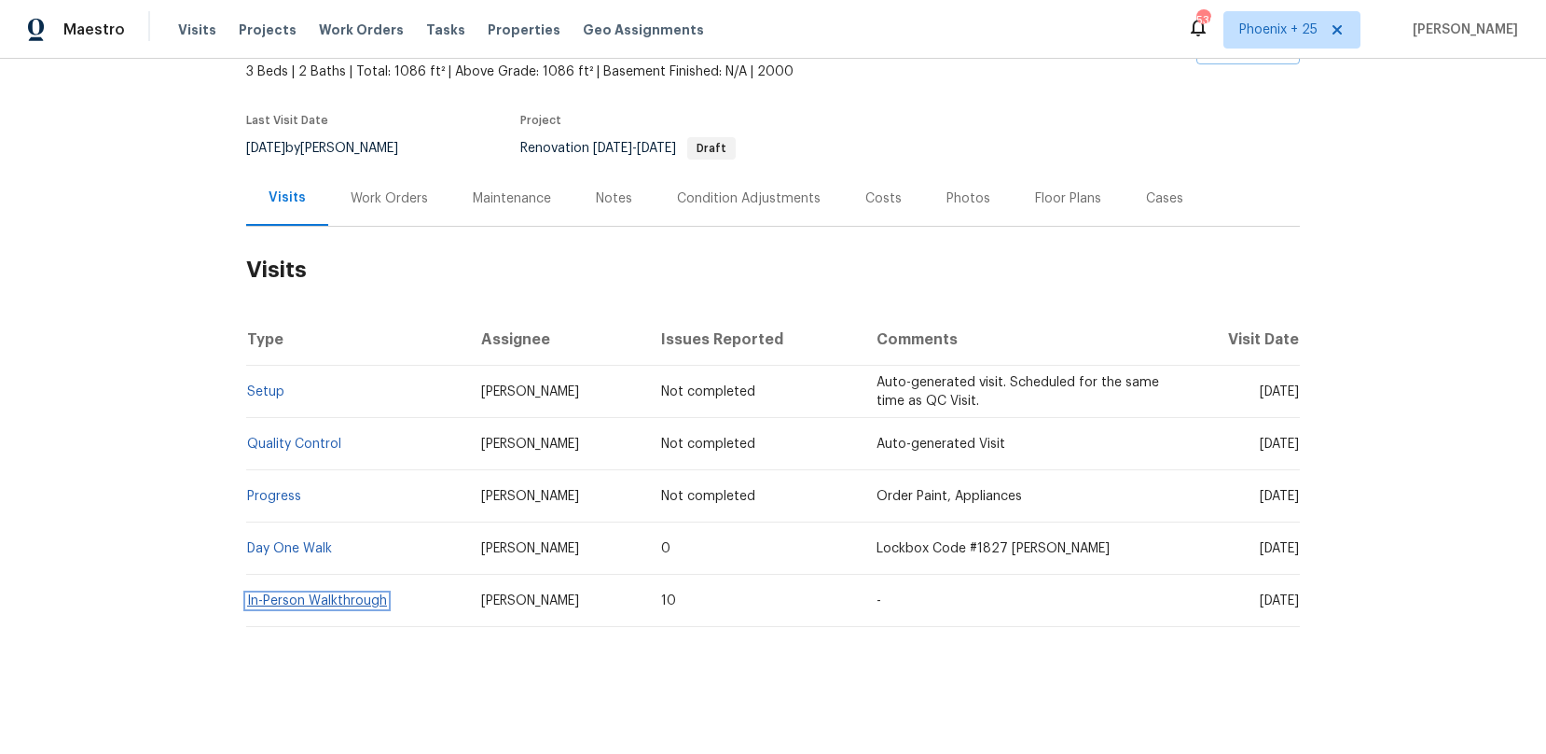
click at [367, 595] on link "In-Person Walkthrough" at bounding box center [317, 600] width 140 height 13
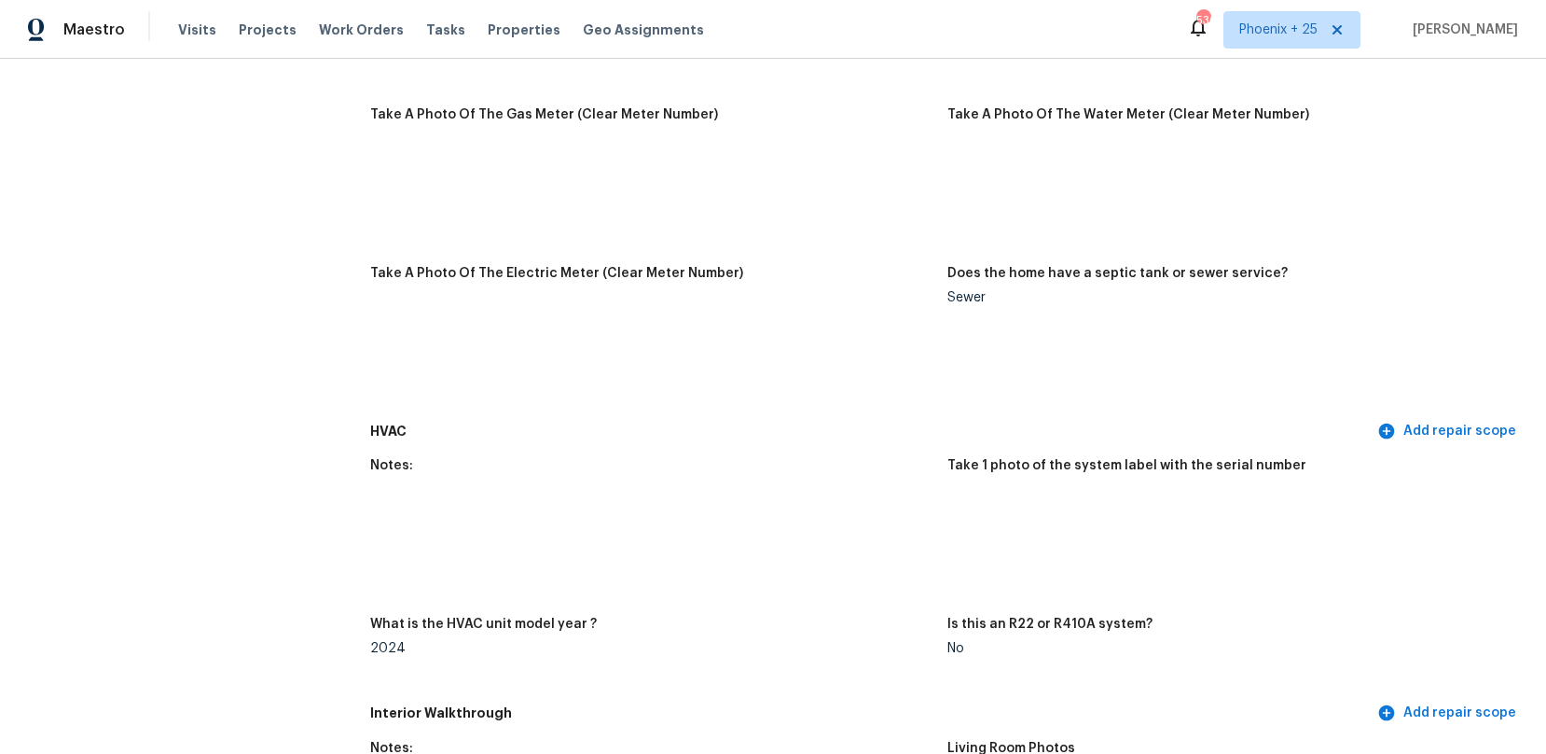
scroll to position [2166, 0]
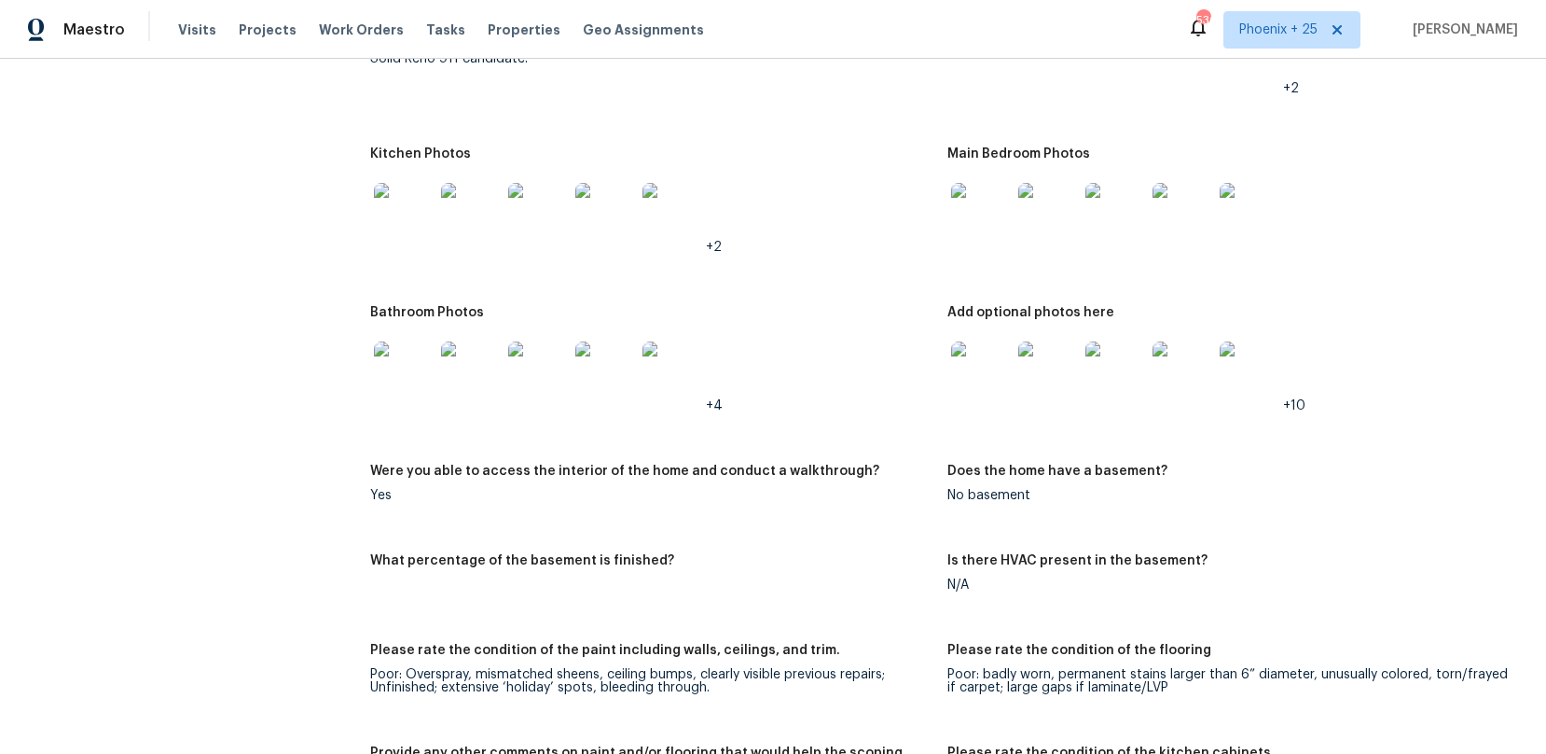
click at [410, 218] on img at bounding box center [404, 213] width 60 height 60
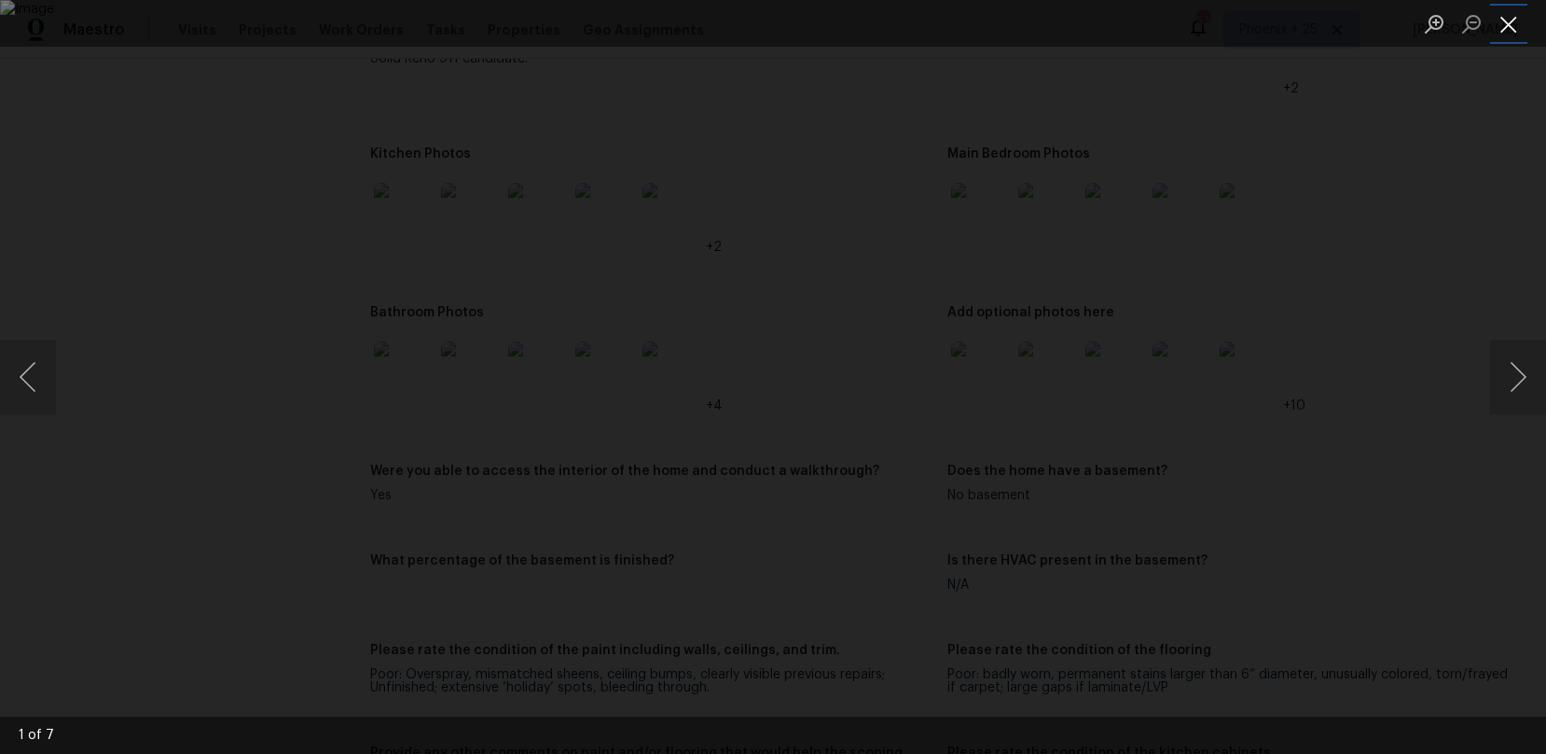
click at [1515, 22] on button "Close lightbox" at bounding box center [1508, 23] width 37 height 33
